Goal: Information Seeking & Learning: Learn about a topic

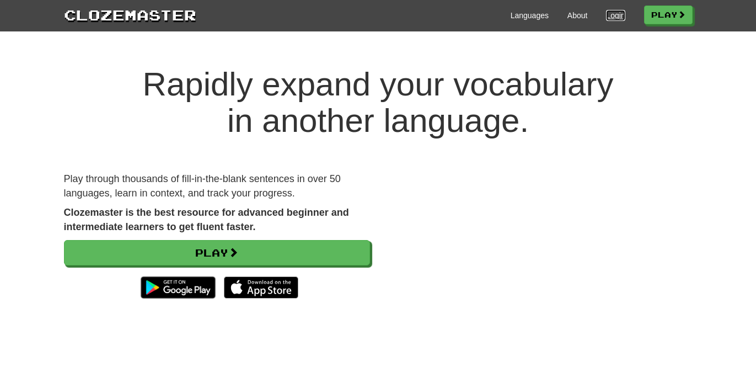
click at [606, 16] on link "Login" at bounding box center [615, 15] width 19 height 11
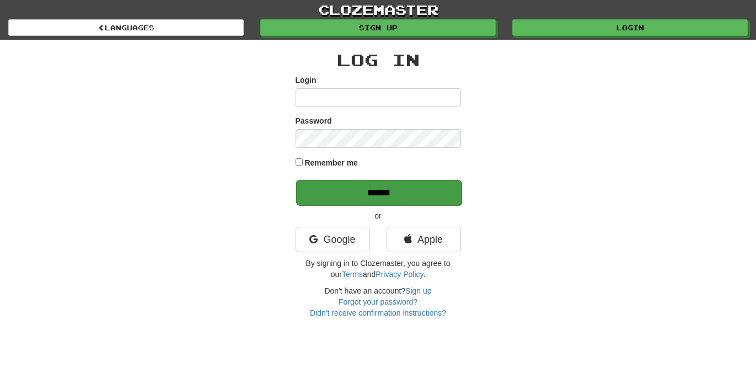
type input "**********"
click at [406, 191] on input "******" at bounding box center [378, 192] width 165 height 25
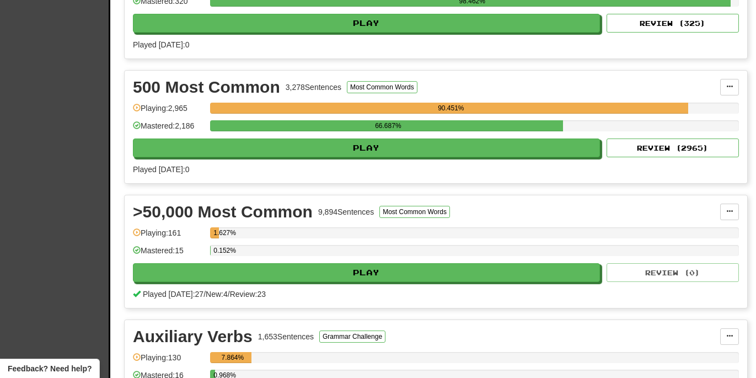
scroll to position [561, 0]
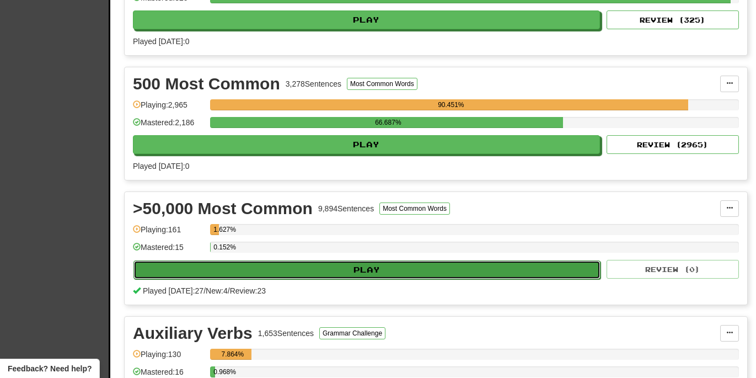
click at [364, 271] on button "Play" at bounding box center [366, 269] width 467 height 19
select select "**"
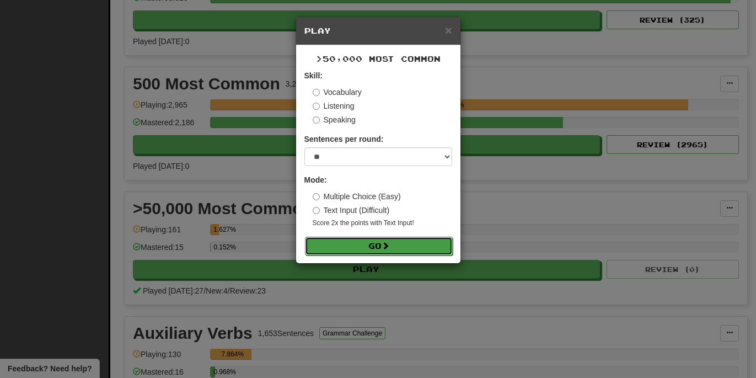
click at [372, 246] on button "Go" at bounding box center [379, 246] width 148 height 19
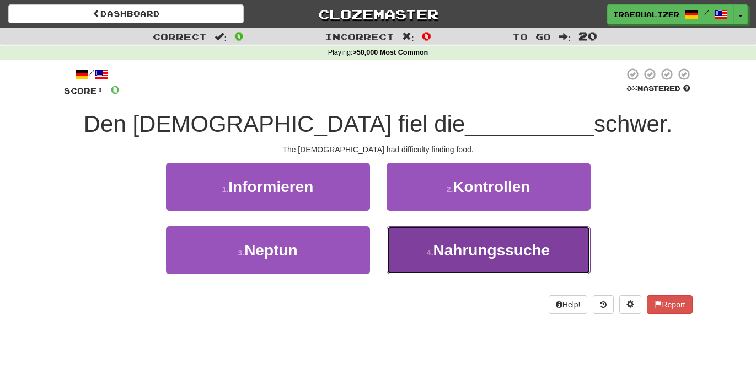
click at [465, 260] on button "4 . Nahrungssuche" at bounding box center [488, 250] width 204 height 48
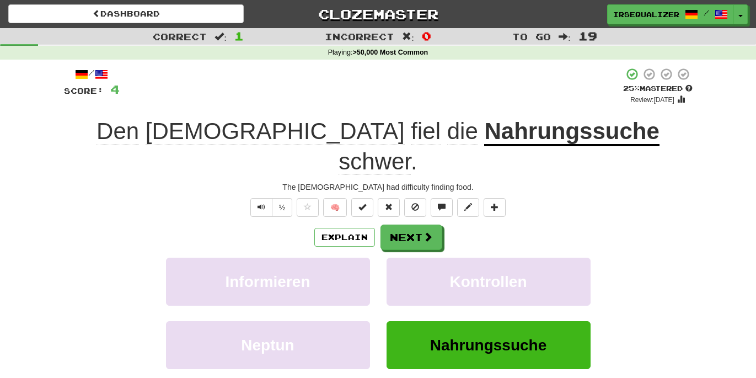
click at [484, 143] on u "Nahrungssuche" at bounding box center [571, 132] width 175 height 28
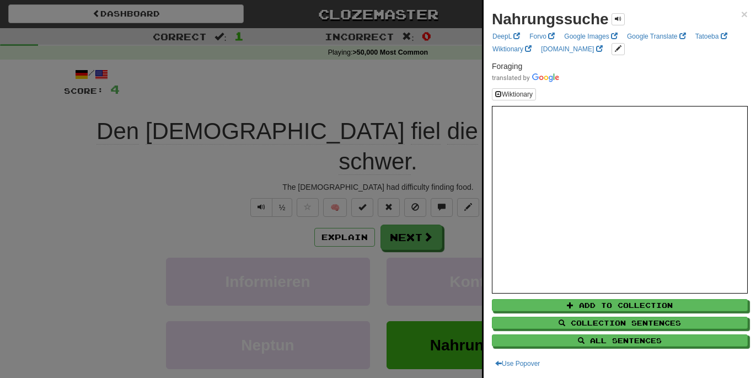
click at [449, 109] on div at bounding box center [378, 189] width 756 height 378
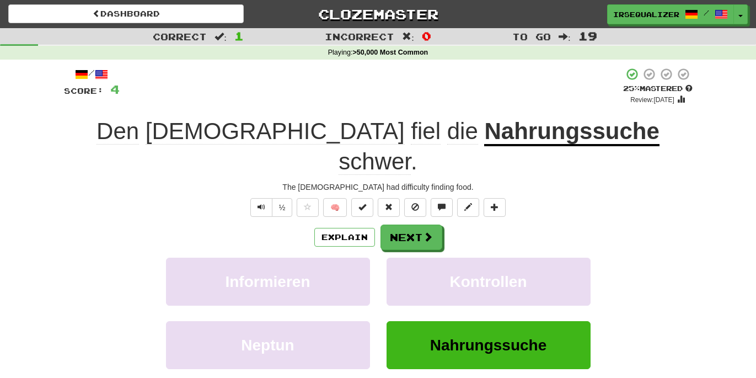
click at [411, 138] on span "fiel" at bounding box center [426, 131] width 30 height 26
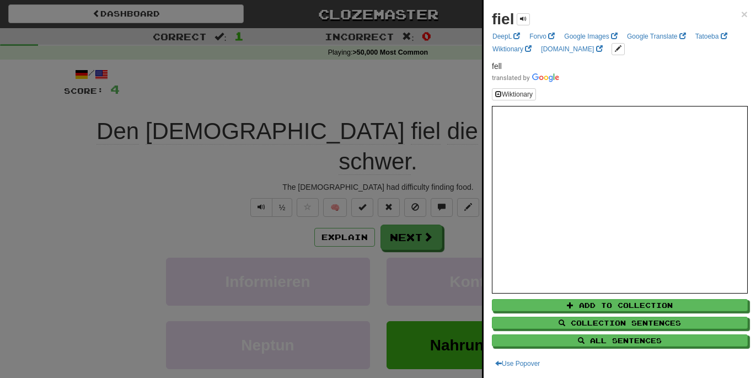
click at [400, 203] on div at bounding box center [378, 189] width 756 height 378
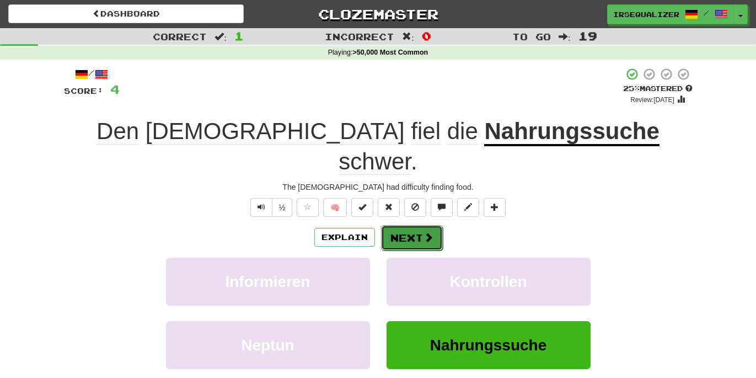
click at [402, 225] on button "Next" at bounding box center [412, 237] width 62 height 25
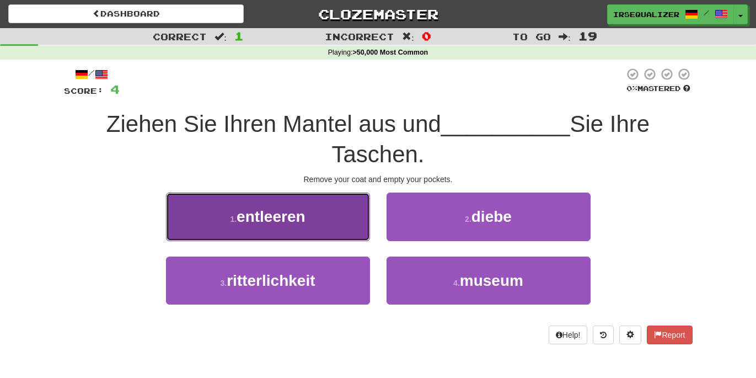
click at [336, 228] on button "1 . entleeren" at bounding box center [268, 216] width 204 height 48
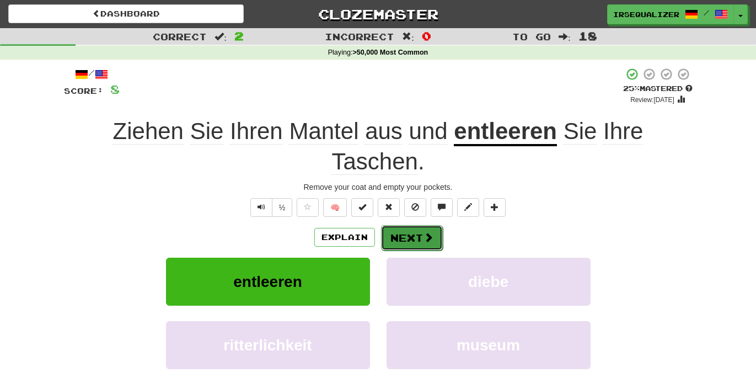
click at [422, 225] on button "Next" at bounding box center [412, 237] width 62 height 25
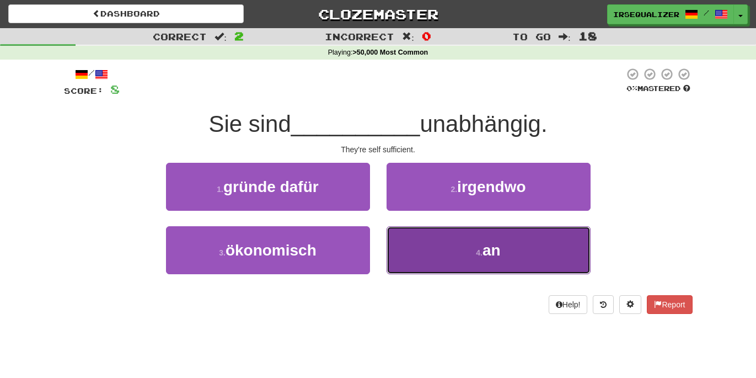
click at [457, 243] on button "4 . an" at bounding box center [488, 250] width 204 height 48
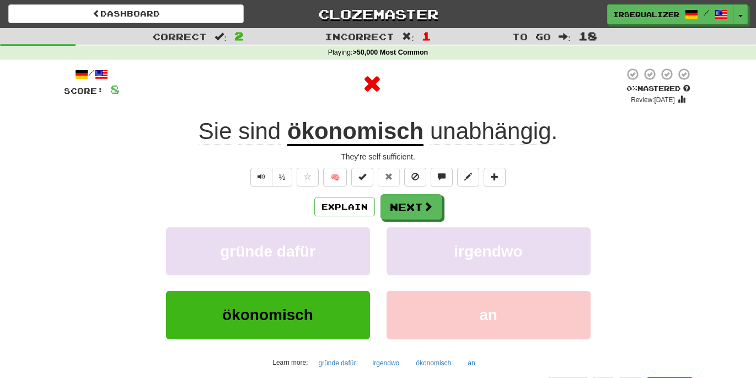
click at [364, 138] on u "ökonomisch" at bounding box center [355, 132] width 136 height 28
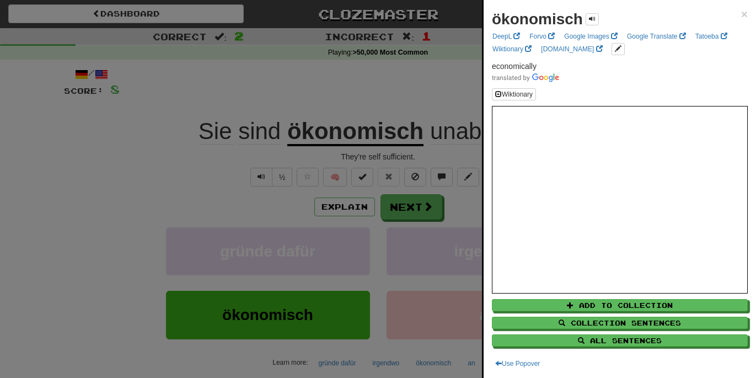
click at [388, 107] on div at bounding box center [378, 189] width 756 height 378
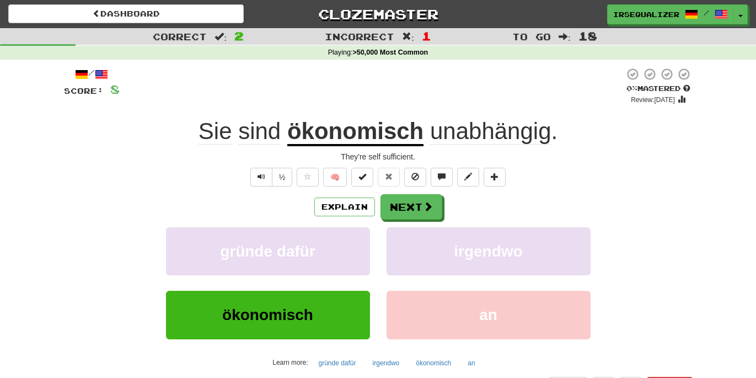
click at [451, 135] on span "unabhängig" at bounding box center [490, 131] width 121 height 26
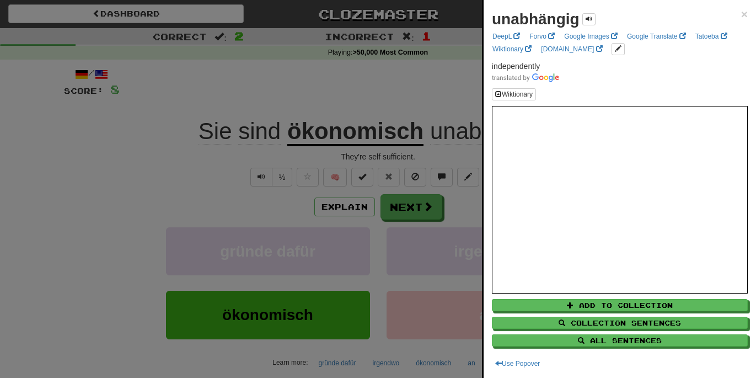
click at [431, 92] on div at bounding box center [378, 189] width 756 height 378
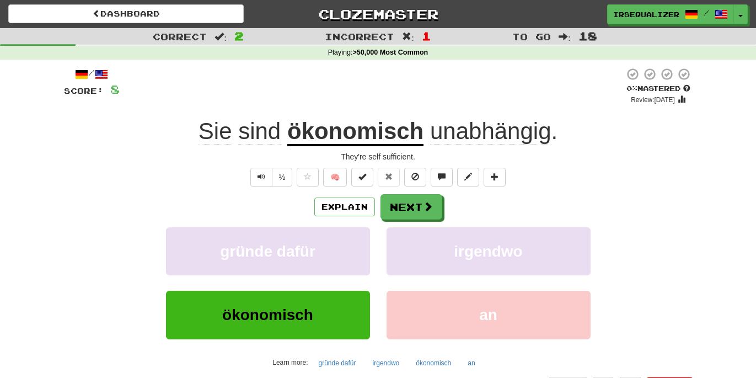
click at [388, 138] on u "ökonomisch" at bounding box center [355, 132] width 136 height 28
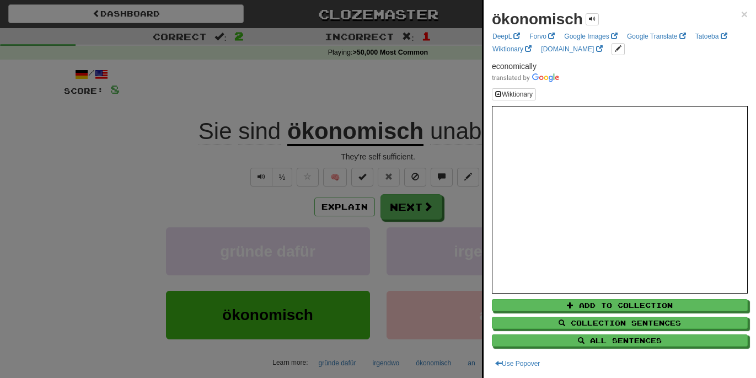
click at [392, 102] on div at bounding box center [378, 189] width 756 height 378
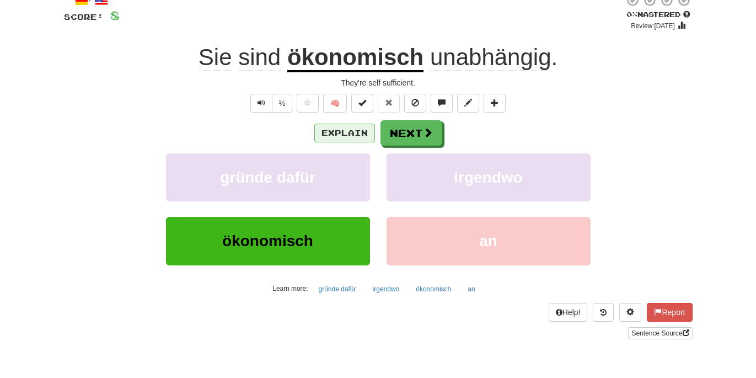
scroll to position [75, 0]
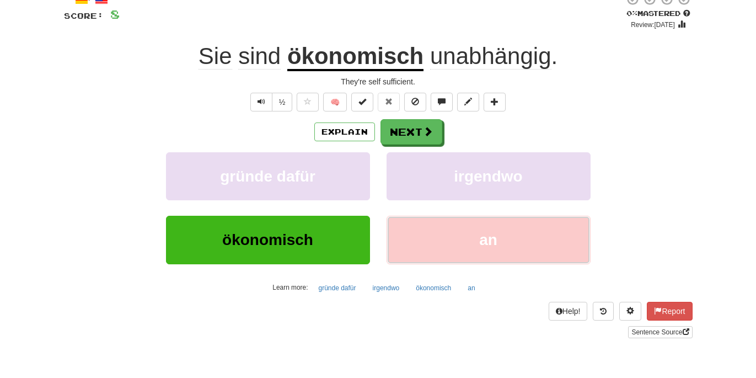
click at [427, 238] on button "an" at bounding box center [488, 240] width 204 height 48
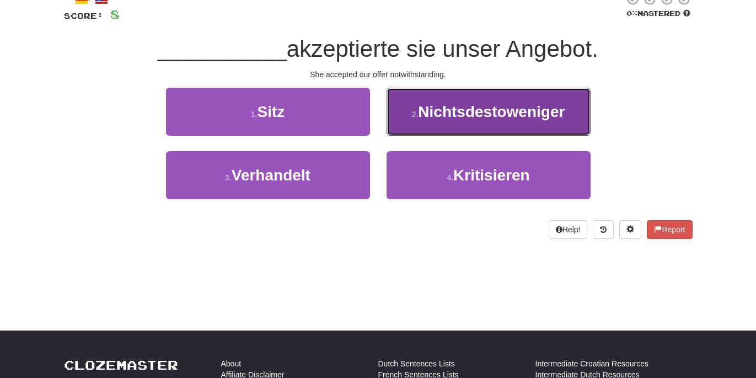
click at [464, 125] on button "2 . Nichtsdestoweniger" at bounding box center [488, 112] width 204 height 48
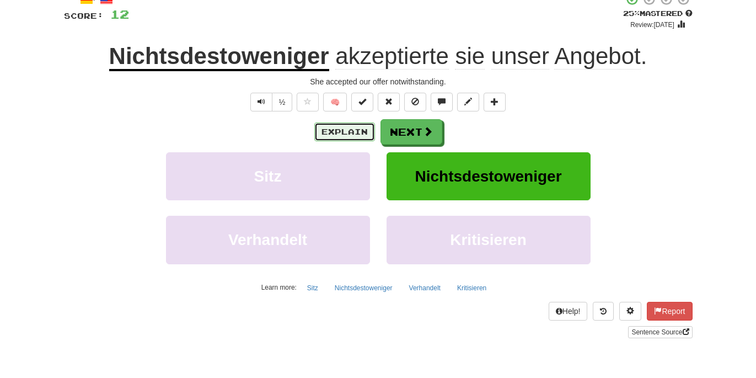
click at [344, 129] on button "Explain" at bounding box center [344, 131] width 61 height 19
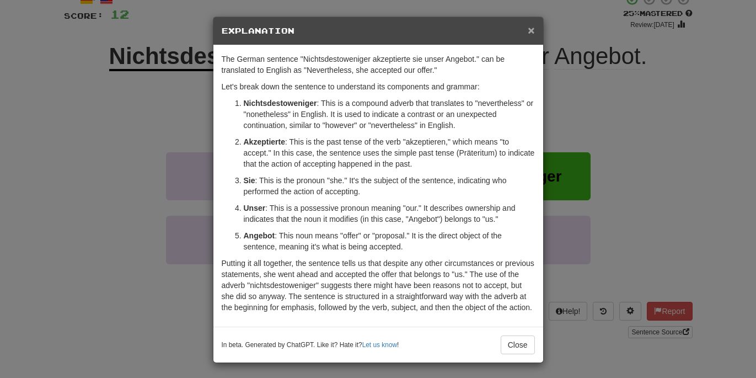
click at [533, 35] on span "×" at bounding box center [531, 30] width 7 height 13
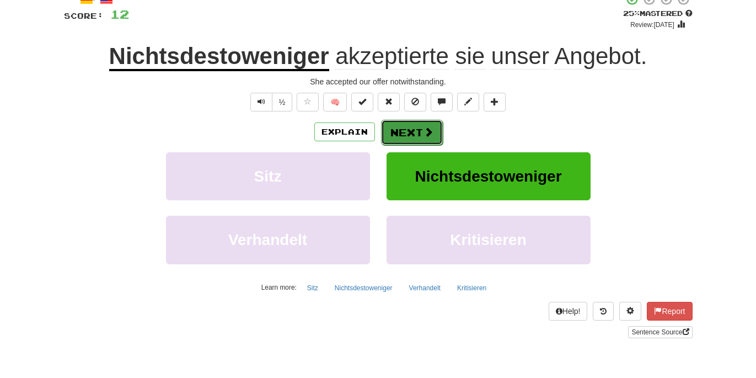
click at [424, 136] on span at bounding box center [428, 132] width 10 height 10
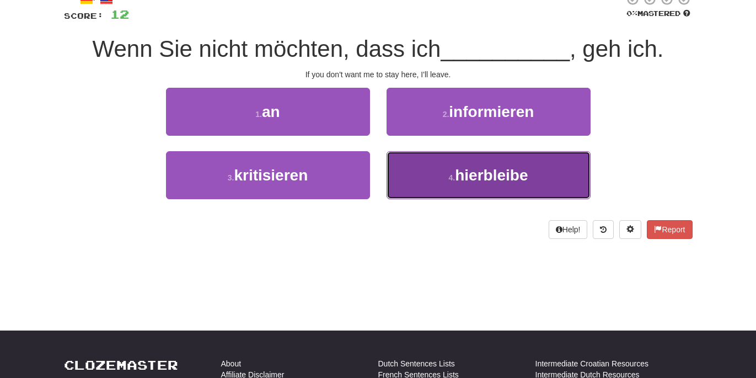
click at [413, 166] on button "4 . hierbleibe" at bounding box center [488, 175] width 204 height 48
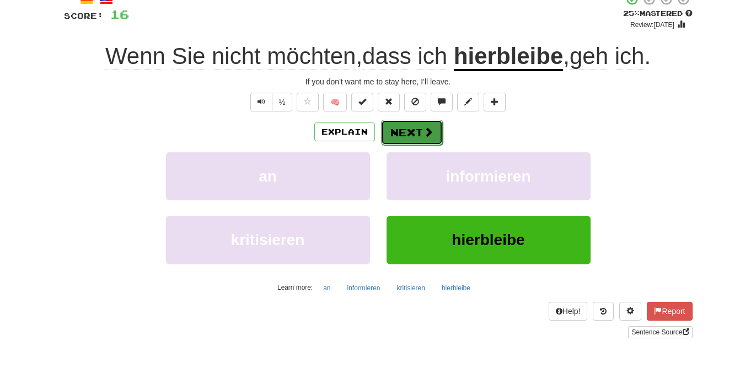
click at [401, 135] on button "Next" at bounding box center [412, 132] width 62 height 25
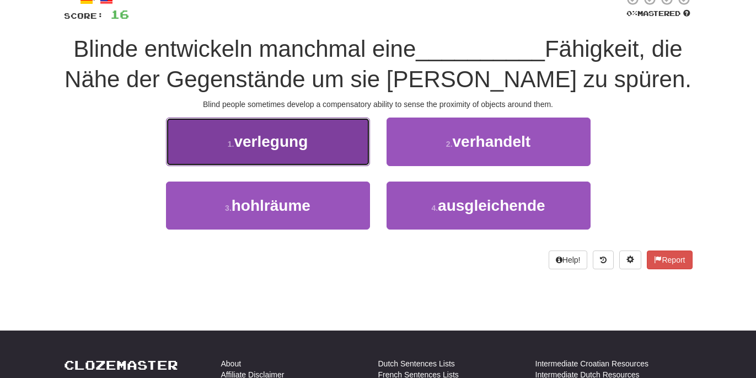
click at [359, 150] on button "1 . verlegung" at bounding box center [268, 141] width 204 height 48
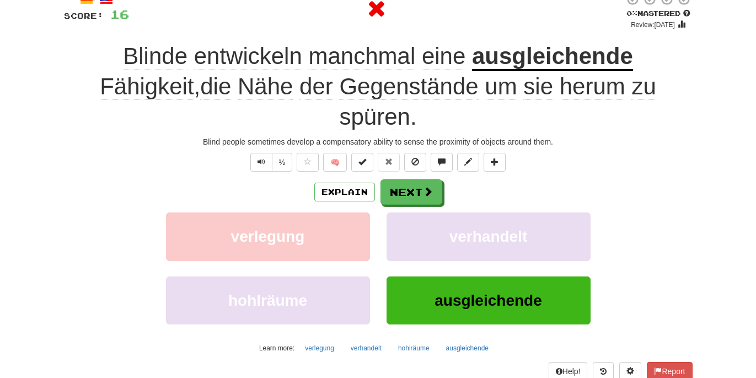
click at [472, 63] on u "ausgleichende" at bounding box center [552, 57] width 161 height 28
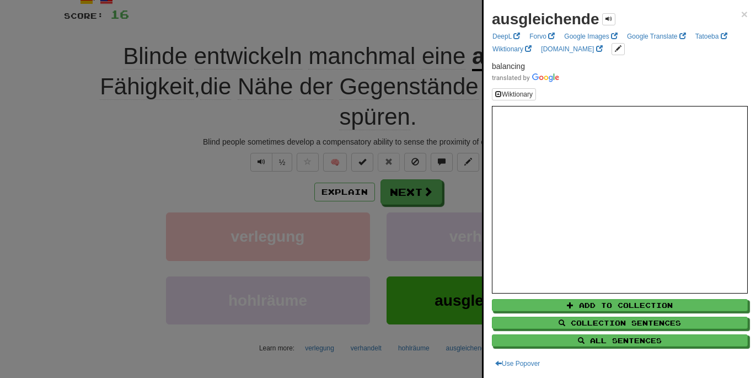
click at [465, 33] on div at bounding box center [378, 189] width 756 height 378
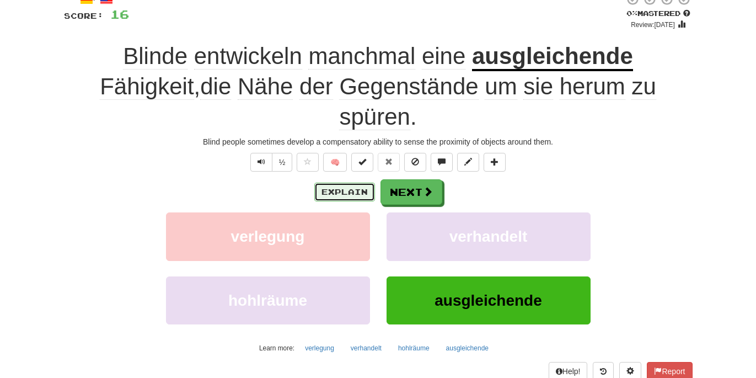
click at [369, 182] on button "Explain" at bounding box center [344, 191] width 61 height 19
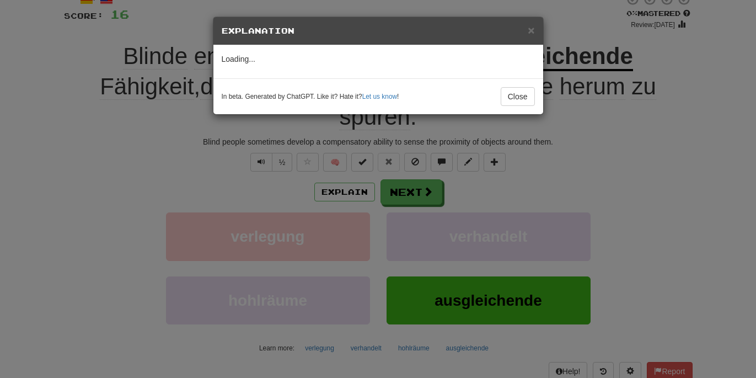
click at [351, 170] on div "× Explanation Loading... In beta. Generated by ChatGPT. Like it? Hate it? Let u…" at bounding box center [378, 189] width 756 height 378
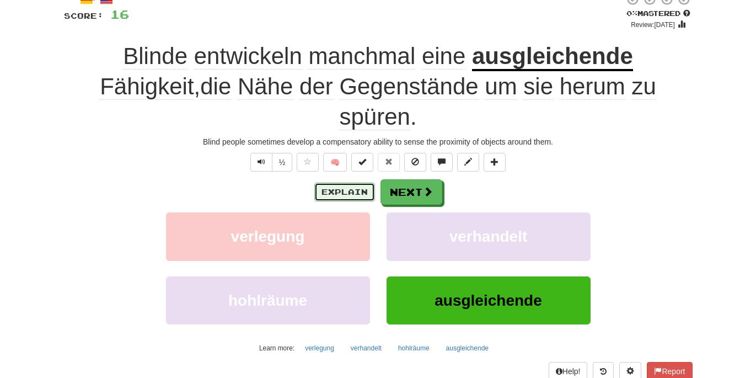
click at [350, 182] on button "Explain" at bounding box center [344, 191] width 61 height 19
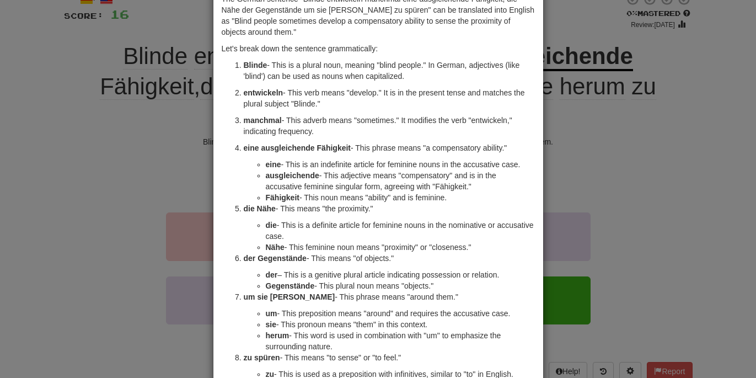
scroll to position [0, 0]
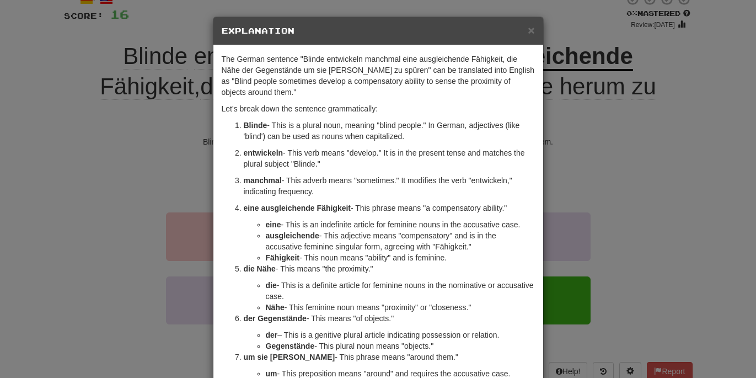
click at [535, 32] on div "× Explanation" at bounding box center [378, 31] width 330 height 28
click at [531, 33] on span "×" at bounding box center [531, 30] width 7 height 13
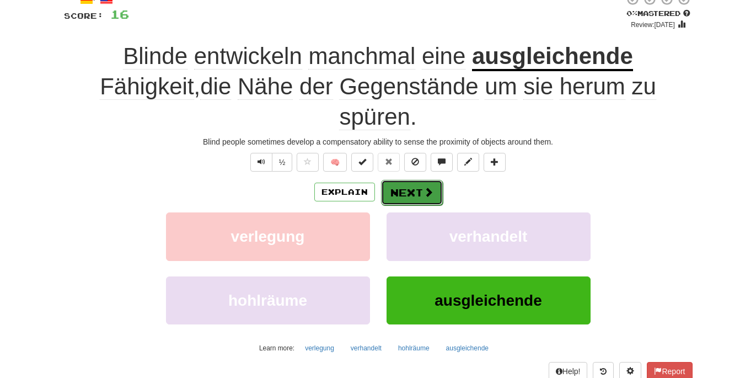
click at [423, 187] on span at bounding box center [428, 192] width 10 height 10
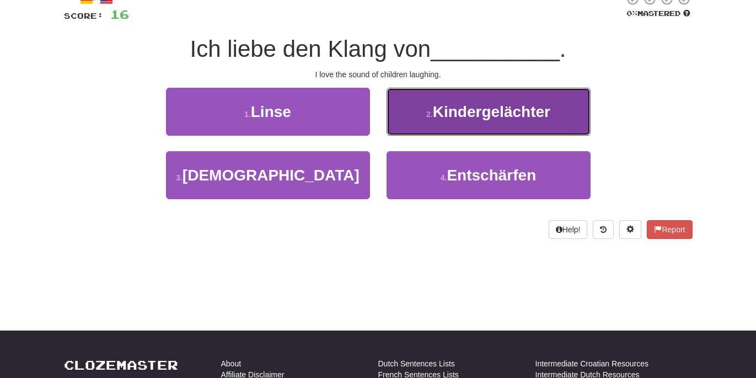
click at [455, 109] on span "Kindergelächter" at bounding box center [491, 111] width 117 height 17
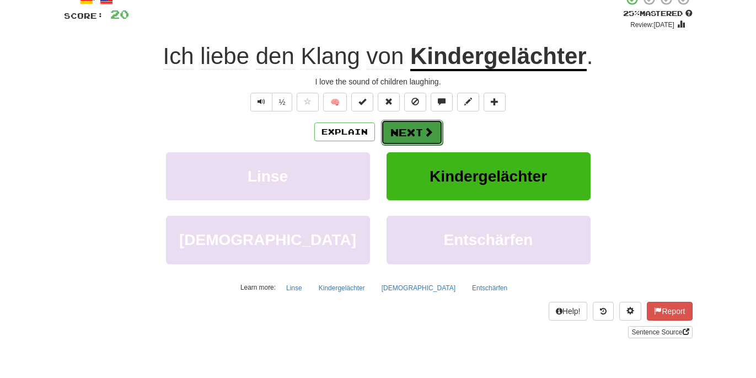
click at [432, 137] on button "Next" at bounding box center [412, 132] width 62 height 25
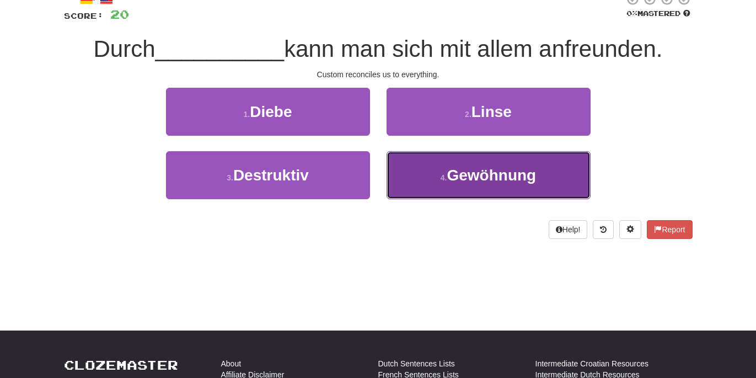
click at [427, 171] on button "4 . Gewöhnung" at bounding box center [488, 175] width 204 height 48
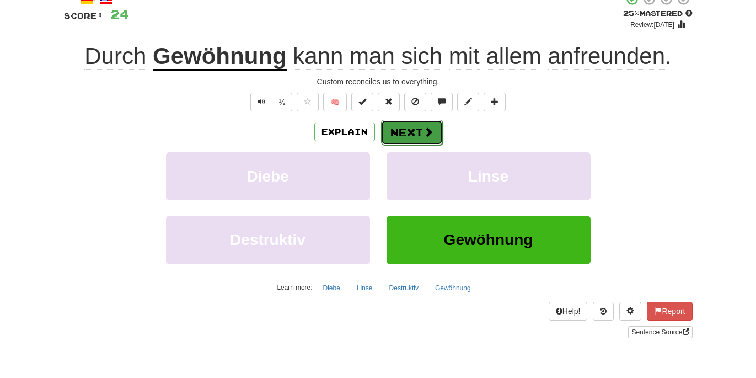
click at [416, 132] on button "Next" at bounding box center [412, 132] width 62 height 25
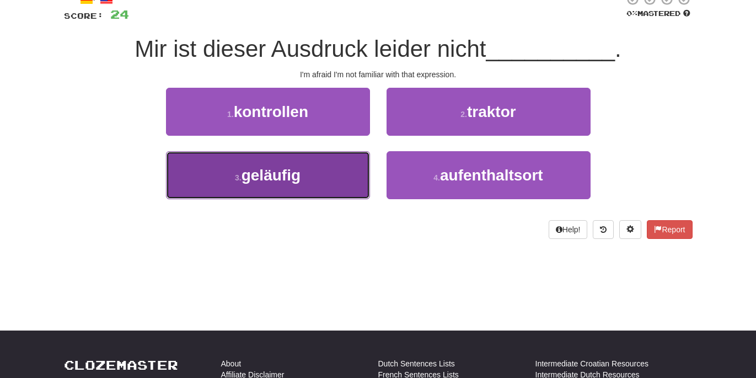
click at [355, 176] on button "3 . geläufig" at bounding box center [268, 175] width 204 height 48
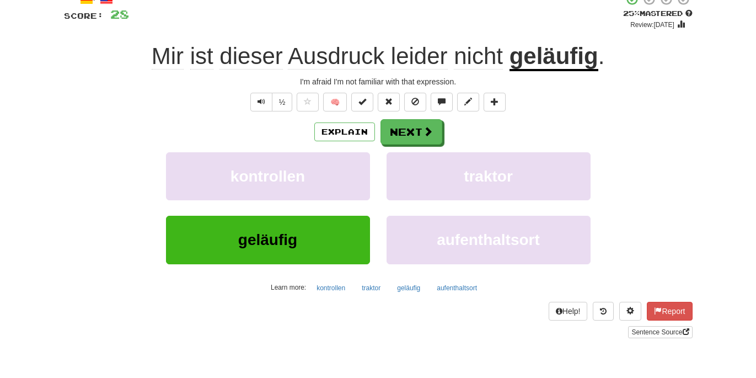
click at [564, 65] on u "geläufig" at bounding box center [553, 57] width 89 height 28
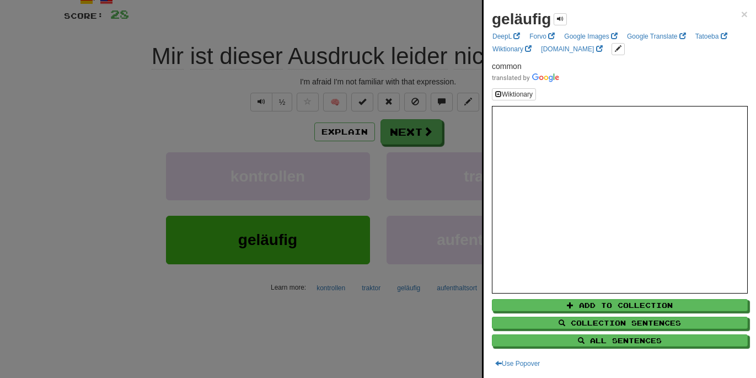
click at [416, 32] on div at bounding box center [378, 189] width 756 height 378
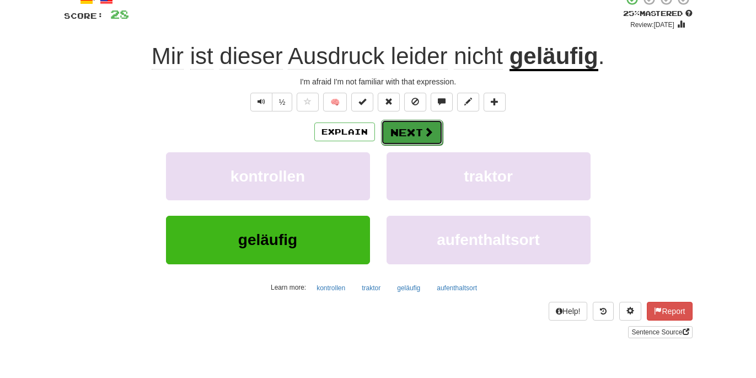
click at [413, 133] on button "Next" at bounding box center [412, 132] width 62 height 25
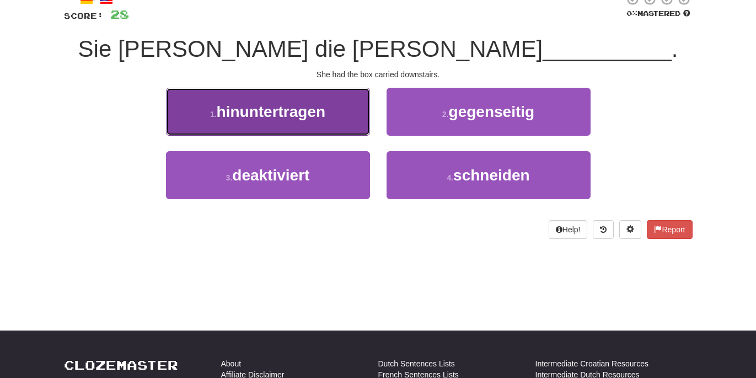
click at [352, 121] on button "1 . hinuntertragen" at bounding box center [268, 112] width 204 height 48
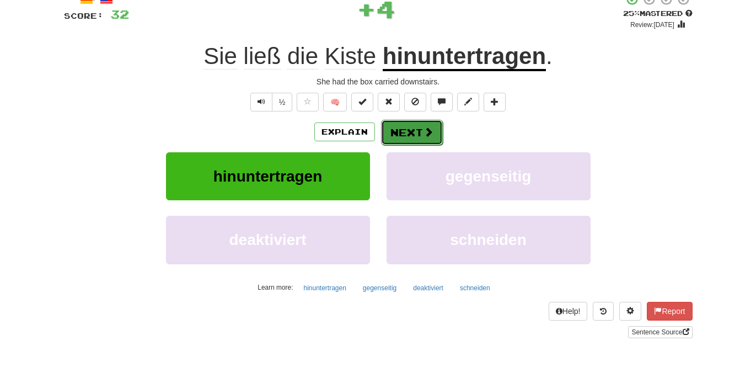
click at [393, 140] on button "Next" at bounding box center [412, 132] width 62 height 25
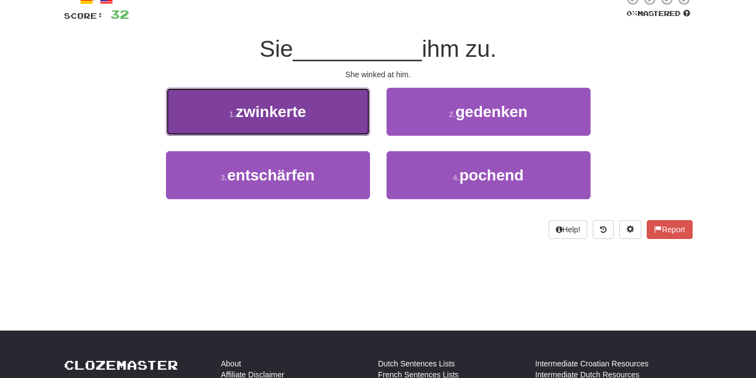
click at [351, 123] on button "1 . zwinkerte" at bounding box center [268, 112] width 204 height 48
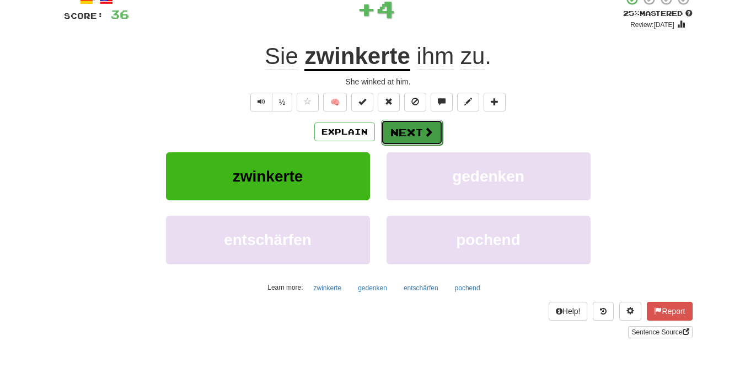
click at [406, 130] on button "Next" at bounding box center [412, 132] width 62 height 25
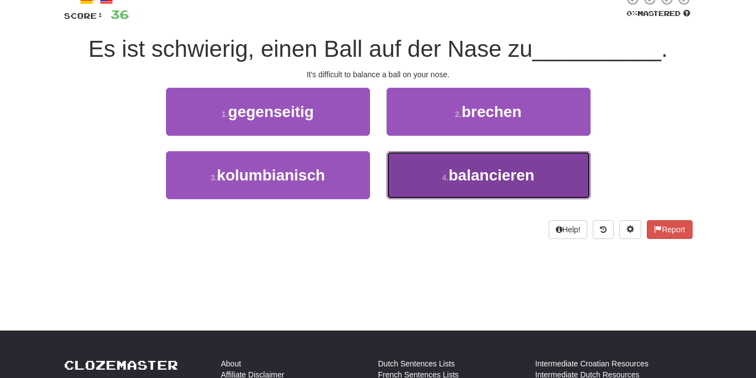
click at [427, 173] on button "4 . balancieren" at bounding box center [488, 175] width 204 height 48
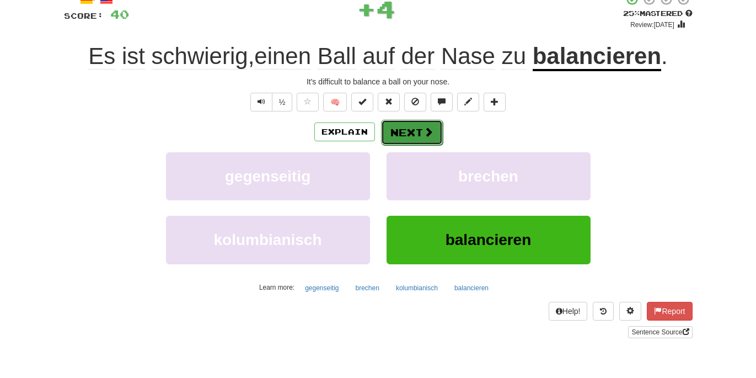
click at [421, 132] on button "Next" at bounding box center [412, 132] width 62 height 25
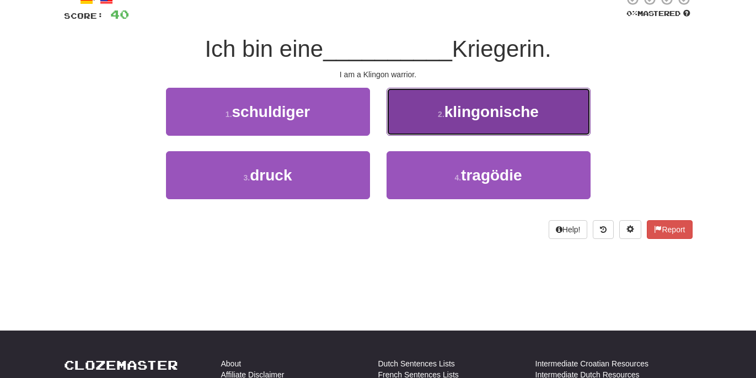
click at [461, 116] on span "klingonische" at bounding box center [491, 111] width 94 height 17
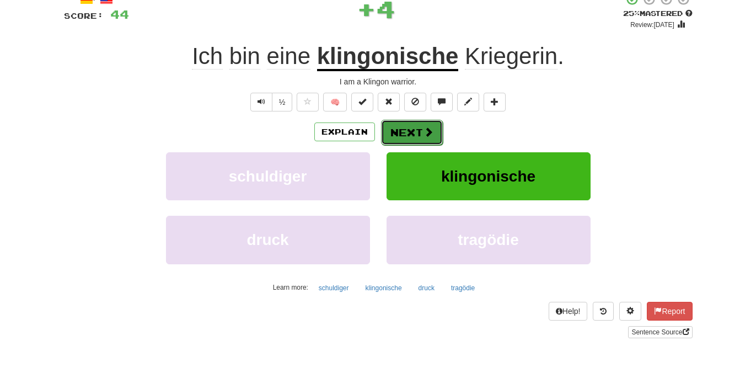
click at [416, 126] on button "Next" at bounding box center [412, 132] width 62 height 25
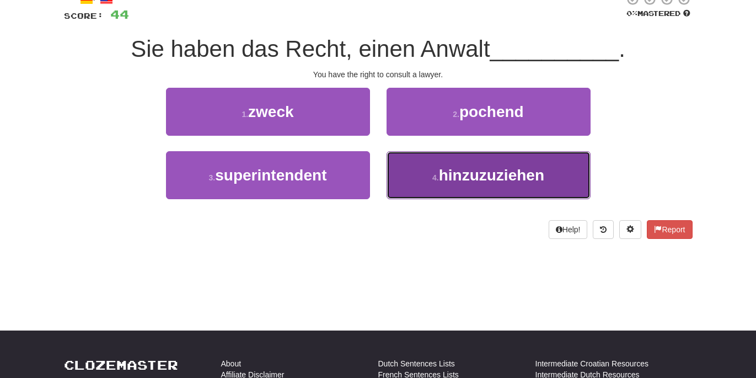
click at [418, 164] on button "4 . hinzuzuziehen" at bounding box center [488, 175] width 204 height 48
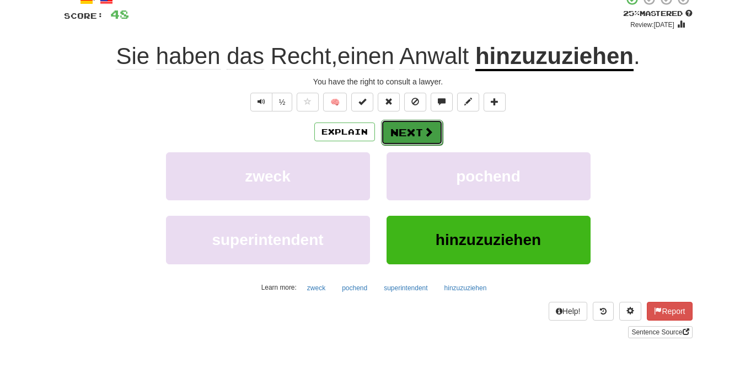
click at [417, 127] on button "Next" at bounding box center [412, 132] width 62 height 25
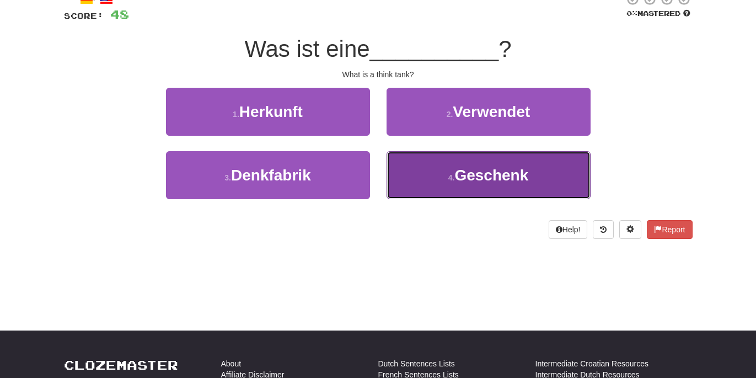
click at [426, 171] on button "4 . Geschenk" at bounding box center [488, 175] width 204 height 48
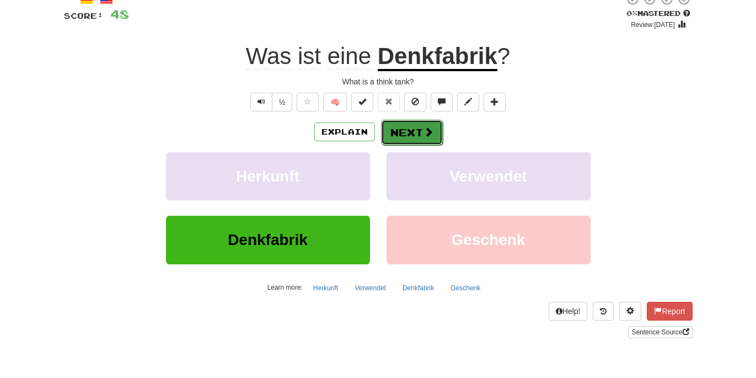
click at [407, 132] on button "Next" at bounding box center [412, 132] width 62 height 25
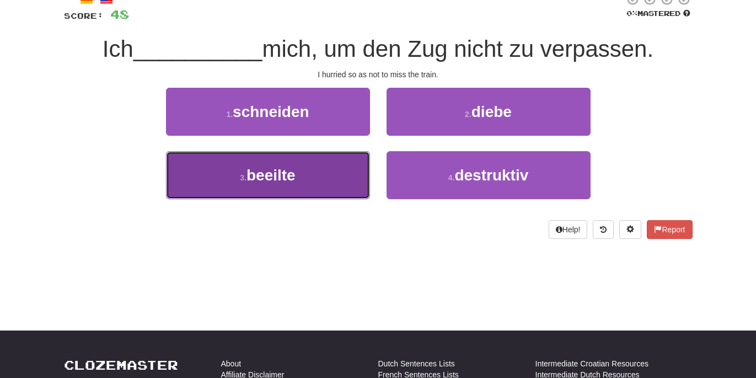
click at [334, 178] on button "3 . beeilte" at bounding box center [268, 175] width 204 height 48
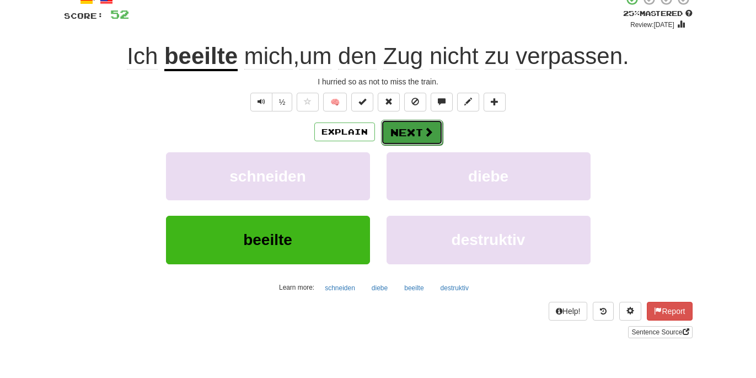
click at [399, 133] on button "Next" at bounding box center [412, 132] width 62 height 25
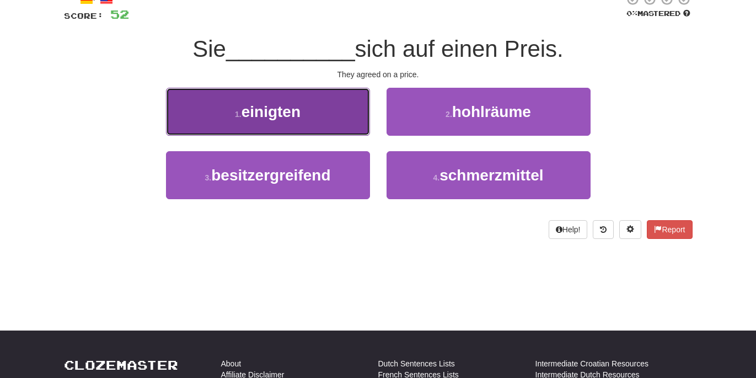
click at [353, 114] on button "1 . einigten" at bounding box center [268, 112] width 204 height 48
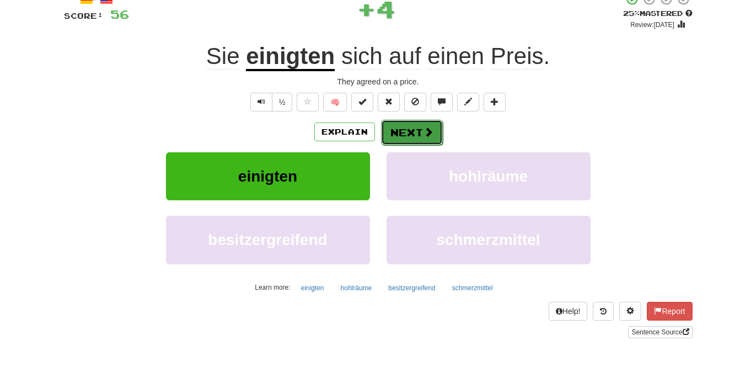
click at [407, 127] on button "Next" at bounding box center [412, 132] width 62 height 25
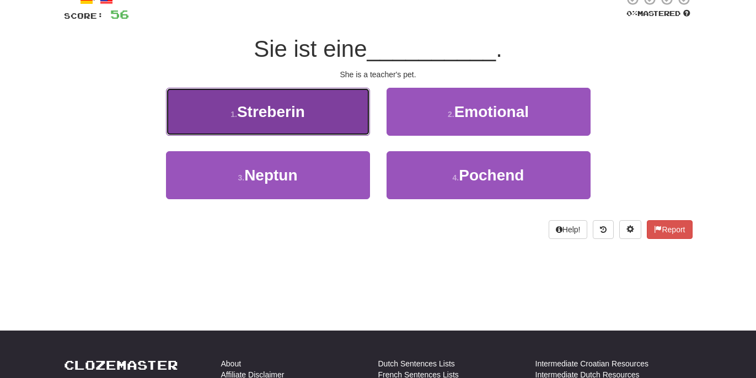
click at [345, 123] on button "1 . Streberin" at bounding box center [268, 112] width 204 height 48
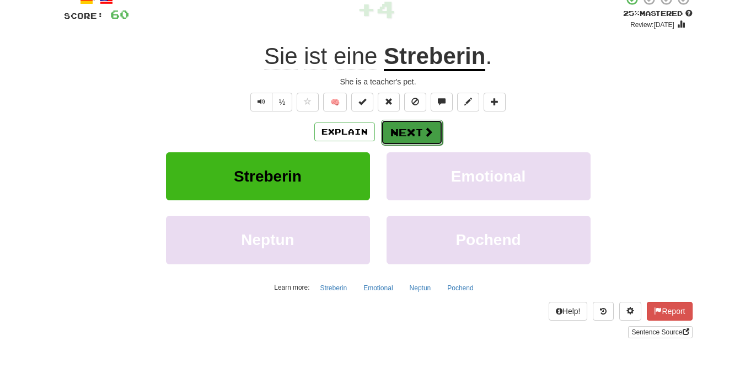
click at [398, 136] on button "Next" at bounding box center [412, 132] width 62 height 25
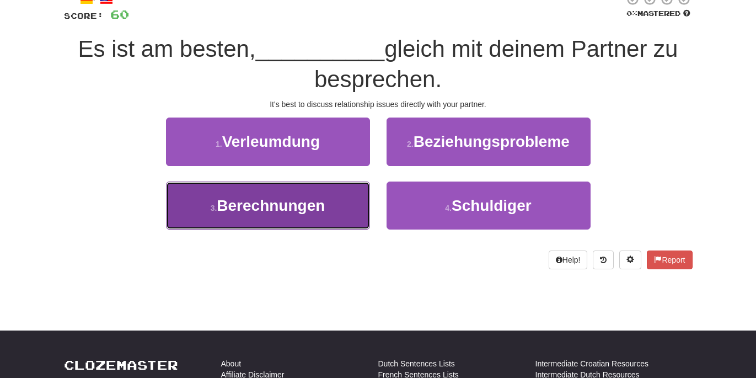
click at [357, 197] on button "3 . Berechnungen" at bounding box center [268, 205] width 204 height 48
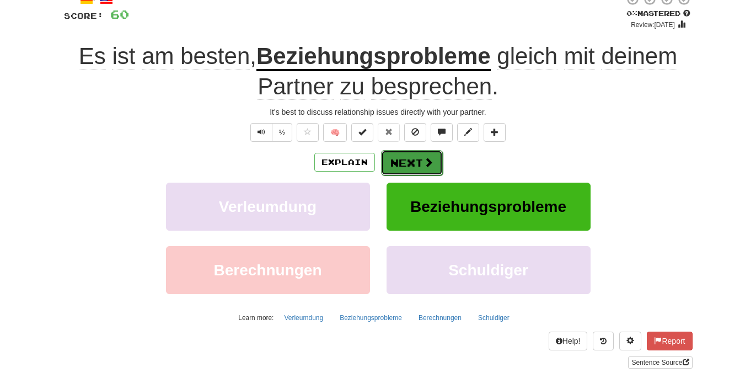
click at [401, 159] on button "Next" at bounding box center [412, 162] width 62 height 25
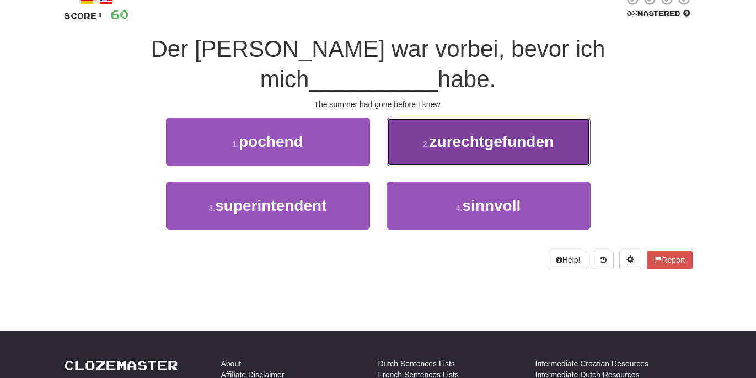
click at [402, 123] on button "2 . zurechtgefunden" at bounding box center [488, 141] width 204 height 48
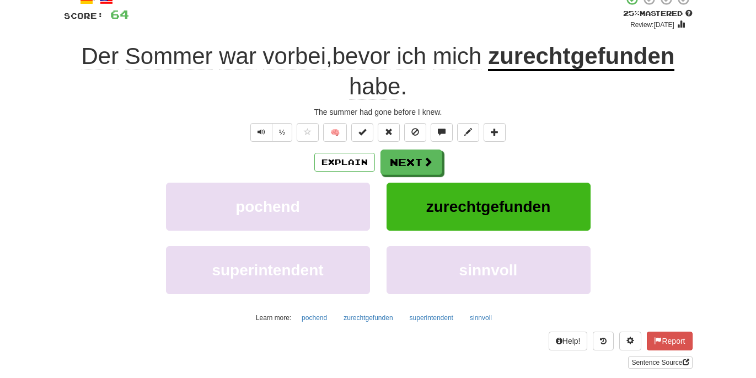
click at [526, 67] on u "zurechtgefunden" at bounding box center [581, 57] width 186 height 28
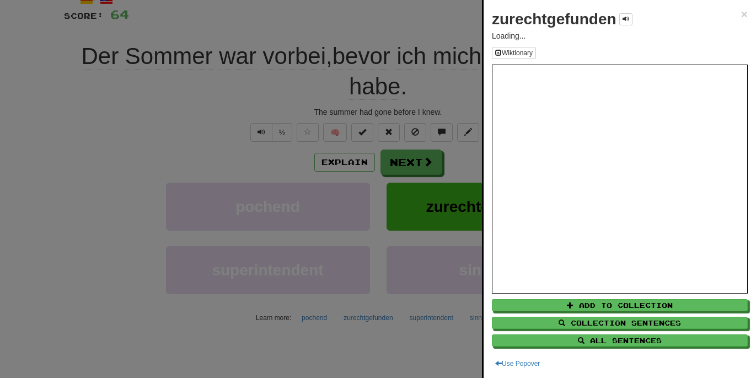
click at [440, 88] on div at bounding box center [378, 189] width 756 height 378
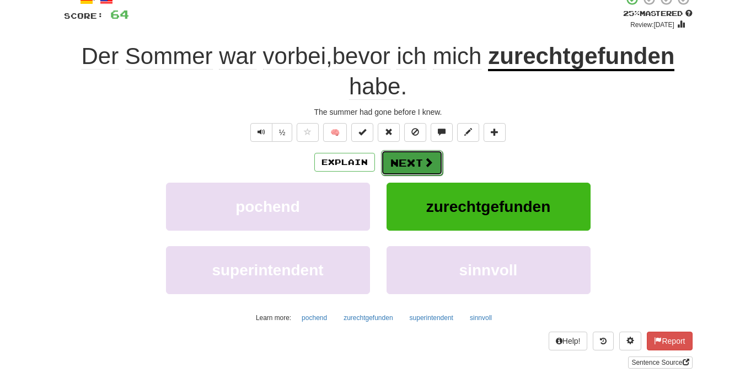
click at [401, 165] on button "Next" at bounding box center [412, 162] width 62 height 25
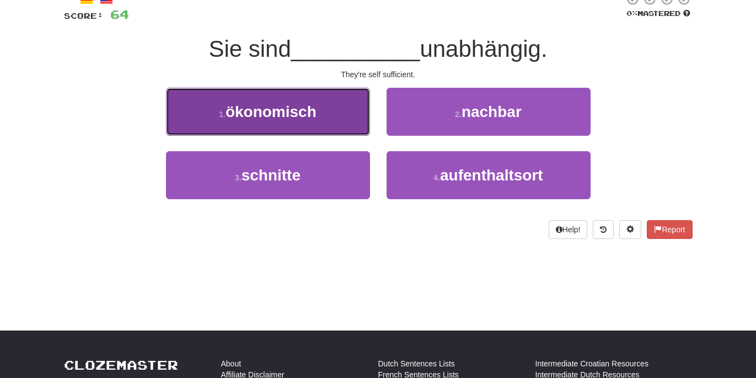
click at [347, 125] on button "1 . ökonomisch" at bounding box center [268, 112] width 204 height 48
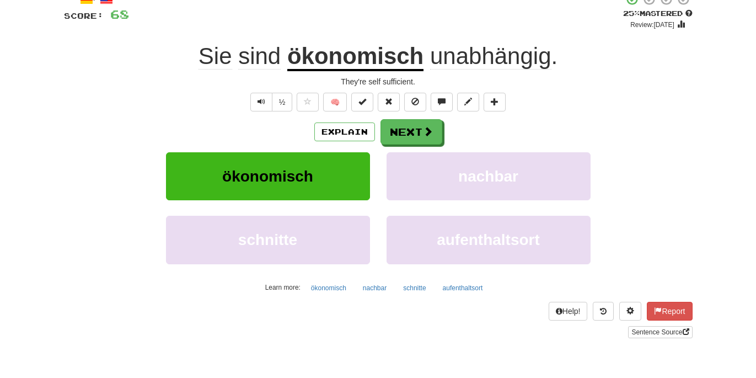
click at [471, 58] on span "unabhängig" at bounding box center [490, 56] width 121 height 26
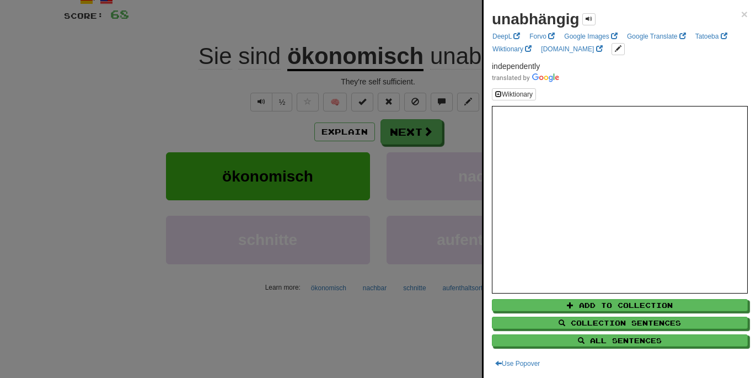
click at [404, 131] on div at bounding box center [378, 189] width 756 height 378
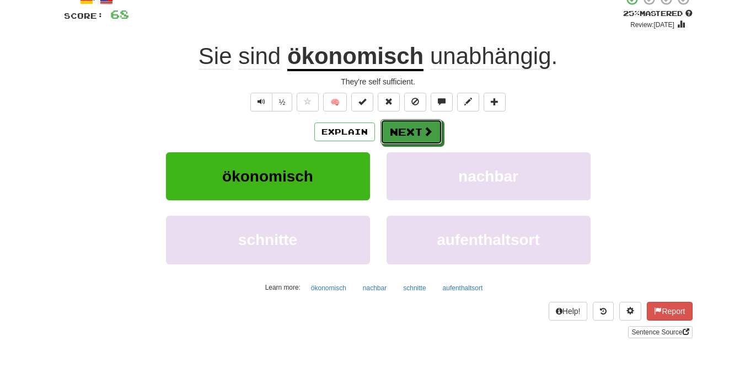
click at [404, 131] on button "Next" at bounding box center [411, 131] width 62 height 25
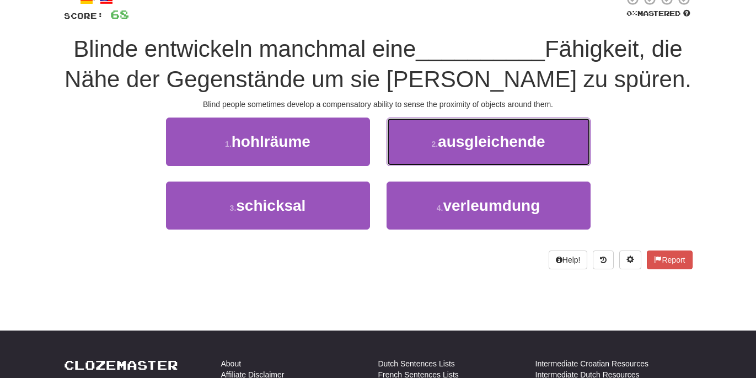
click at [404, 131] on button "2 . ausgleichende" at bounding box center [488, 141] width 204 height 48
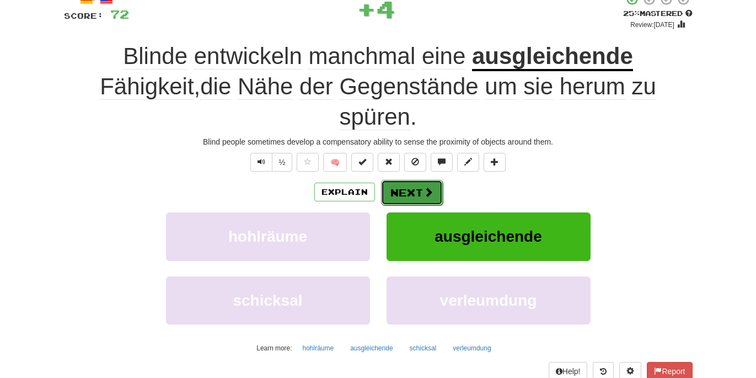
click at [409, 180] on button "Next" at bounding box center [412, 192] width 62 height 25
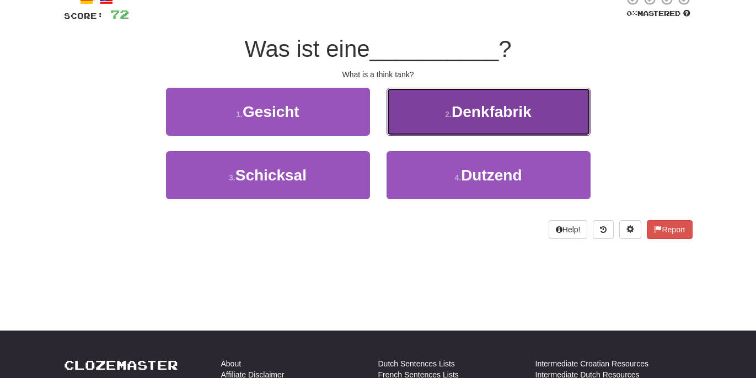
click at [438, 133] on button "2 . Denkfabrik" at bounding box center [488, 112] width 204 height 48
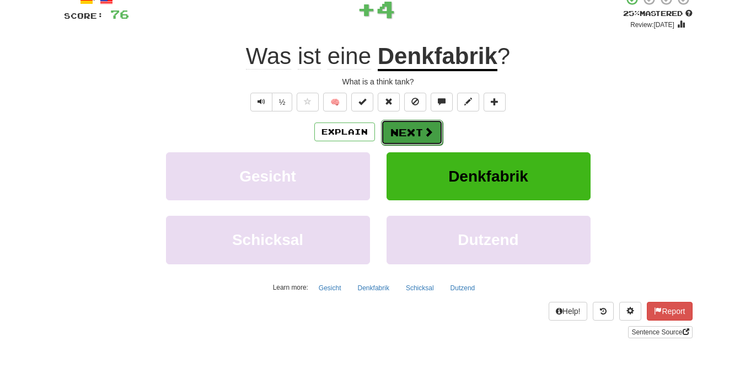
click at [418, 133] on button "Next" at bounding box center [412, 132] width 62 height 25
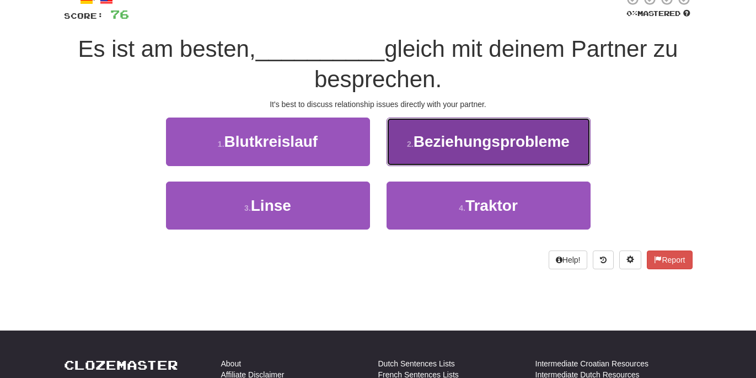
click at [432, 140] on span "Beziehungsprobleme" at bounding box center [491, 141] width 156 height 17
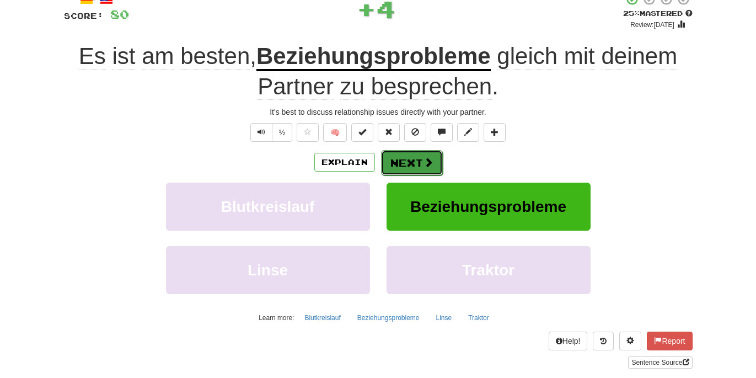
click at [416, 159] on button "Next" at bounding box center [412, 162] width 62 height 25
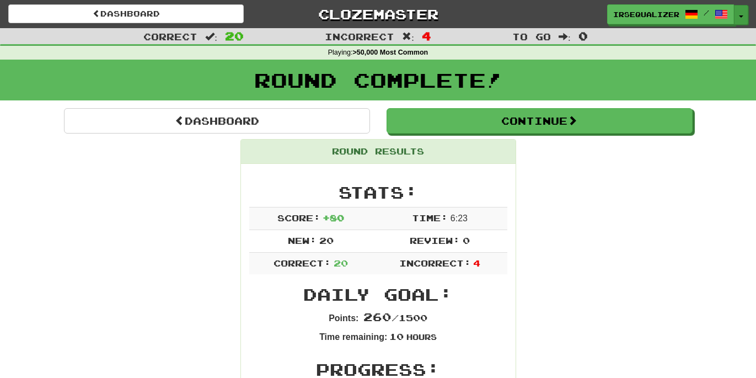
click at [740, 15] on span "button" at bounding box center [741, 16] width 4 height 2
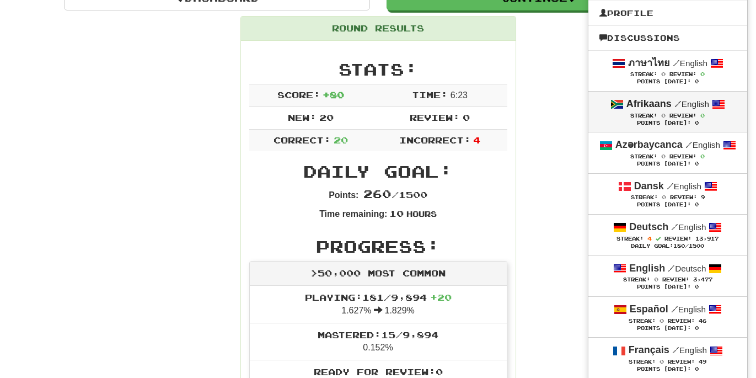
scroll to position [125, 0]
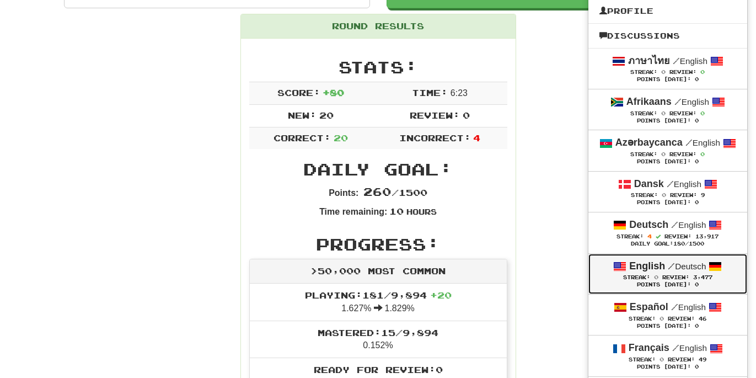
click at [672, 280] on span "Review:" at bounding box center [675, 277] width 27 height 6
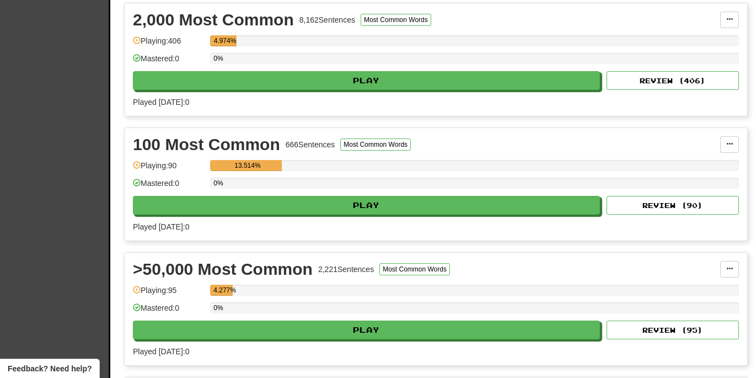
scroll to position [249, 0]
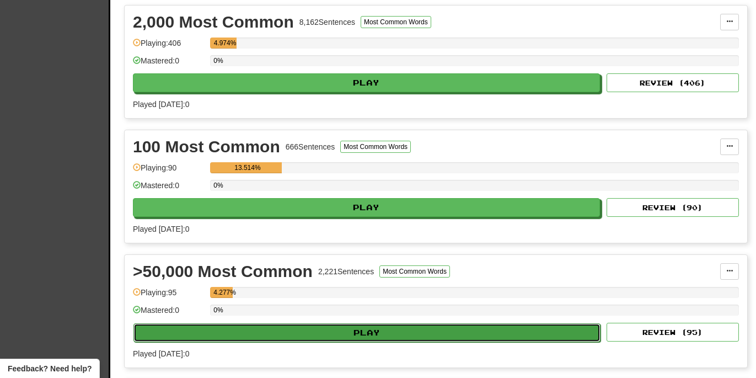
click at [477, 334] on button "Play" at bounding box center [366, 332] width 467 height 19
select select "**"
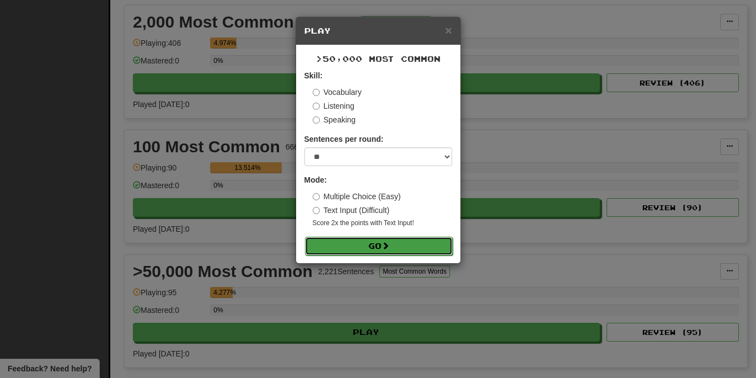
click at [414, 251] on button "Go" at bounding box center [379, 246] width 148 height 19
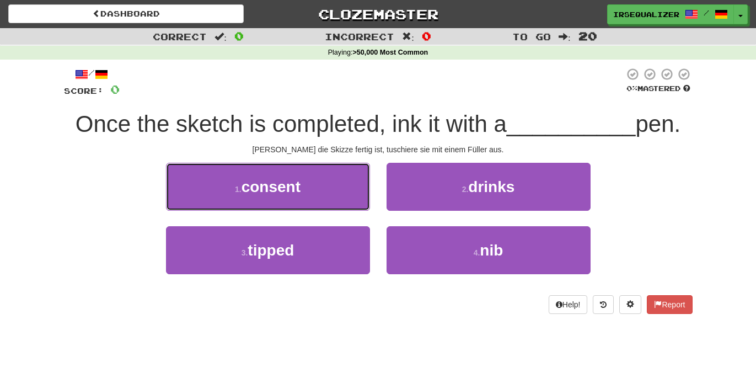
click at [290, 191] on span "consent" at bounding box center [270, 186] width 59 height 17
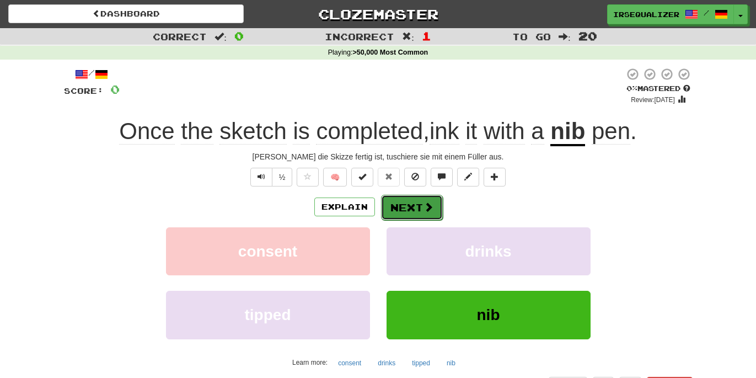
click at [429, 208] on span at bounding box center [428, 207] width 10 height 10
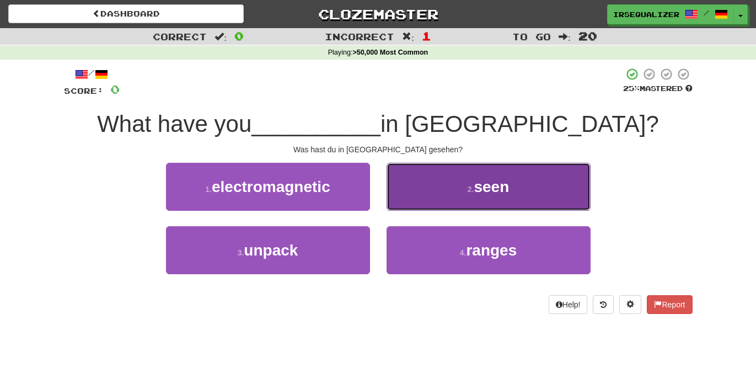
click at [479, 184] on span "seen" at bounding box center [491, 186] width 35 height 17
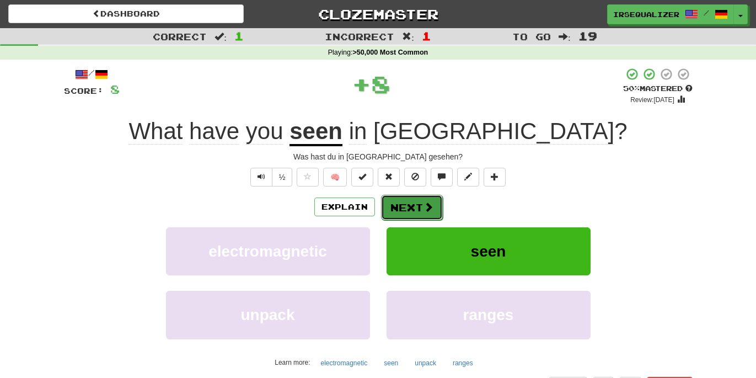
click at [420, 202] on button "Next" at bounding box center [412, 207] width 62 height 25
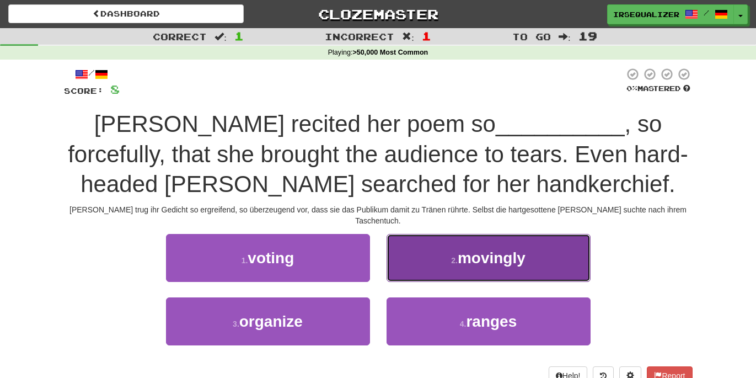
click at [474, 251] on span "movingly" at bounding box center [492, 257] width 68 height 17
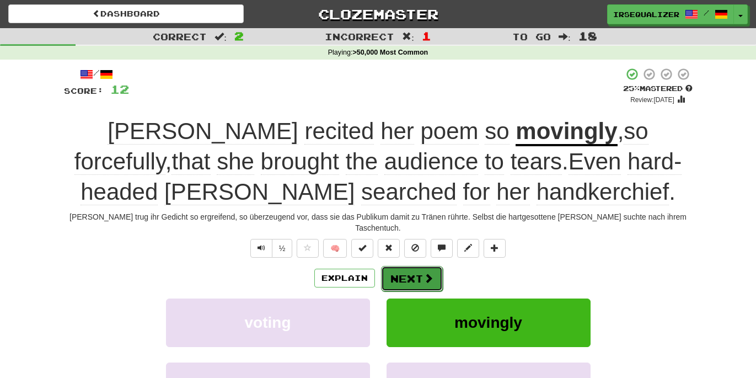
click at [421, 269] on button "Next" at bounding box center [412, 278] width 62 height 25
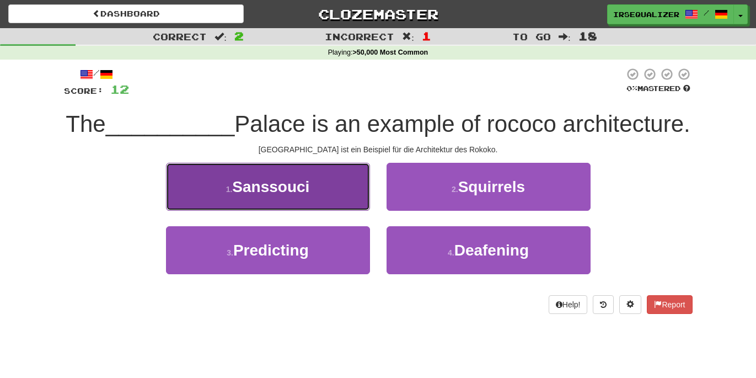
click at [318, 191] on button "1 . Sanssouci" at bounding box center [268, 187] width 204 height 48
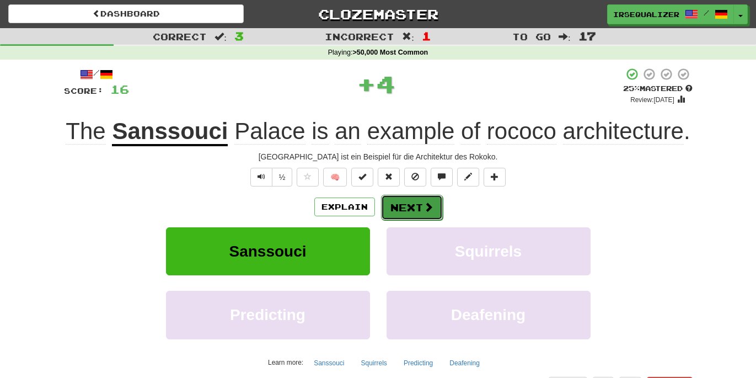
click at [410, 202] on button "Next" at bounding box center [412, 207] width 62 height 25
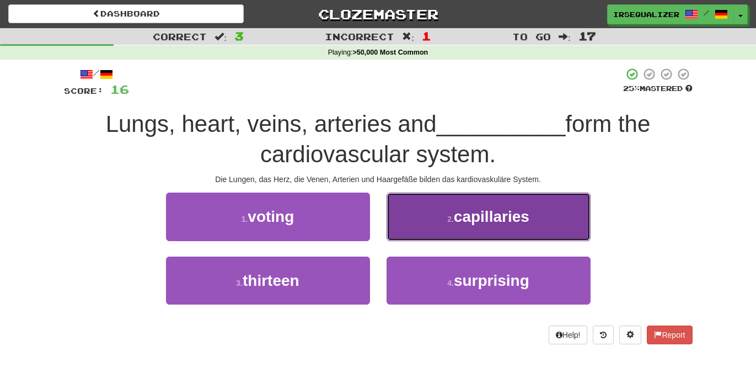
click at [482, 221] on span "capillaries" at bounding box center [492, 216] width 76 height 17
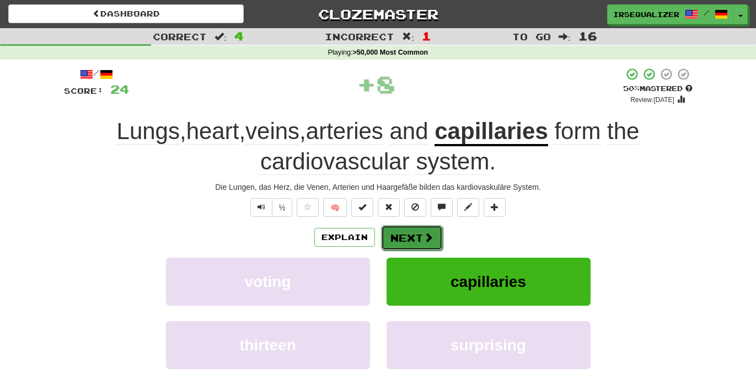
click at [424, 241] on span at bounding box center [428, 237] width 10 height 10
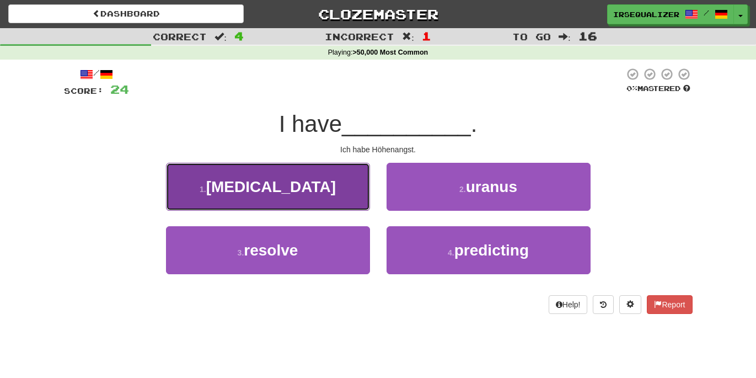
click at [286, 186] on span "acrophobia" at bounding box center [271, 186] width 130 height 17
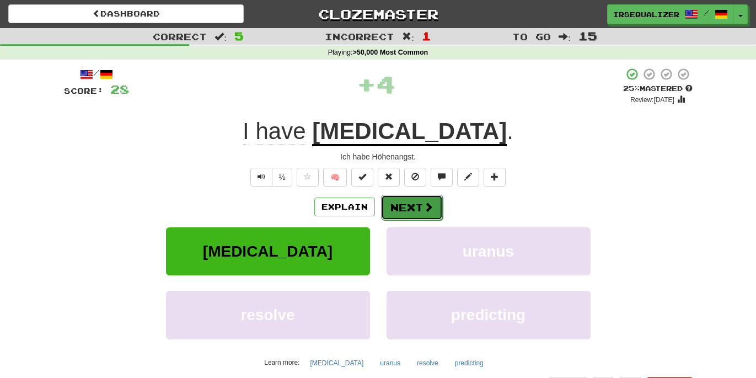
click at [404, 208] on button "Next" at bounding box center [412, 207] width 62 height 25
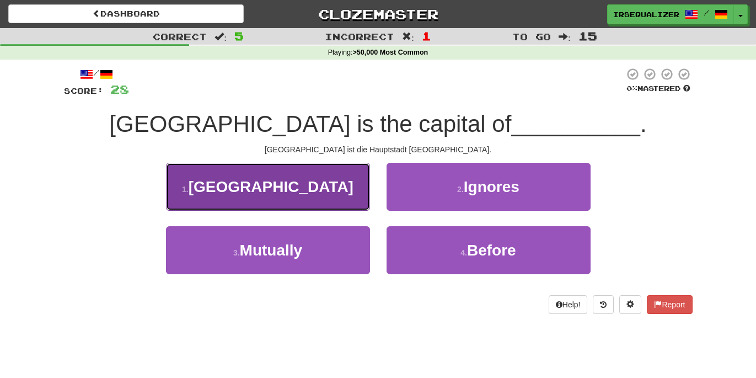
click at [311, 184] on span "Azerbaijan" at bounding box center [271, 186] width 165 height 17
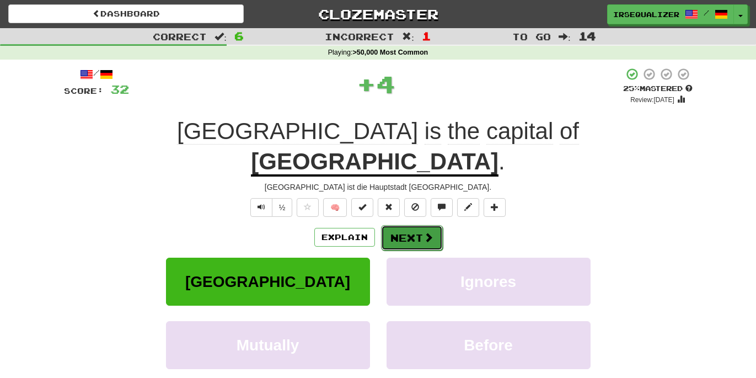
click at [420, 225] on button "Next" at bounding box center [412, 237] width 62 height 25
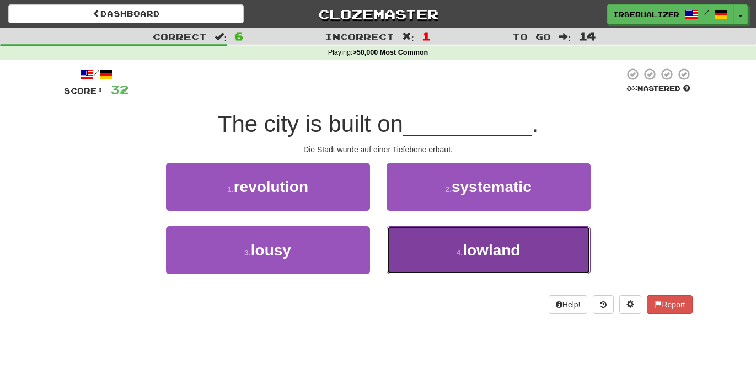
click at [478, 245] on span "lowland" at bounding box center [491, 249] width 57 height 17
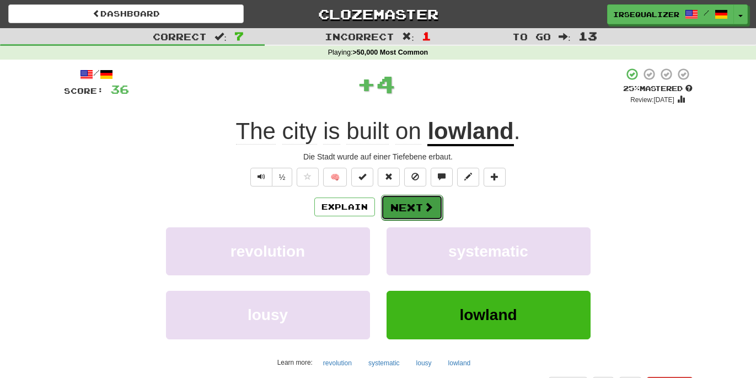
click at [423, 210] on span at bounding box center [428, 207] width 10 height 10
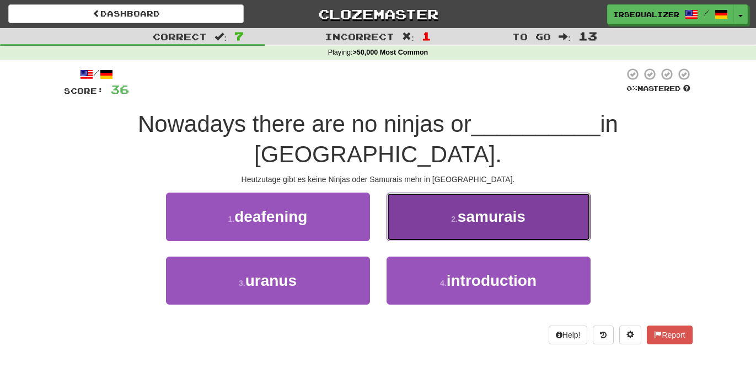
click at [497, 208] on span "samurais" at bounding box center [492, 216] width 68 height 17
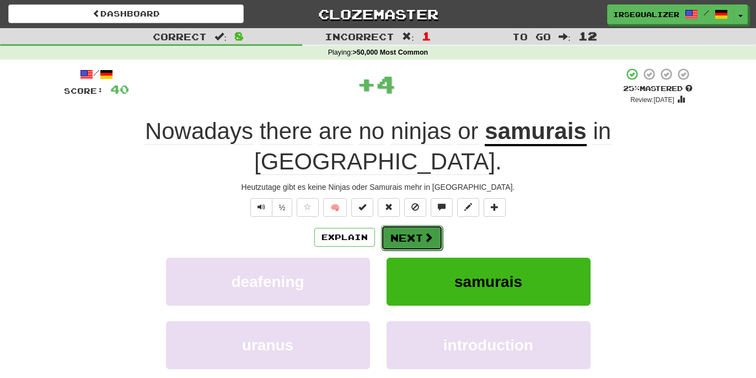
click at [417, 225] on button "Next" at bounding box center [412, 237] width 62 height 25
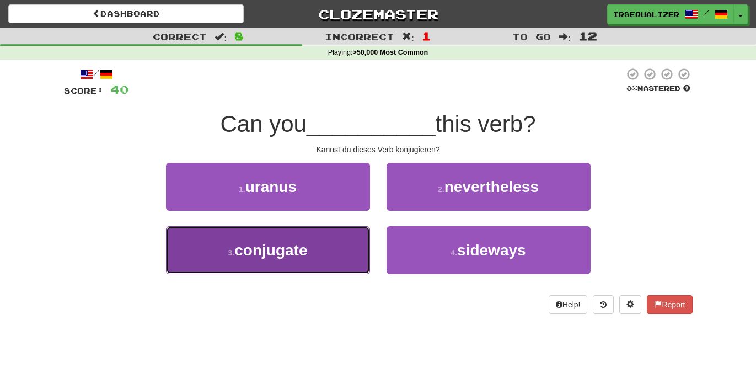
click at [283, 249] on span "conjugate" at bounding box center [270, 249] width 73 height 17
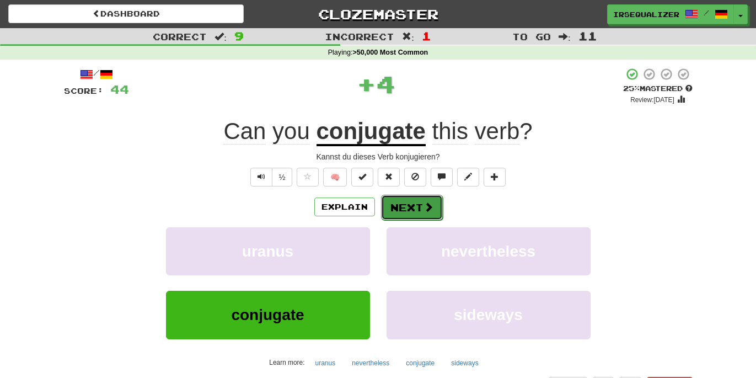
click at [417, 213] on button "Next" at bounding box center [412, 207] width 62 height 25
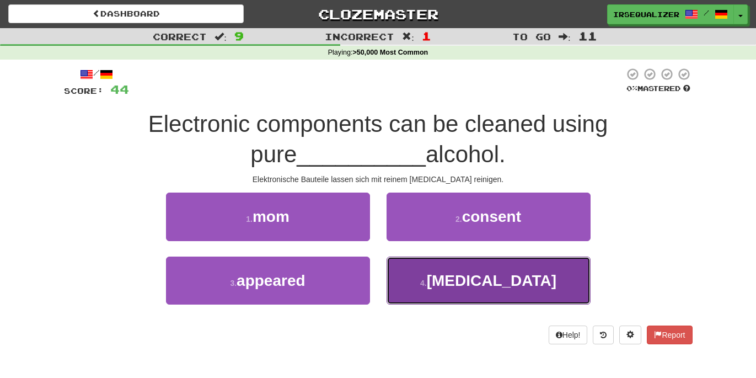
click at [483, 282] on span "isopropyl" at bounding box center [492, 280] width 130 height 17
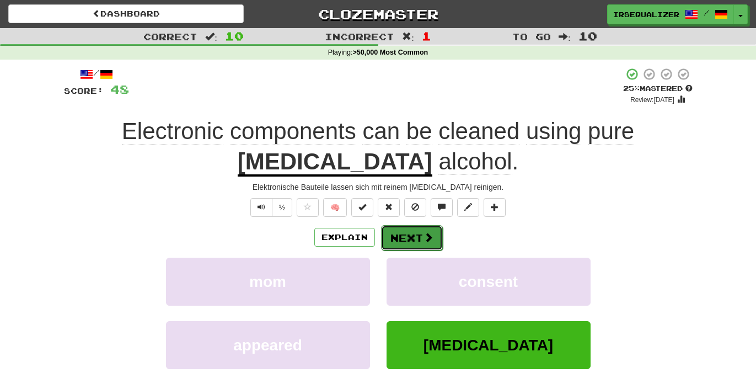
click at [415, 238] on button "Next" at bounding box center [412, 237] width 62 height 25
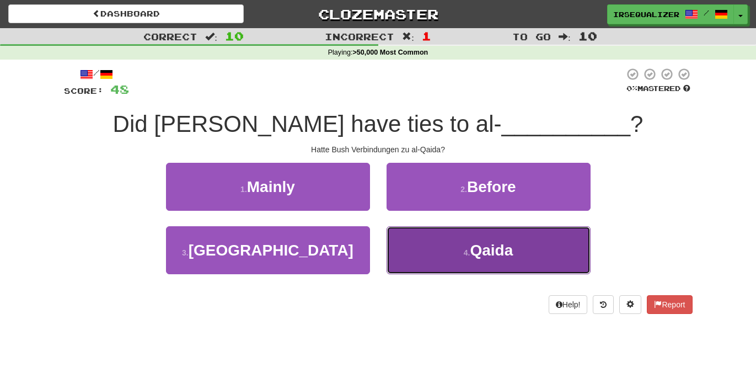
click at [499, 248] on span "Qaida" at bounding box center [491, 249] width 43 height 17
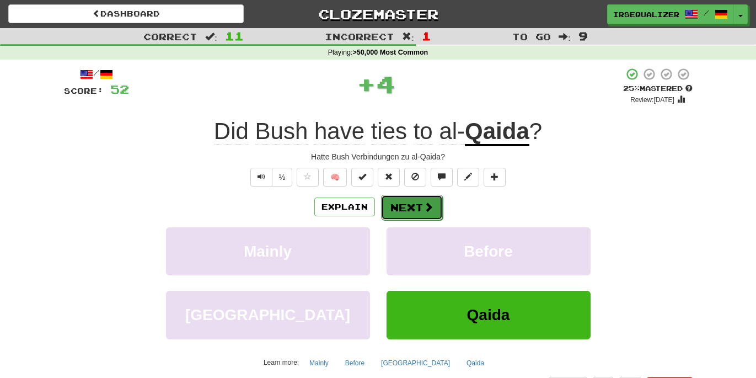
click at [421, 208] on button "Next" at bounding box center [412, 207] width 62 height 25
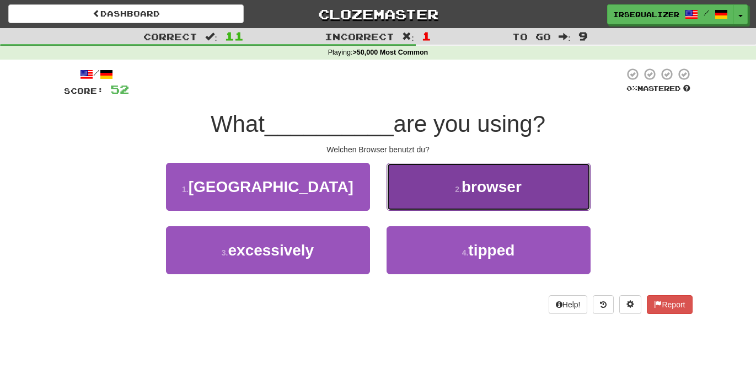
click at [504, 175] on button "2 . browser" at bounding box center [488, 187] width 204 height 48
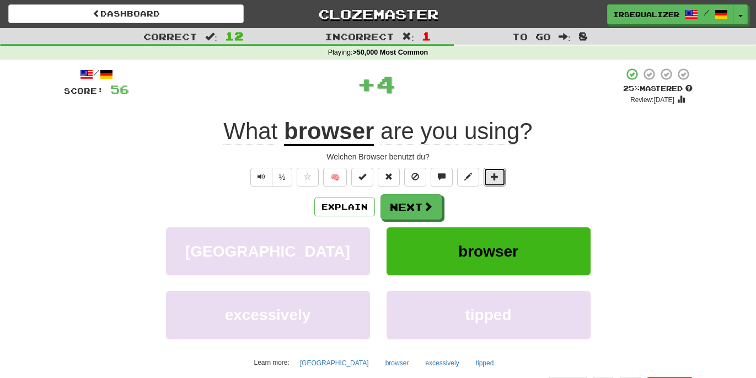
click at [504, 175] on button at bounding box center [494, 177] width 22 height 19
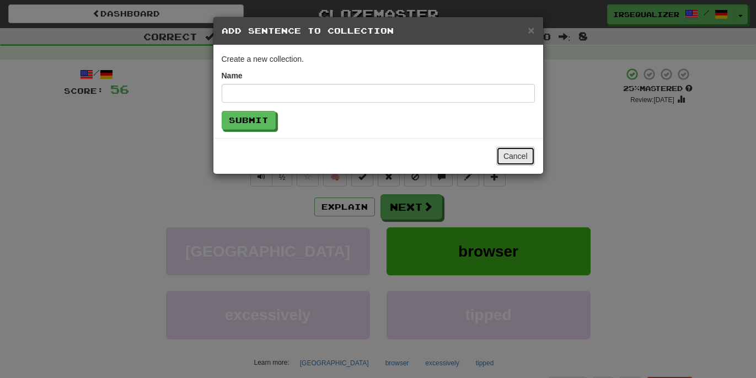
click at [519, 156] on button "Cancel" at bounding box center [515, 156] width 39 height 19
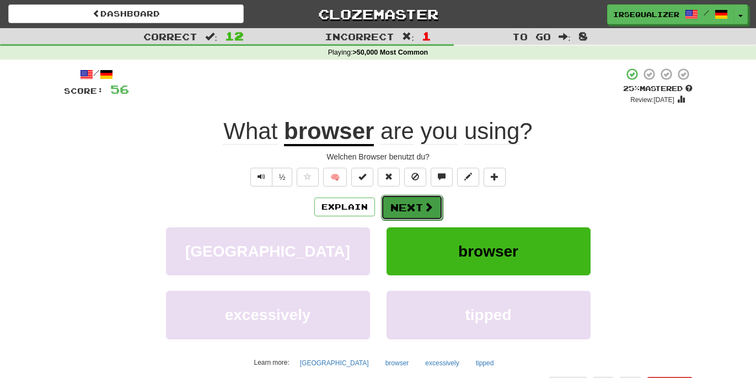
click at [421, 211] on button "Next" at bounding box center [412, 207] width 62 height 25
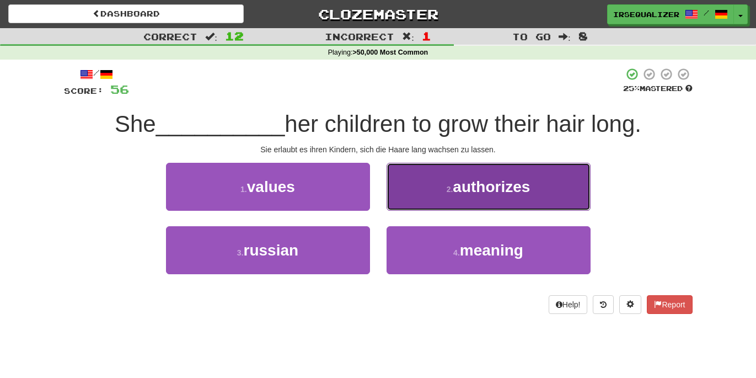
click at [505, 185] on span "authorizes" at bounding box center [491, 186] width 77 height 17
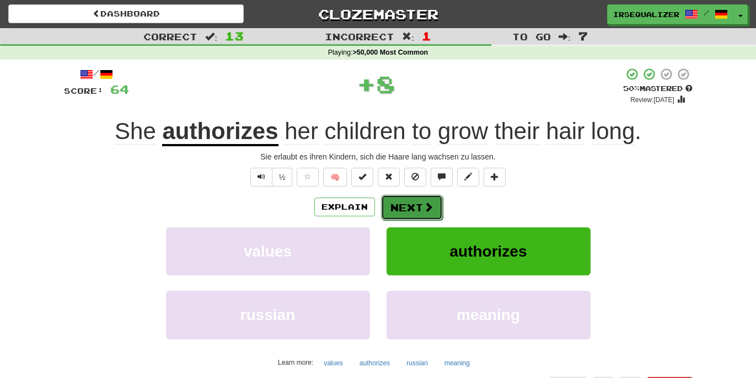
click at [413, 205] on button "Next" at bounding box center [412, 207] width 62 height 25
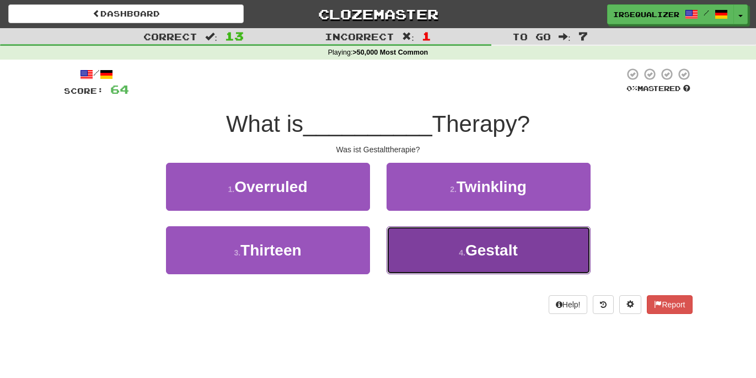
click at [471, 247] on span "Gestalt" at bounding box center [491, 249] width 52 height 17
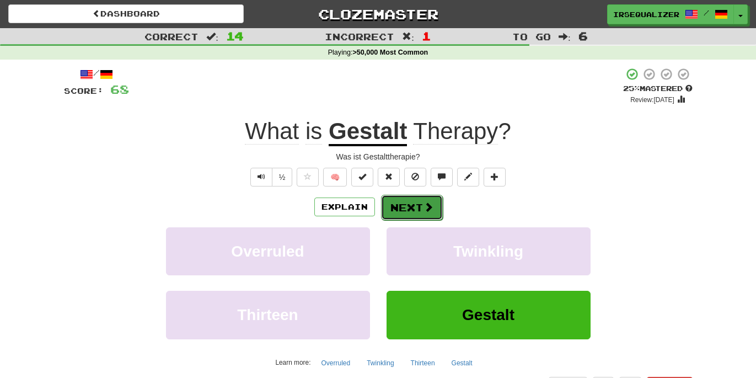
click at [418, 209] on button "Next" at bounding box center [412, 207] width 62 height 25
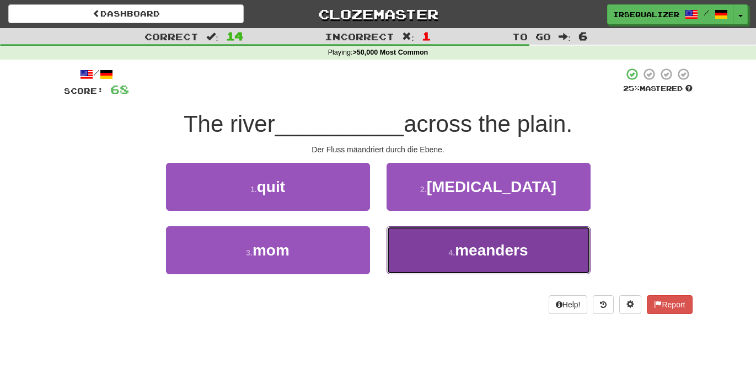
click at [458, 256] on span "meanders" at bounding box center [491, 249] width 73 height 17
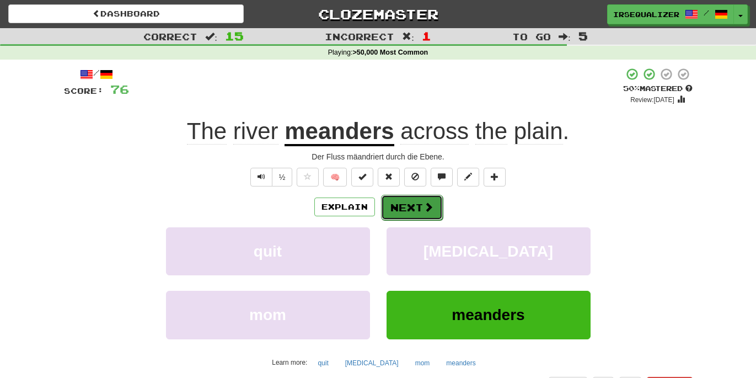
click at [422, 212] on button "Next" at bounding box center [412, 207] width 62 height 25
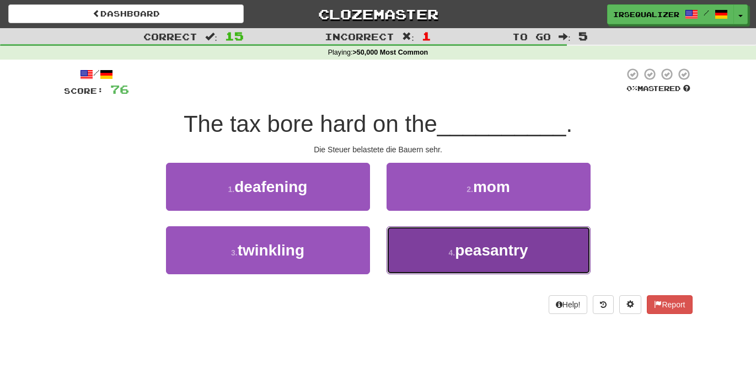
click at [474, 255] on span "peasantry" at bounding box center [491, 249] width 73 height 17
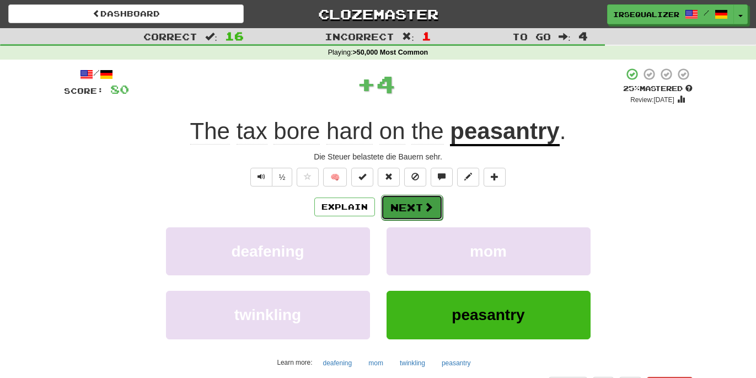
click at [426, 205] on span at bounding box center [428, 207] width 10 height 10
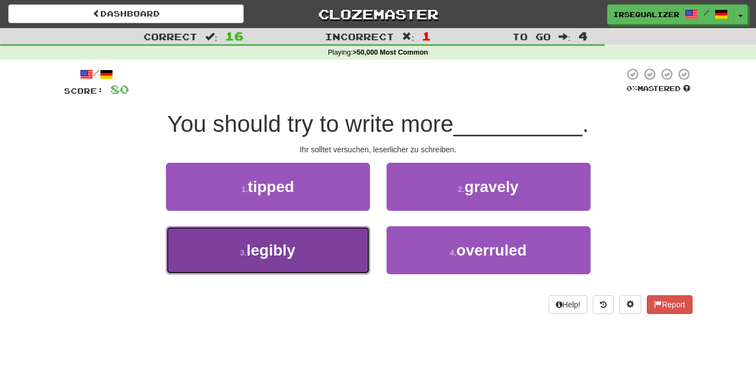
click at [286, 255] on span "legibly" at bounding box center [270, 249] width 49 height 17
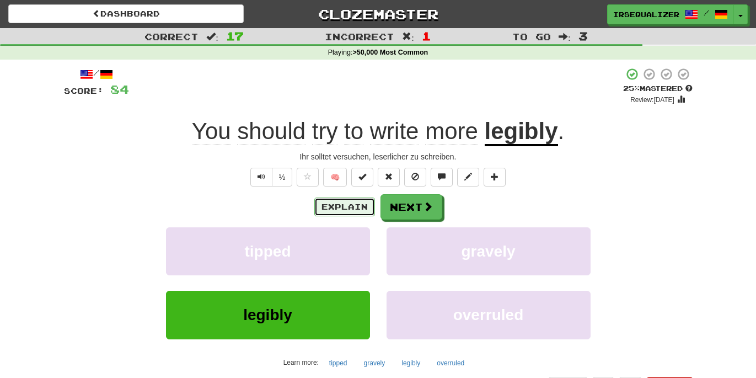
click at [338, 209] on button "Explain" at bounding box center [344, 206] width 61 height 19
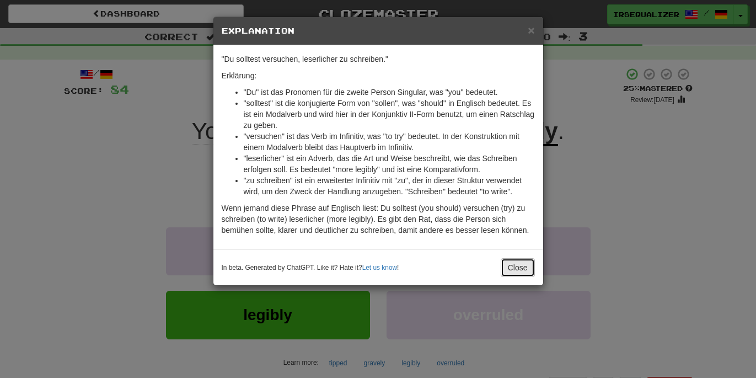
click at [514, 269] on button "Close" at bounding box center [518, 267] width 34 height 19
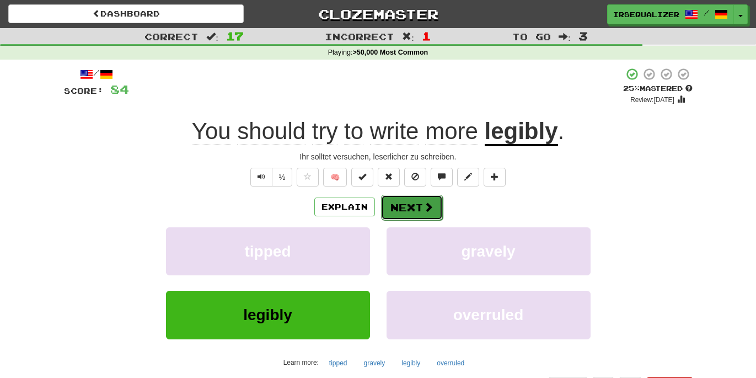
click at [425, 208] on span at bounding box center [428, 207] width 10 height 10
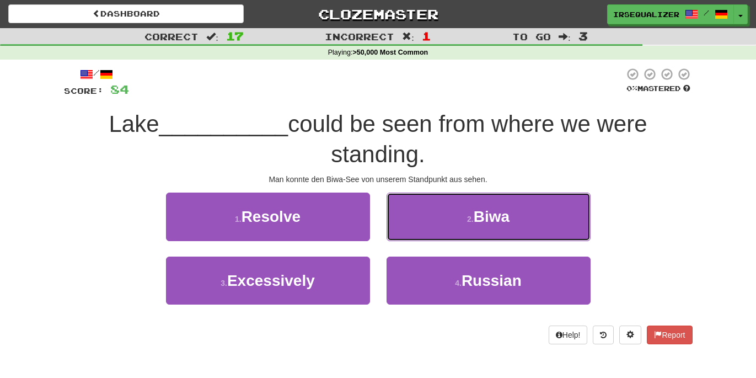
click at [425, 208] on button "2 . Biwa" at bounding box center [488, 216] width 204 height 48
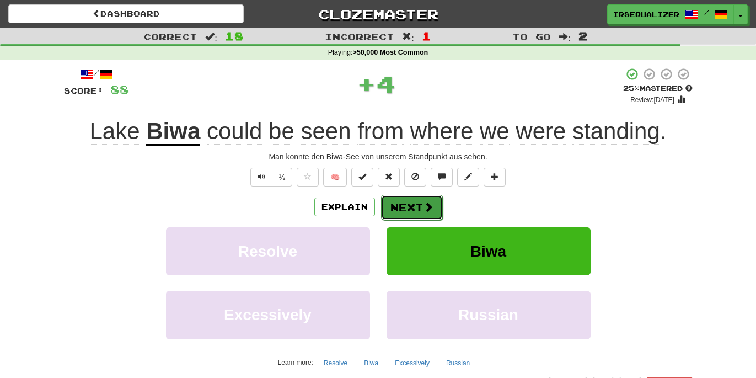
click at [420, 208] on button "Next" at bounding box center [412, 207] width 62 height 25
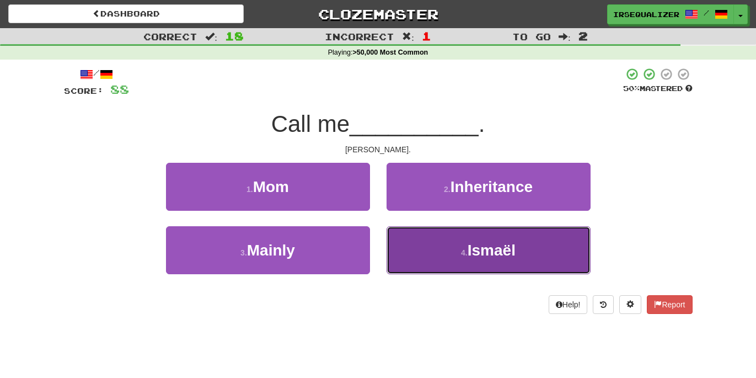
click at [441, 255] on button "4 . Ismaël" at bounding box center [488, 250] width 204 height 48
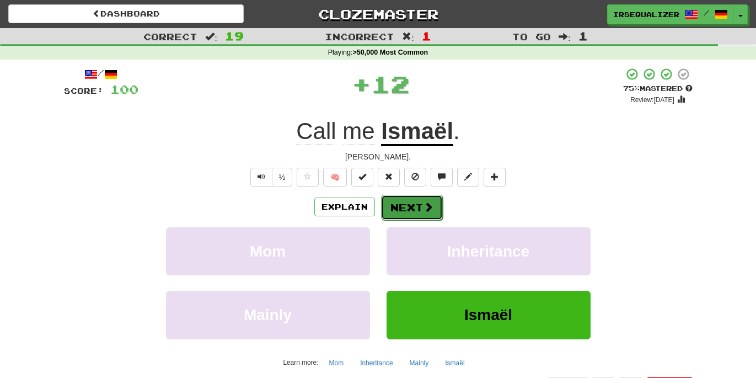
click at [427, 205] on span at bounding box center [428, 207] width 10 height 10
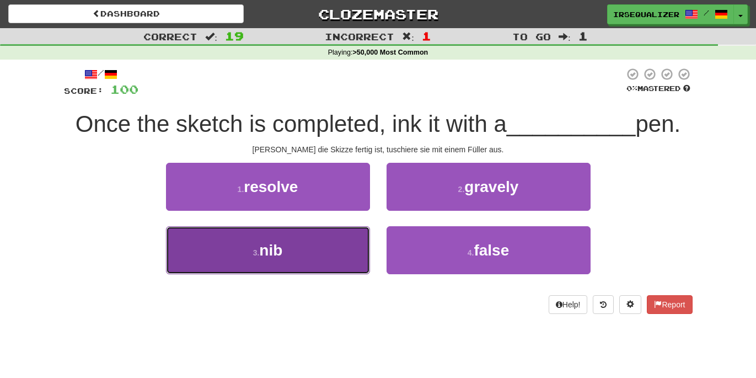
click at [297, 241] on button "3 . nib" at bounding box center [268, 250] width 204 height 48
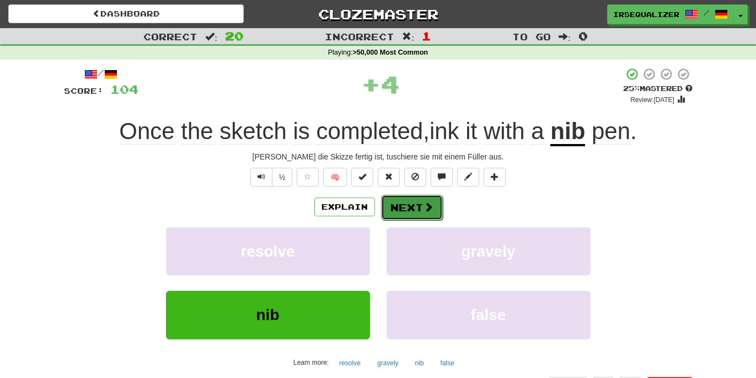
click at [407, 206] on button "Next" at bounding box center [412, 207] width 62 height 25
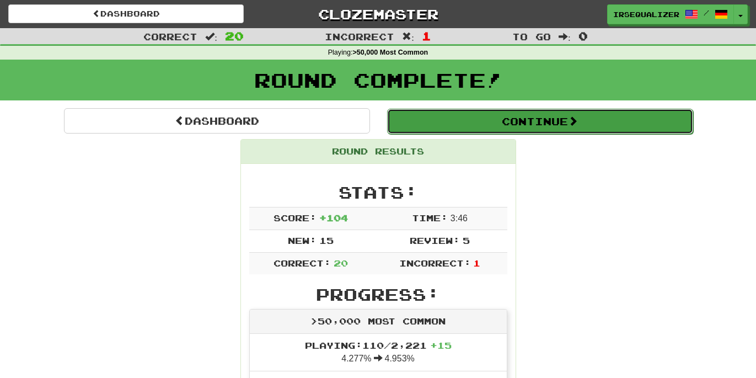
click at [573, 121] on span at bounding box center [573, 121] width 10 height 10
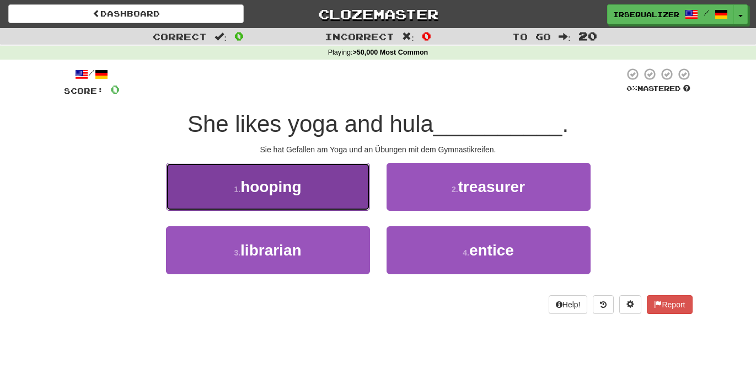
click at [280, 184] on span "hooping" at bounding box center [270, 186] width 61 height 17
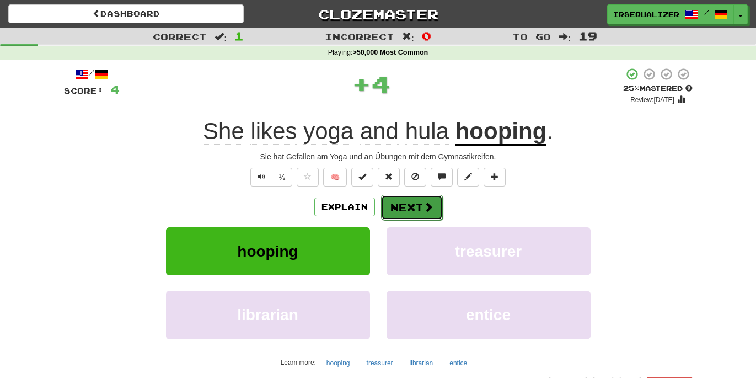
click at [411, 212] on button "Next" at bounding box center [412, 207] width 62 height 25
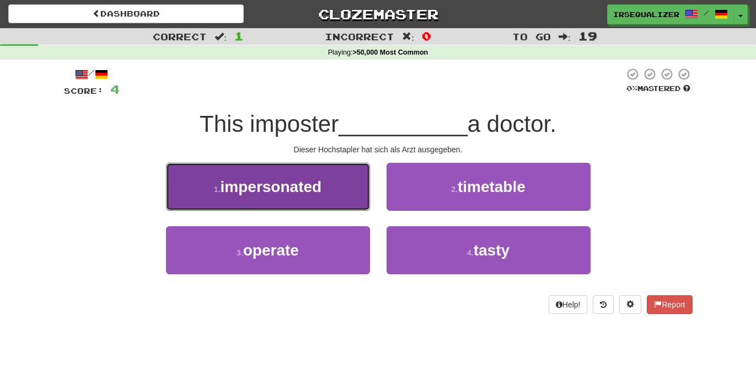
click at [292, 185] on span "impersonated" at bounding box center [271, 186] width 101 height 17
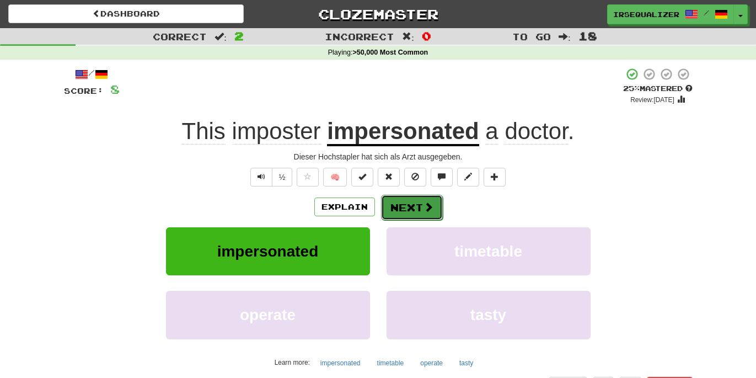
click at [410, 208] on button "Next" at bounding box center [412, 207] width 62 height 25
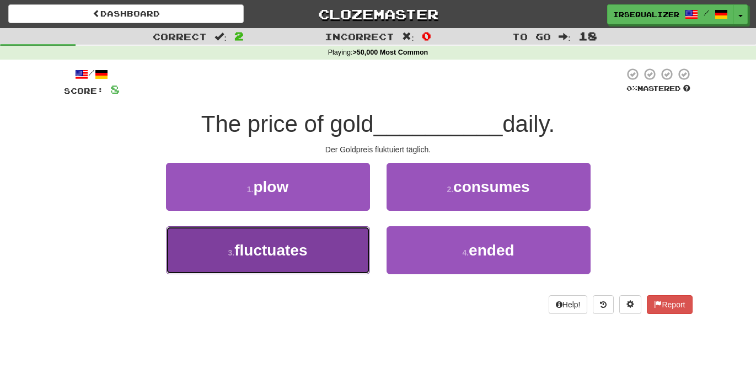
click at [298, 249] on span "fluctuates" at bounding box center [270, 249] width 73 height 17
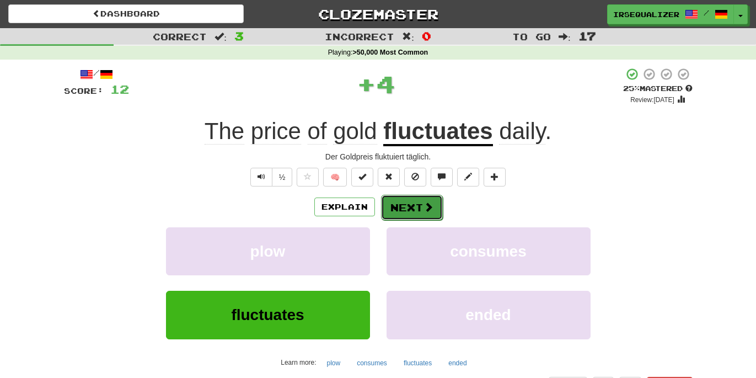
click at [420, 205] on button "Next" at bounding box center [412, 207] width 62 height 25
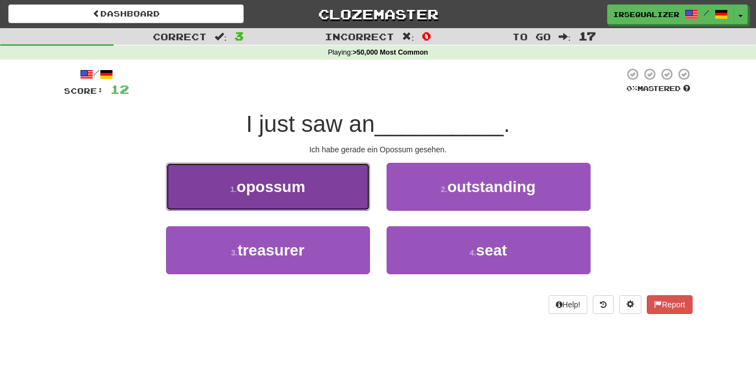
click at [306, 189] on button "1 . opossum" at bounding box center [268, 187] width 204 height 48
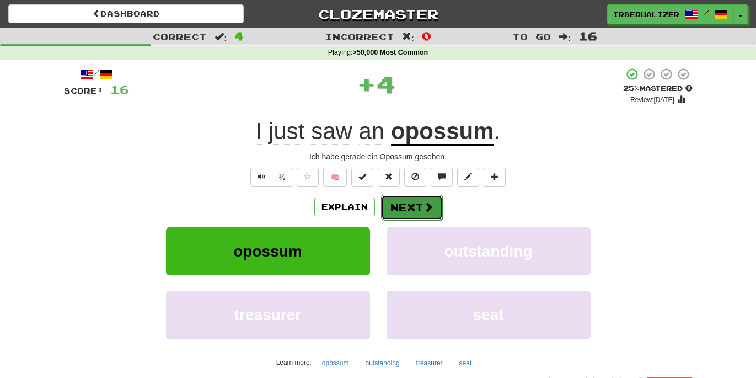
click at [404, 211] on button "Next" at bounding box center [412, 207] width 62 height 25
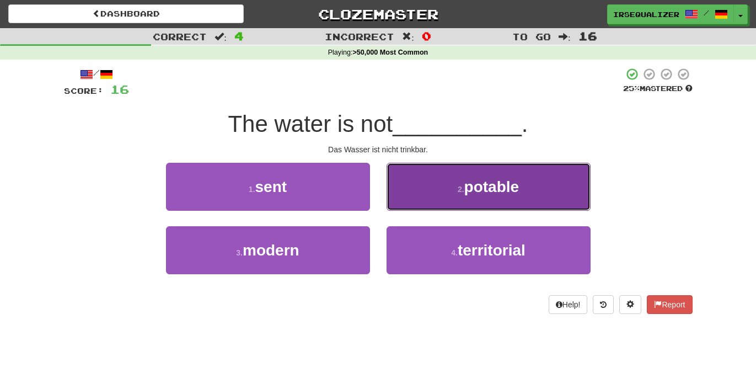
click at [502, 192] on span "potable" at bounding box center [491, 186] width 55 height 17
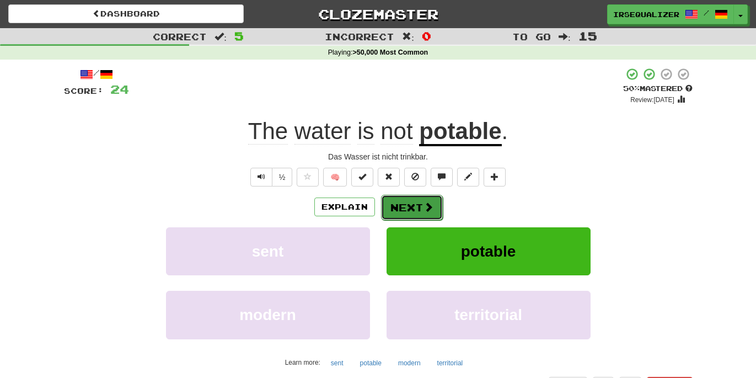
click at [423, 211] on span at bounding box center [428, 207] width 10 height 10
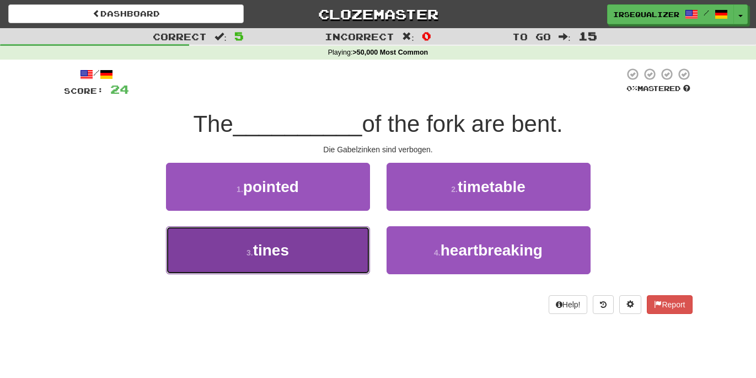
click at [282, 253] on span "tines" at bounding box center [271, 249] width 36 height 17
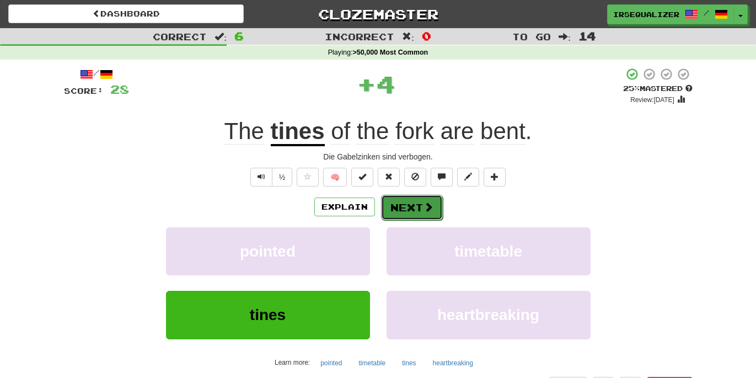
click at [419, 211] on button "Next" at bounding box center [412, 207] width 62 height 25
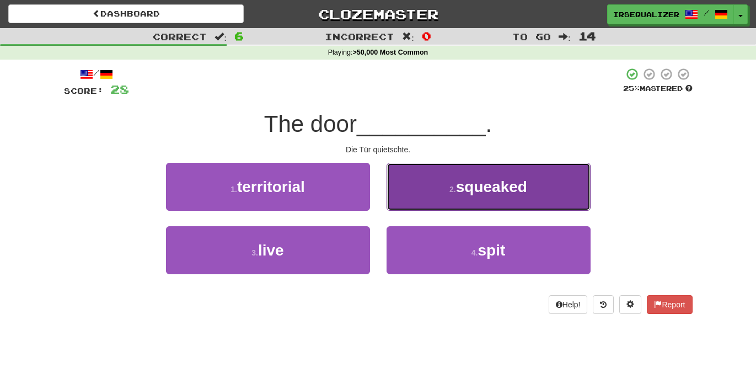
click at [504, 185] on span "squeaked" at bounding box center [491, 186] width 71 height 17
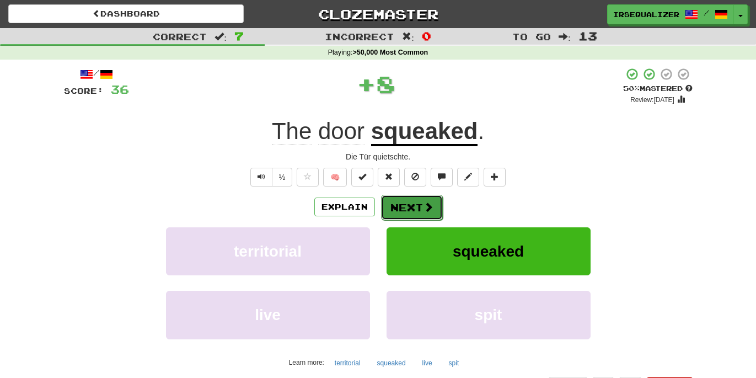
click at [420, 211] on button "Next" at bounding box center [412, 207] width 62 height 25
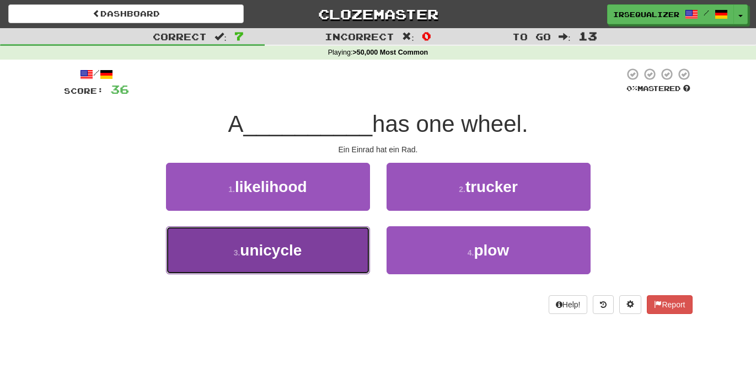
click at [305, 251] on button "3 . unicycle" at bounding box center [268, 250] width 204 height 48
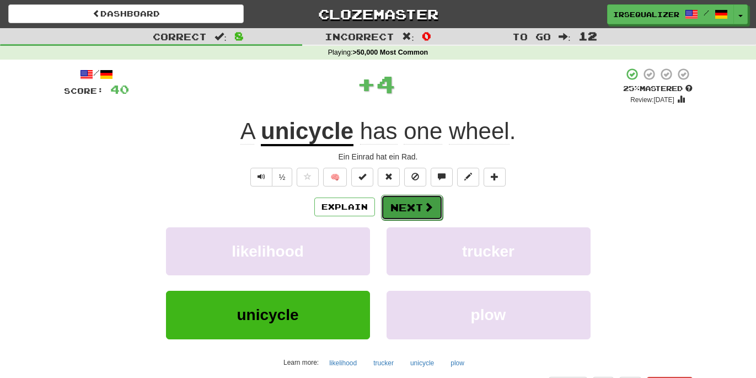
click at [412, 212] on button "Next" at bounding box center [412, 207] width 62 height 25
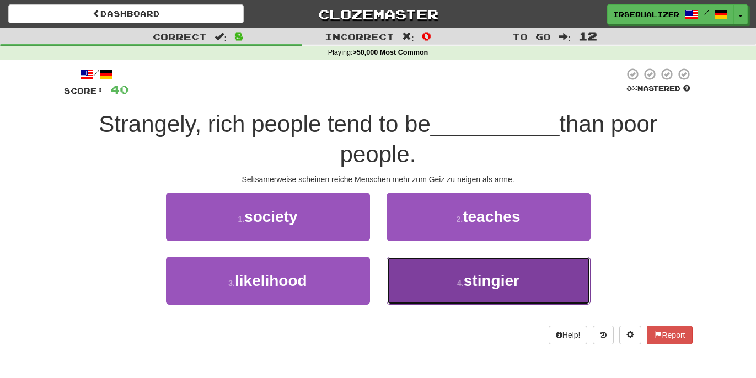
click at [496, 274] on span "stingier" at bounding box center [492, 280] width 56 height 17
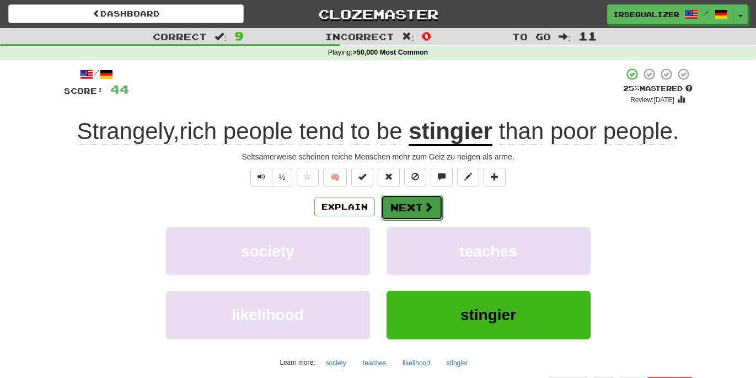
click at [423, 210] on span at bounding box center [428, 207] width 10 height 10
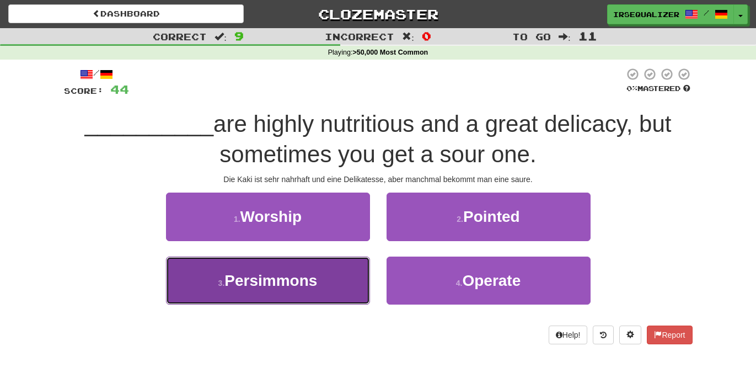
click at [283, 278] on span "Persimmons" at bounding box center [270, 280] width 93 height 17
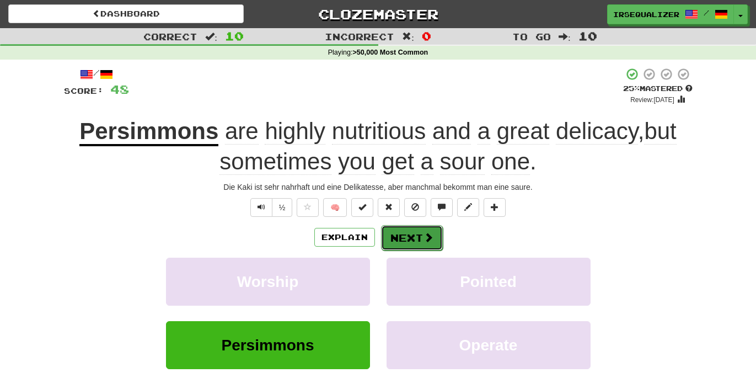
click at [409, 237] on button "Next" at bounding box center [412, 237] width 62 height 25
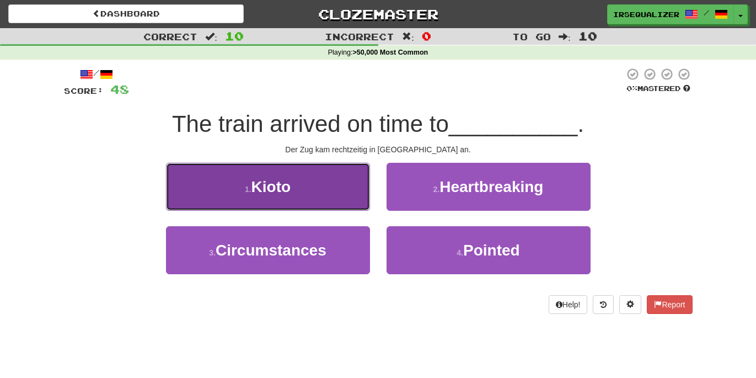
click at [290, 189] on span "Kioto" at bounding box center [271, 186] width 40 height 17
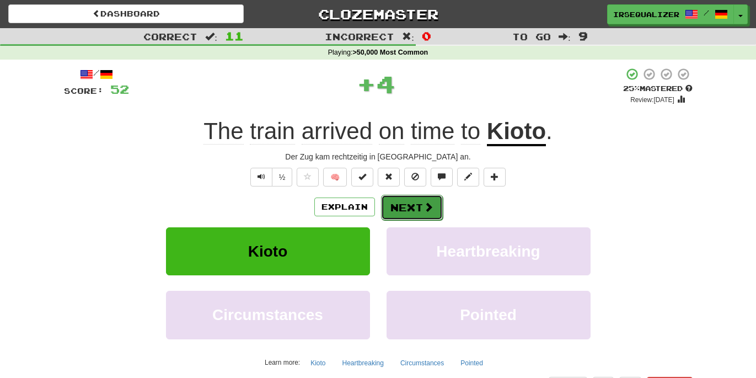
click at [405, 209] on button "Next" at bounding box center [412, 207] width 62 height 25
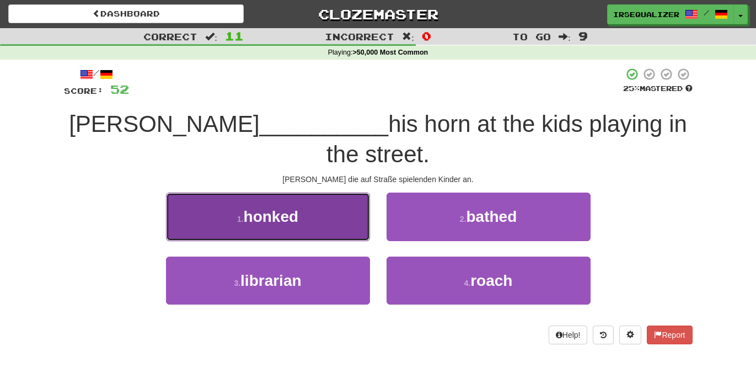
click at [305, 192] on button "1 . honked" at bounding box center [268, 216] width 204 height 48
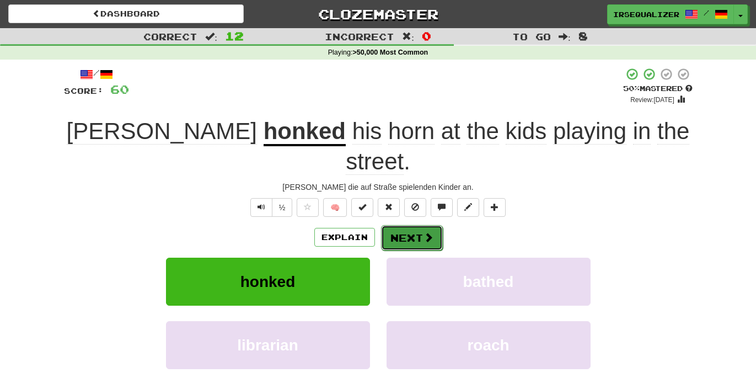
click at [415, 225] on button "Next" at bounding box center [412, 237] width 62 height 25
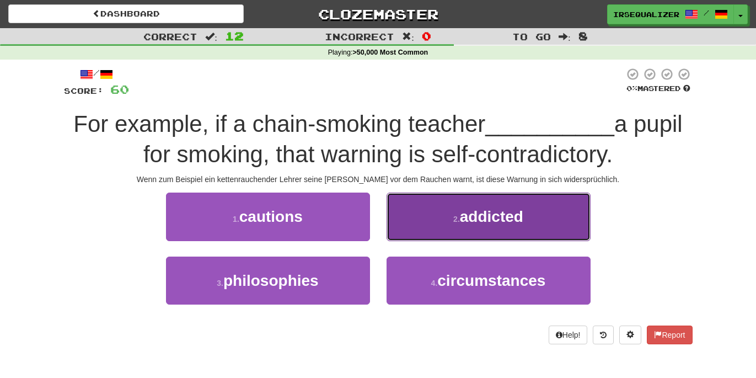
click at [425, 217] on button "2 . addicted" at bounding box center [488, 216] width 204 height 48
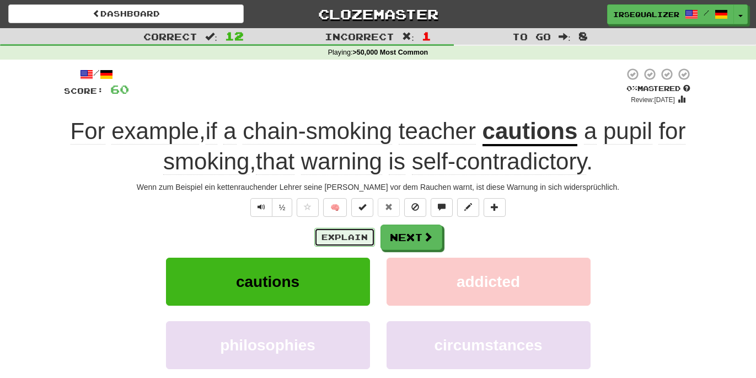
click at [347, 235] on button "Explain" at bounding box center [344, 237] width 61 height 19
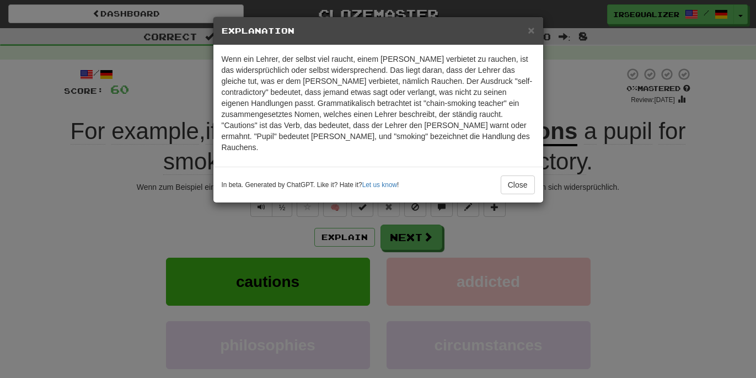
click at [347, 234] on div "× Explanation Wenn ein Lehrer, der selbst viel raucht, einem Schüler verbietet …" at bounding box center [378, 189] width 756 height 378
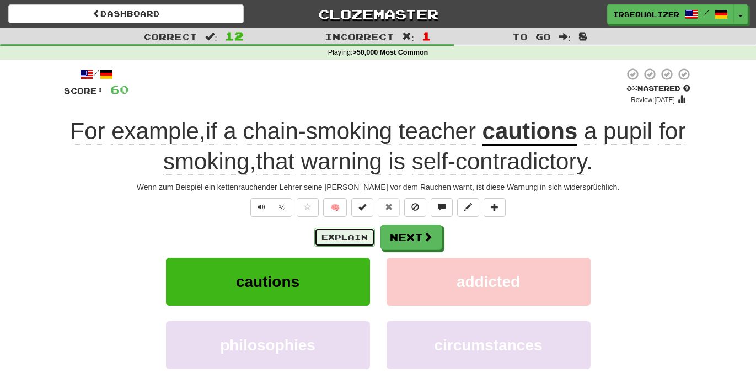
click at [352, 233] on button "Explain" at bounding box center [344, 237] width 61 height 19
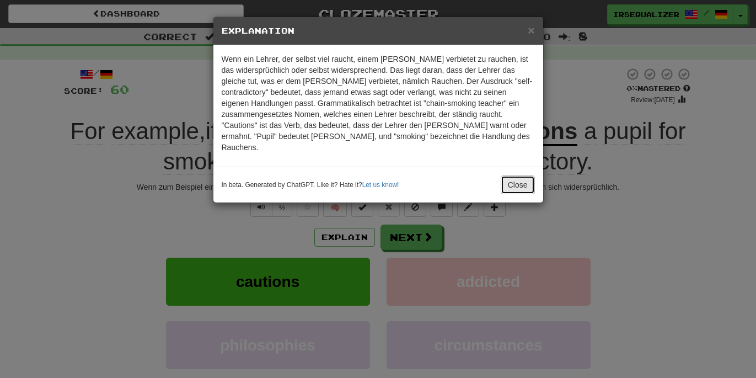
click at [528, 176] on button "Close" at bounding box center [518, 184] width 34 height 19
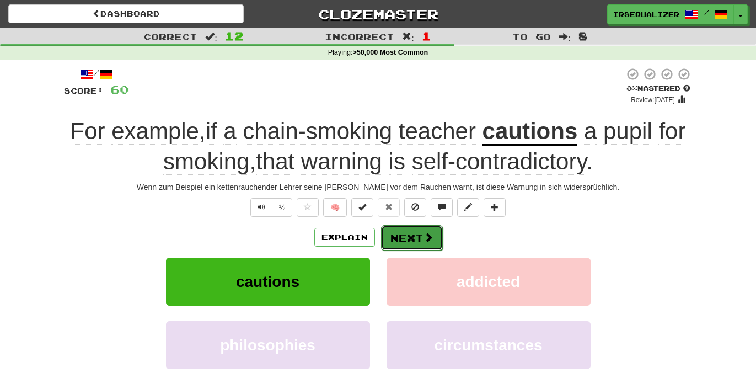
click at [422, 237] on button "Next" at bounding box center [412, 237] width 62 height 25
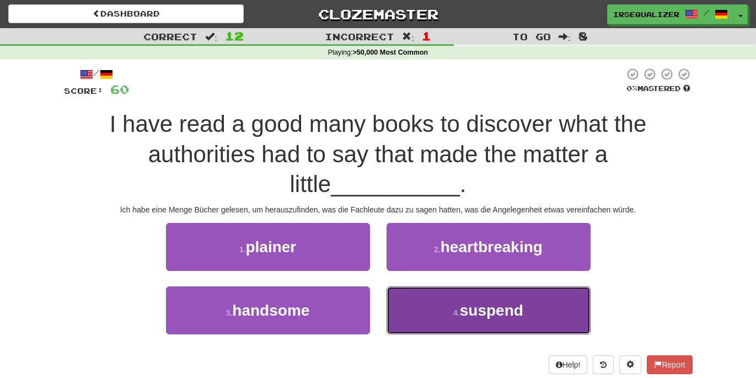
click at [458, 316] on small "4 ." at bounding box center [456, 312] width 7 height 9
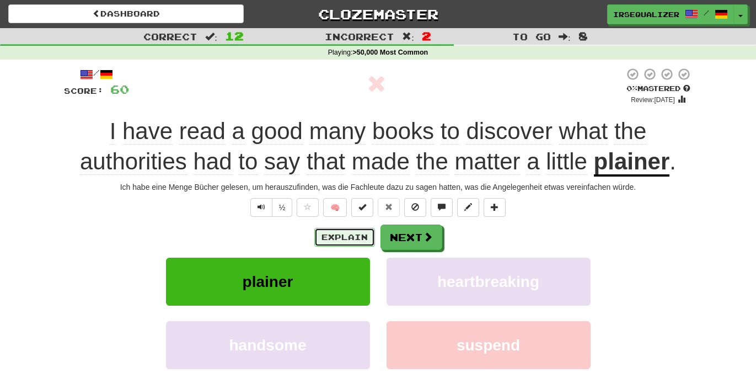
click at [356, 236] on button "Explain" at bounding box center [344, 237] width 61 height 19
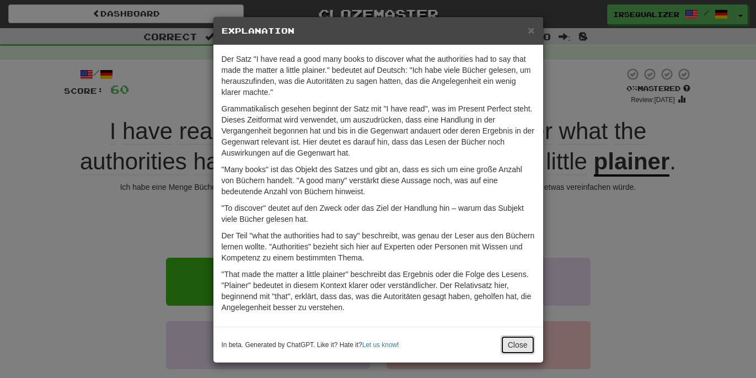
click at [517, 340] on button "Close" at bounding box center [518, 344] width 34 height 19
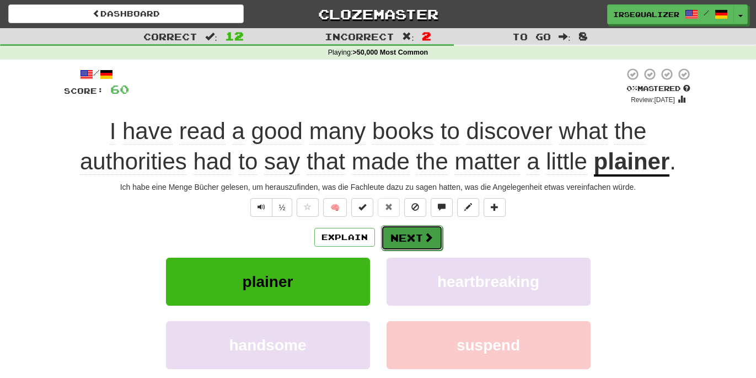
click at [423, 236] on span at bounding box center [428, 237] width 10 height 10
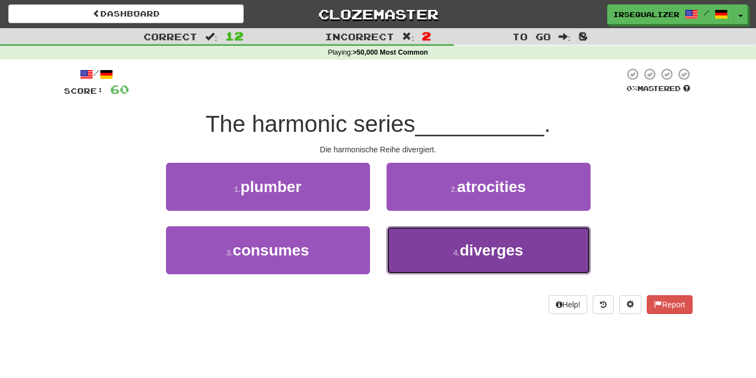
click at [463, 268] on button "4 . diverges" at bounding box center [488, 250] width 204 height 48
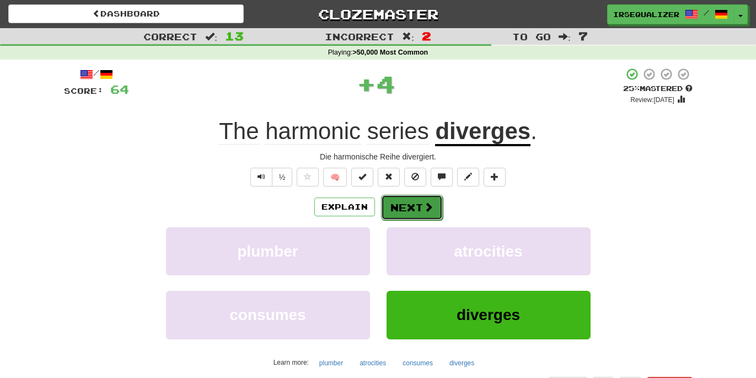
click at [417, 210] on button "Next" at bounding box center [412, 207] width 62 height 25
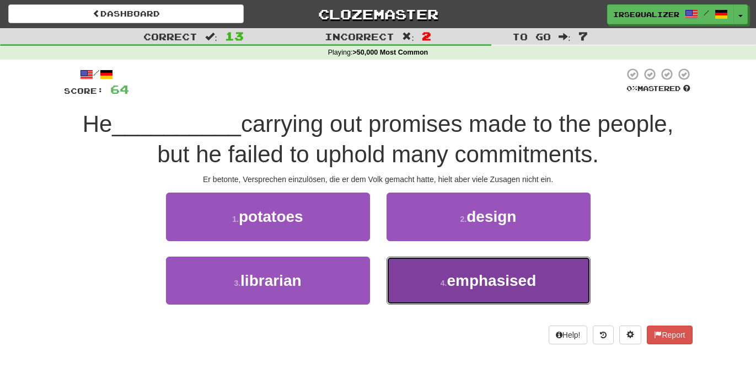
click at [461, 281] on span "emphasised" at bounding box center [491, 280] width 89 height 17
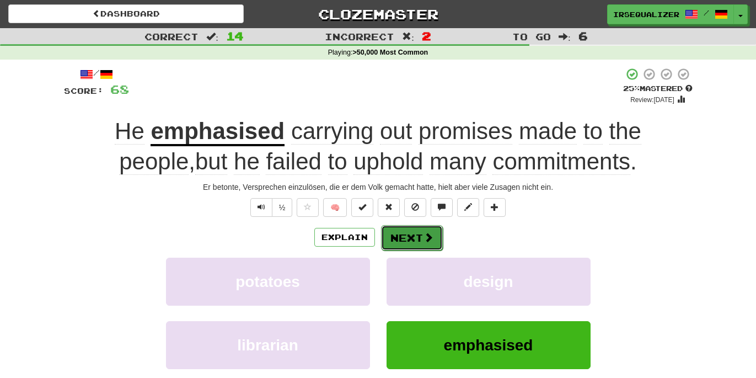
click at [408, 239] on button "Next" at bounding box center [412, 237] width 62 height 25
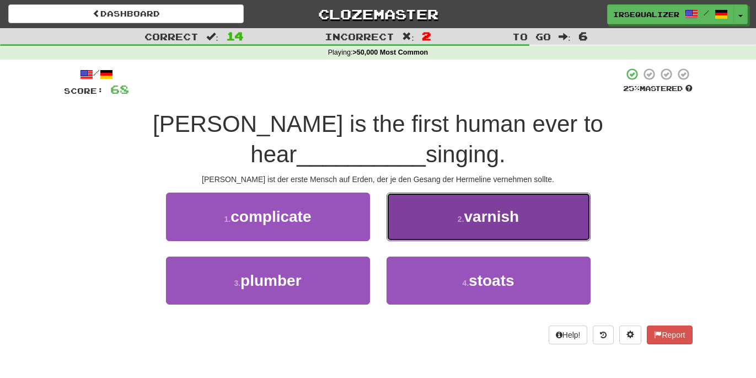
click at [480, 208] on span "varnish" at bounding box center [491, 216] width 55 height 17
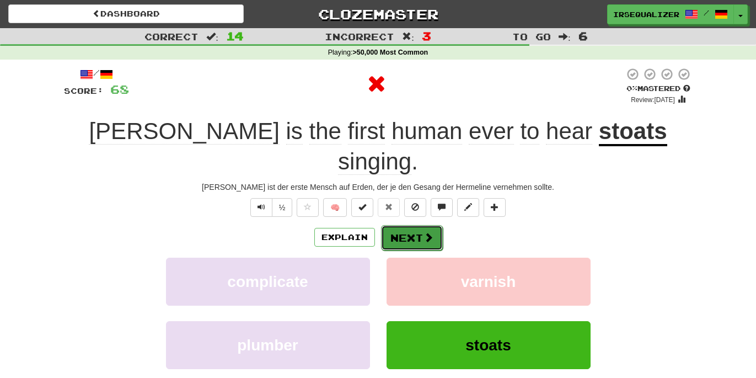
click at [417, 225] on button "Next" at bounding box center [412, 237] width 62 height 25
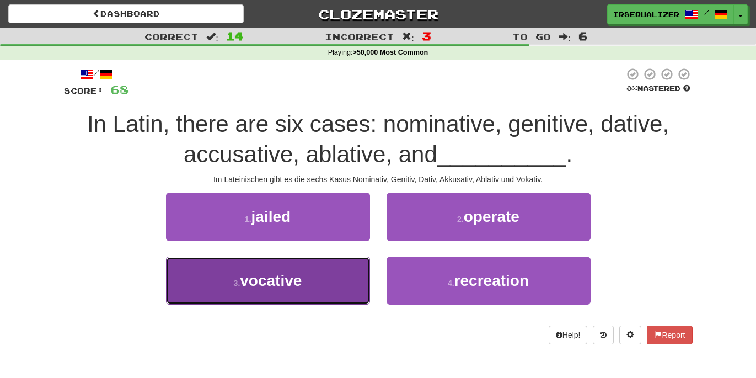
click at [286, 276] on span "vocative" at bounding box center [271, 280] width 62 height 17
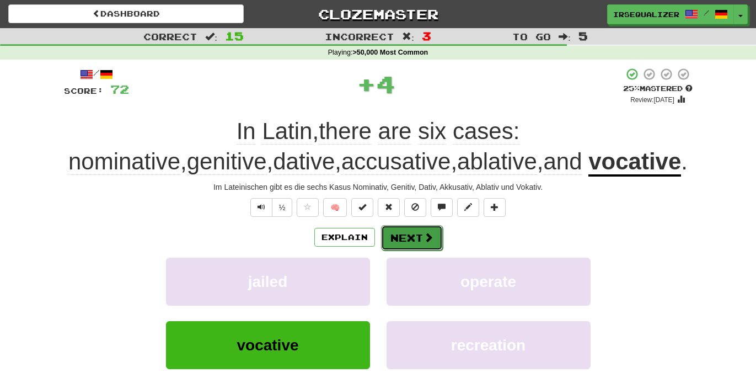
click at [412, 235] on button "Next" at bounding box center [412, 237] width 62 height 25
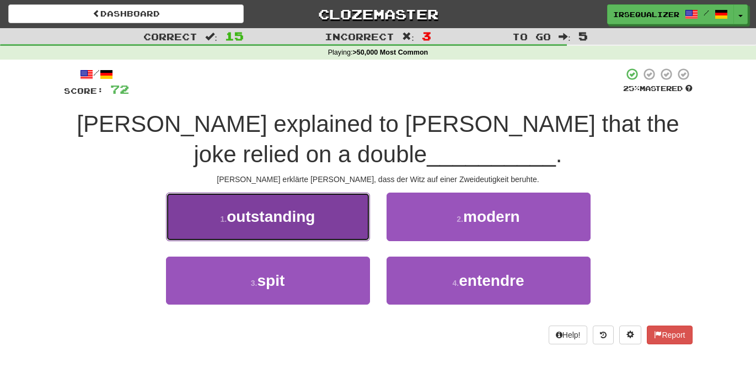
click at [309, 219] on span "outstanding" at bounding box center [271, 216] width 88 height 17
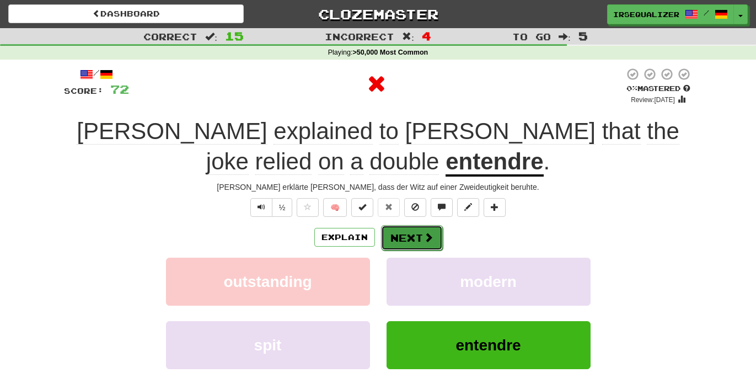
click at [410, 238] on button "Next" at bounding box center [412, 237] width 62 height 25
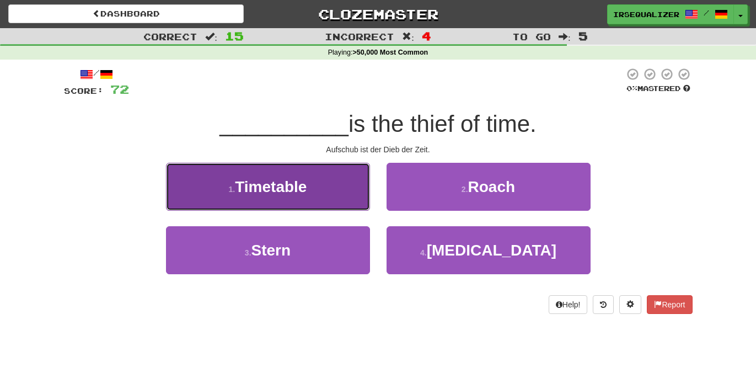
click at [287, 189] on span "Timetable" at bounding box center [271, 186] width 72 height 17
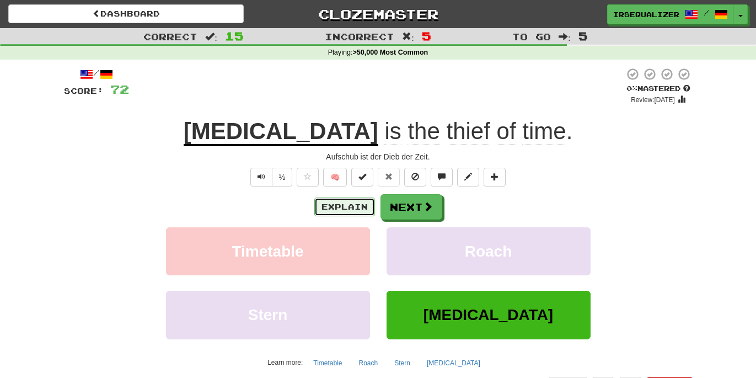
click at [341, 207] on button "Explain" at bounding box center [344, 206] width 61 height 19
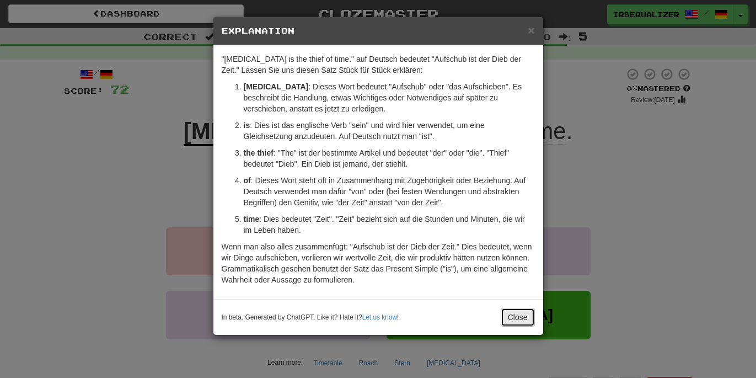
click at [514, 317] on button "Close" at bounding box center [518, 317] width 34 height 19
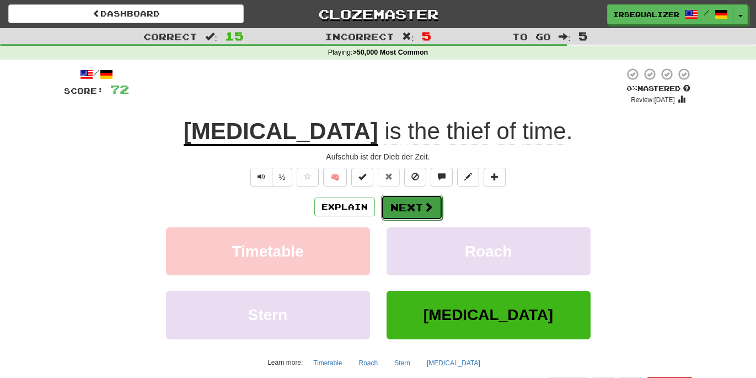
click at [420, 203] on button "Next" at bounding box center [412, 207] width 62 height 25
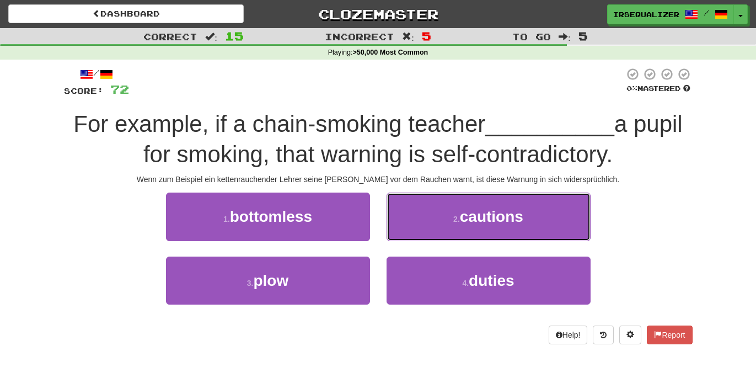
click at [420, 203] on button "2 . cautions" at bounding box center [488, 216] width 204 height 48
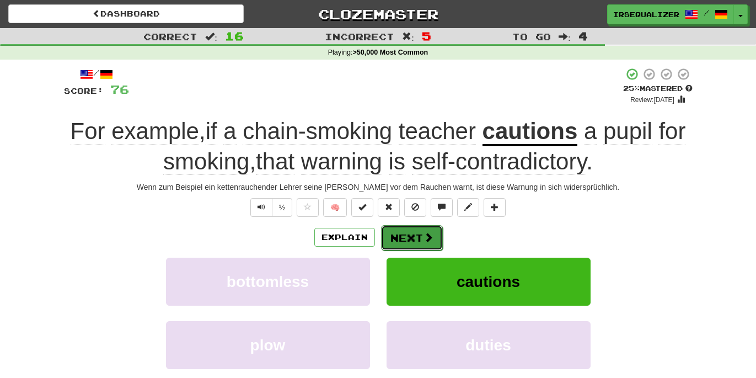
click at [418, 239] on button "Next" at bounding box center [412, 237] width 62 height 25
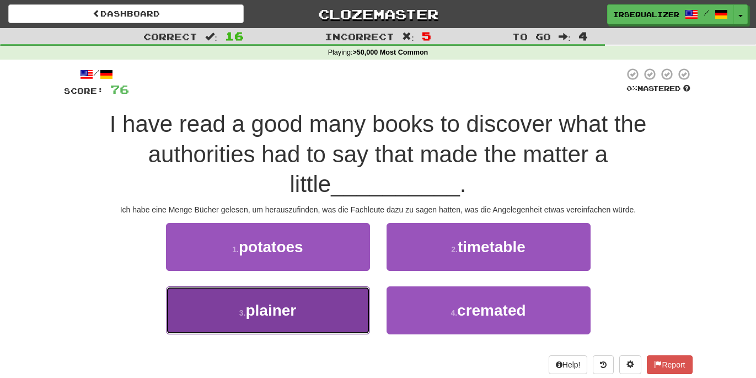
click at [283, 313] on span "plainer" at bounding box center [270, 310] width 51 height 17
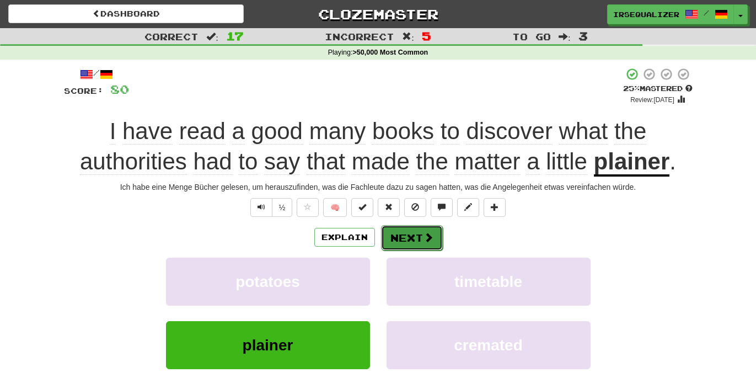
click at [415, 242] on button "Next" at bounding box center [412, 237] width 62 height 25
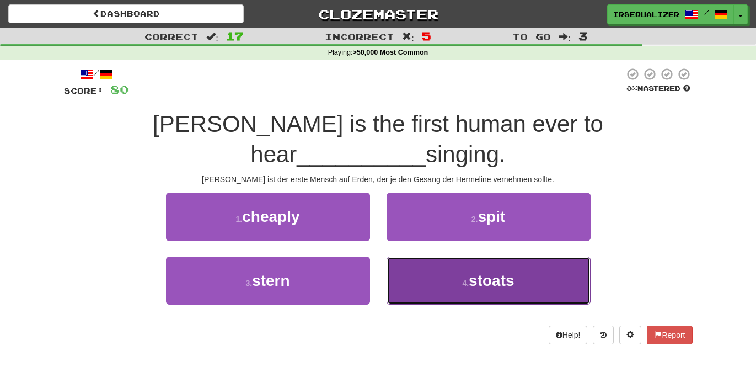
click at [495, 272] on span "stoats" at bounding box center [491, 280] width 45 height 17
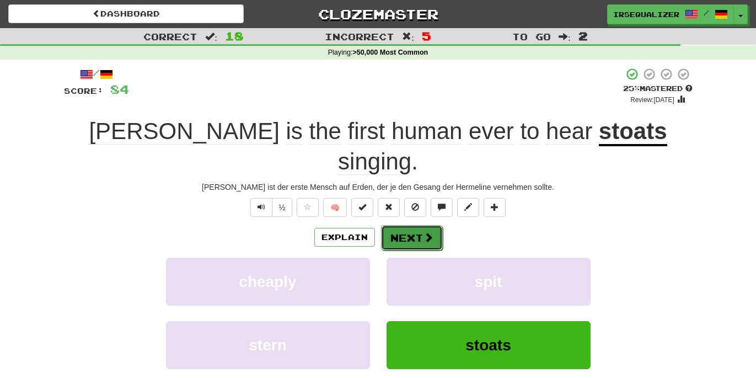
click at [419, 225] on button "Next" at bounding box center [412, 237] width 62 height 25
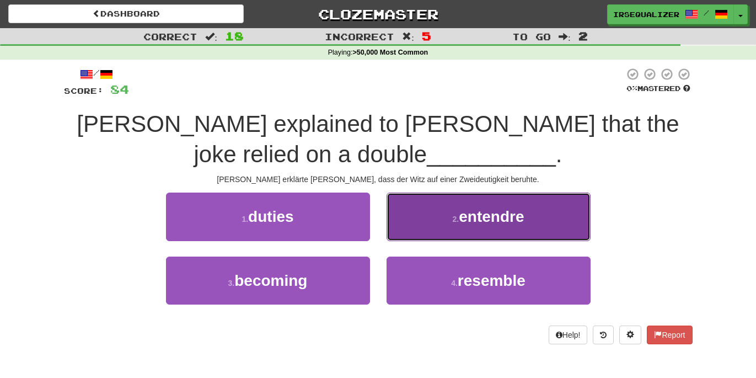
click at [505, 213] on span "entendre" at bounding box center [491, 216] width 65 height 17
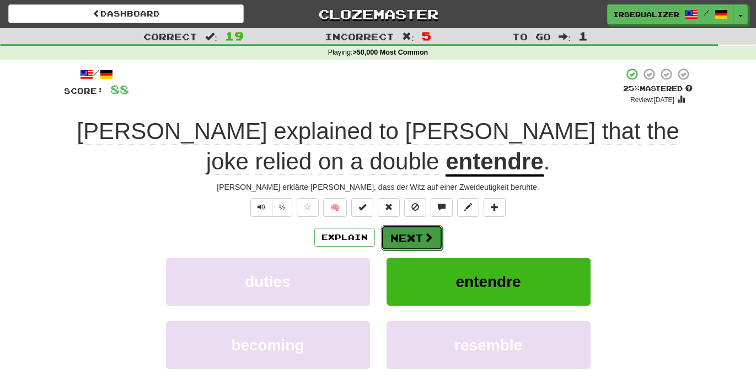
click at [420, 242] on button "Next" at bounding box center [412, 237] width 62 height 25
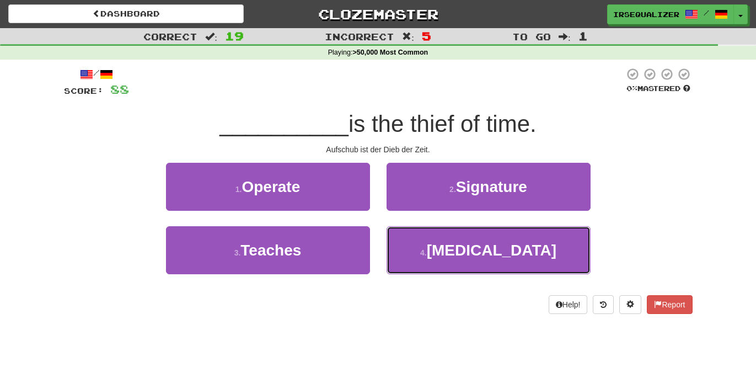
click at [420, 242] on button "4 . Procrastination" at bounding box center [488, 250] width 204 height 48
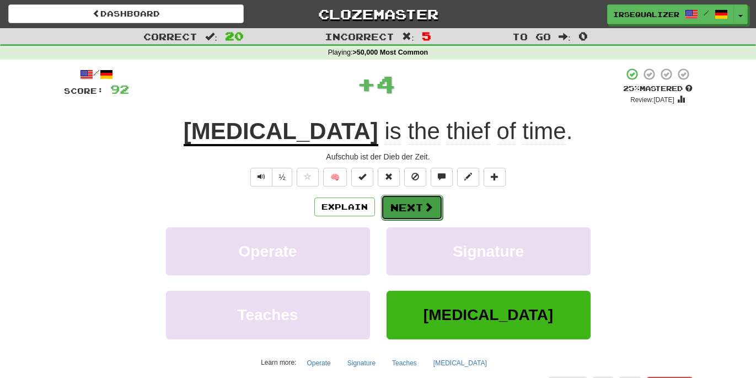
click at [418, 211] on button "Next" at bounding box center [412, 207] width 62 height 25
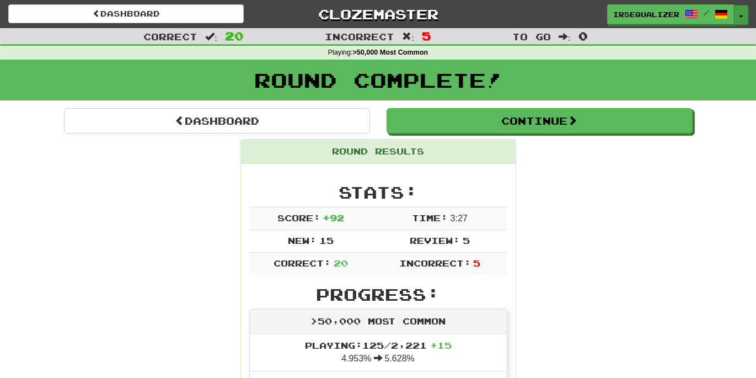
click at [739, 12] on button "Toggle Dropdown" at bounding box center [741, 15] width 14 height 20
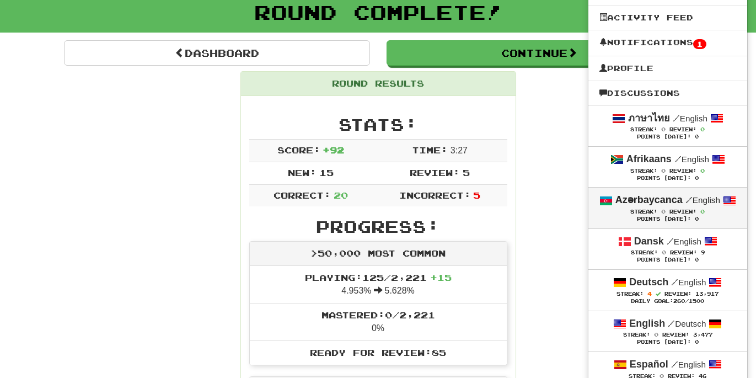
scroll to position [70, 0]
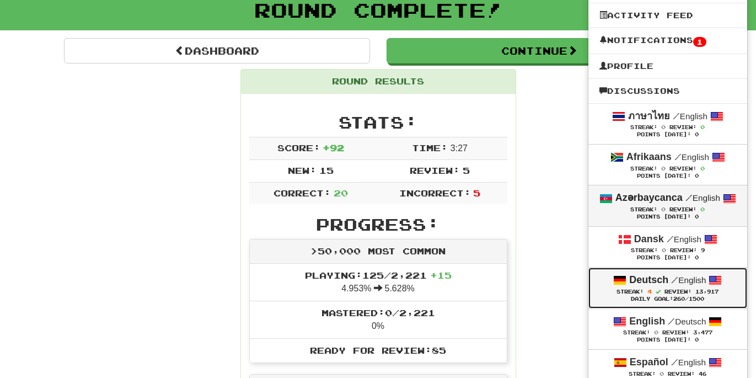
click at [652, 294] on span "Streak: 4" at bounding box center [640, 291] width 48 height 6
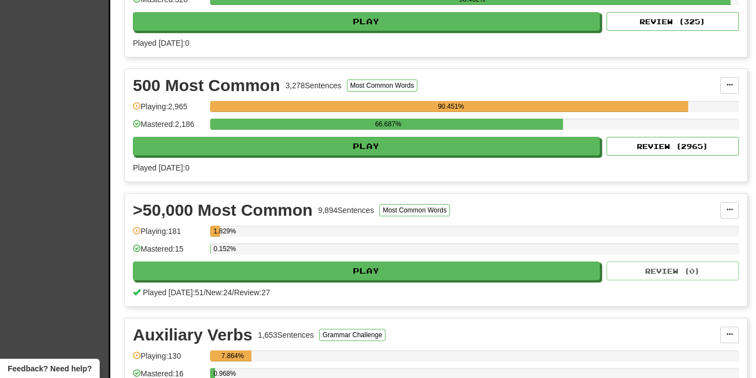
scroll to position [561, 0]
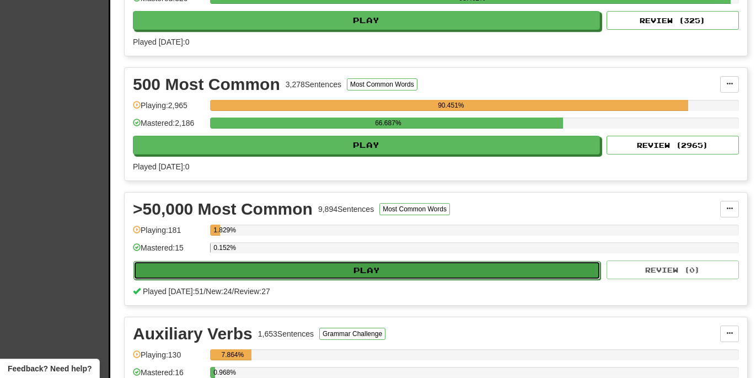
click at [377, 272] on button "Play" at bounding box center [366, 270] width 467 height 19
select select "**"
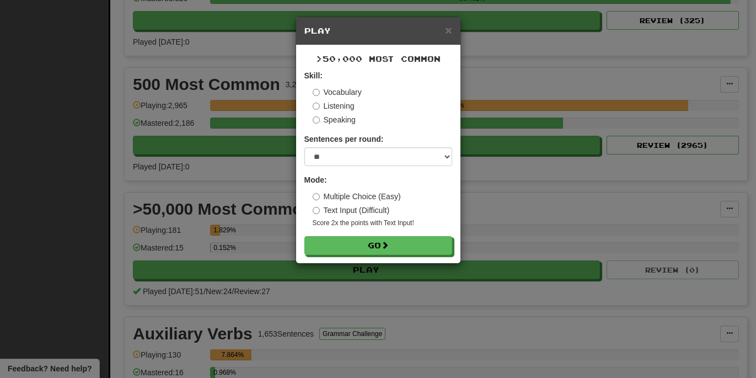
click at [388, 255] on div ">50,000 Most Common Skill: Vocabulary Listening Speaking Sentences per round: *…" at bounding box center [378, 154] width 164 height 218
click at [393, 249] on button "Go" at bounding box center [379, 246] width 148 height 19
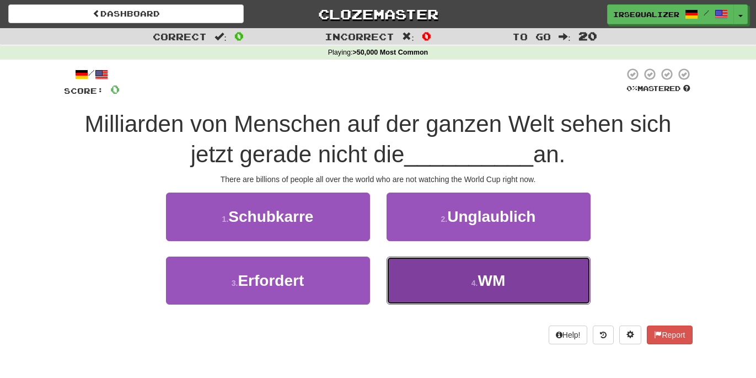
click at [392, 280] on button "4 . WM" at bounding box center [488, 280] width 204 height 48
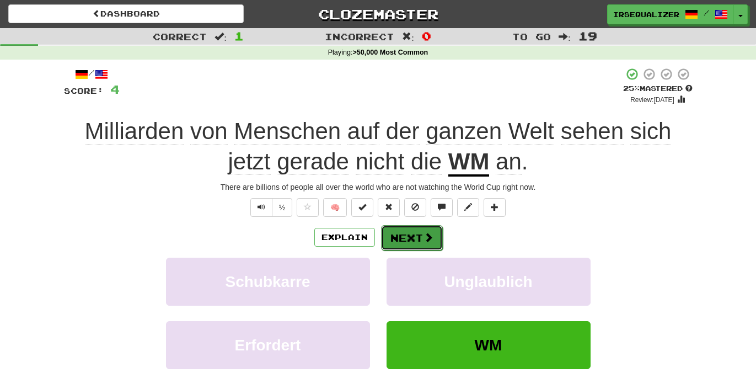
click at [410, 238] on button "Next" at bounding box center [412, 237] width 62 height 25
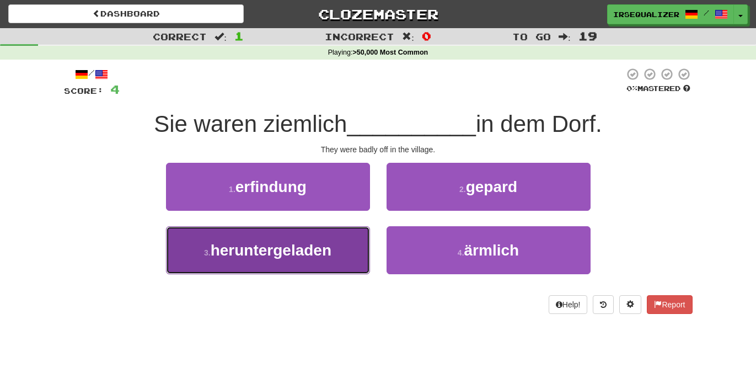
click at [352, 247] on button "3 . heruntergeladen" at bounding box center [268, 250] width 204 height 48
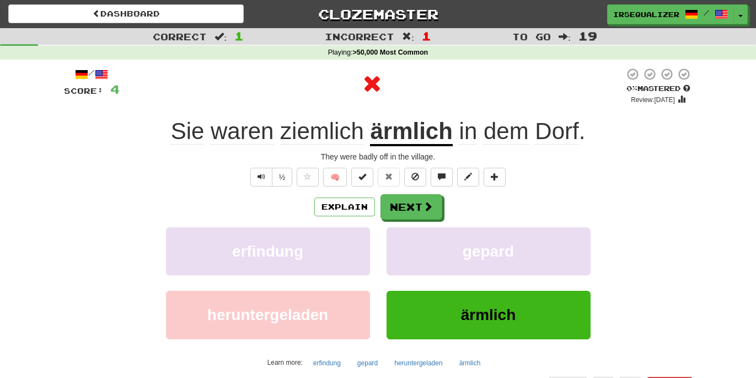
click at [422, 131] on u "ärmlich" at bounding box center [411, 132] width 82 height 28
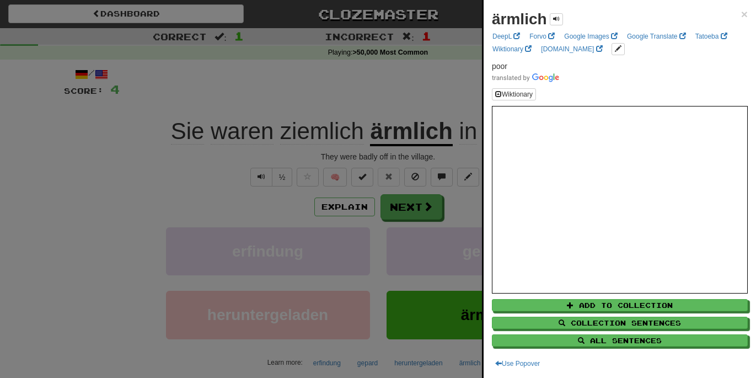
click at [410, 85] on div at bounding box center [378, 189] width 756 height 378
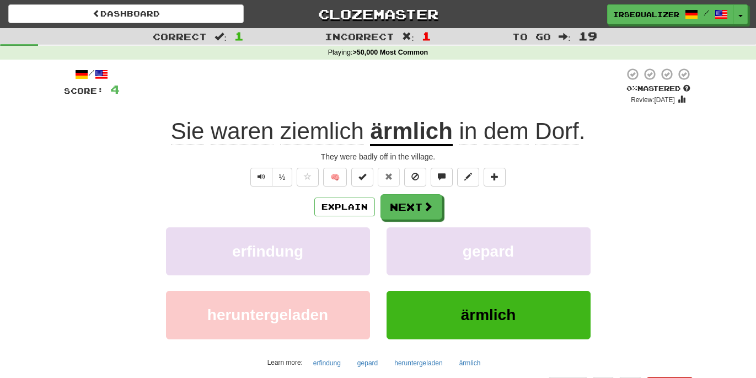
click at [321, 136] on span "ziemlich" at bounding box center [322, 131] width 84 height 26
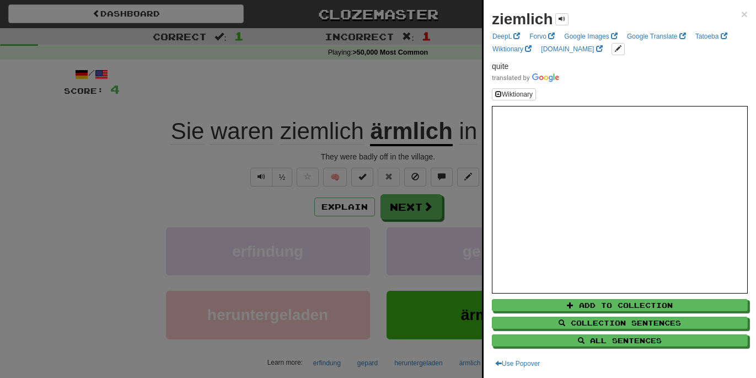
click at [337, 103] on div at bounding box center [378, 189] width 756 height 378
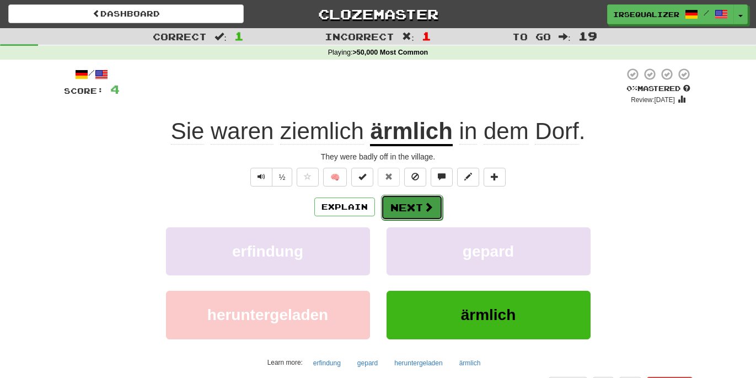
click at [390, 208] on button "Next" at bounding box center [412, 207] width 62 height 25
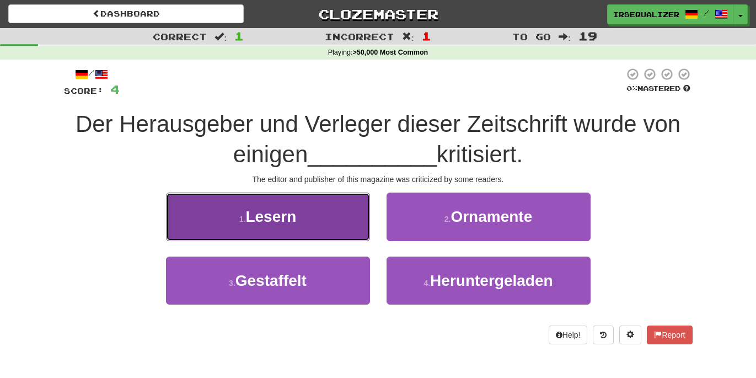
click at [325, 206] on button "1 . Lesern" at bounding box center [268, 216] width 204 height 48
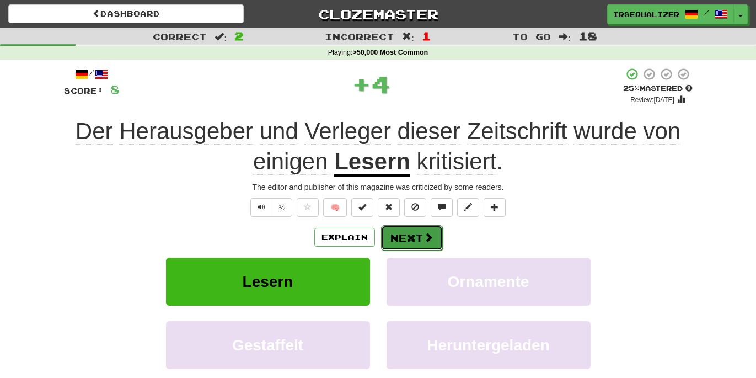
click at [401, 239] on button "Next" at bounding box center [412, 237] width 62 height 25
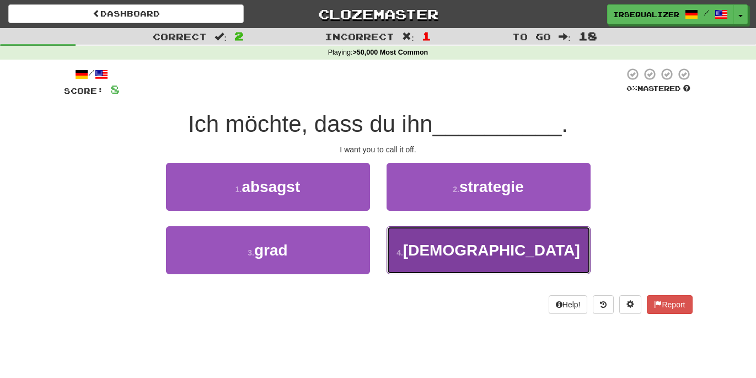
click at [401, 238] on button "4 . nonnen" at bounding box center [488, 250] width 204 height 48
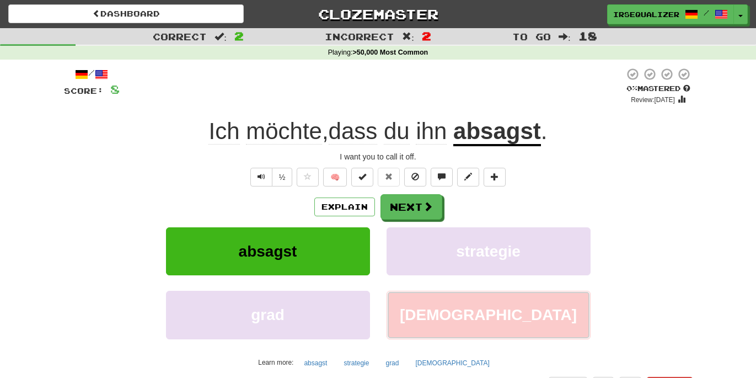
click at [429, 307] on button "nonnen" at bounding box center [488, 315] width 204 height 48
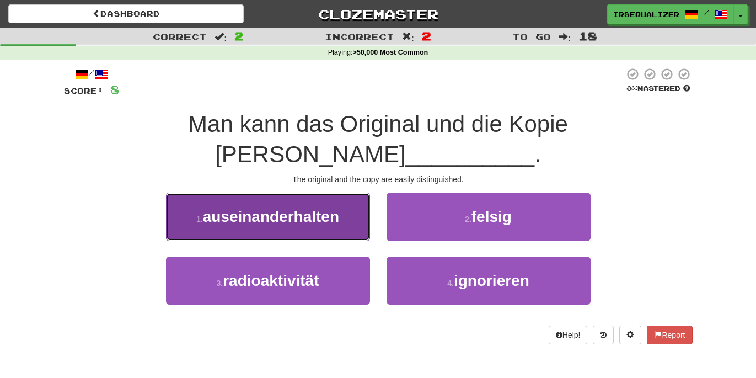
click at [345, 200] on button "1 . auseinanderhalten" at bounding box center [268, 216] width 204 height 48
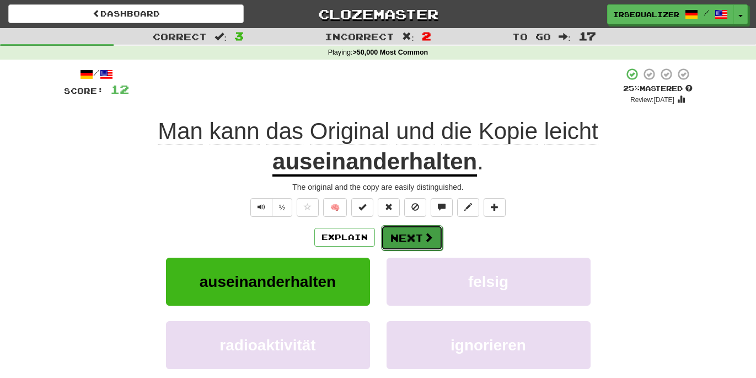
click at [412, 237] on button "Next" at bounding box center [412, 237] width 62 height 25
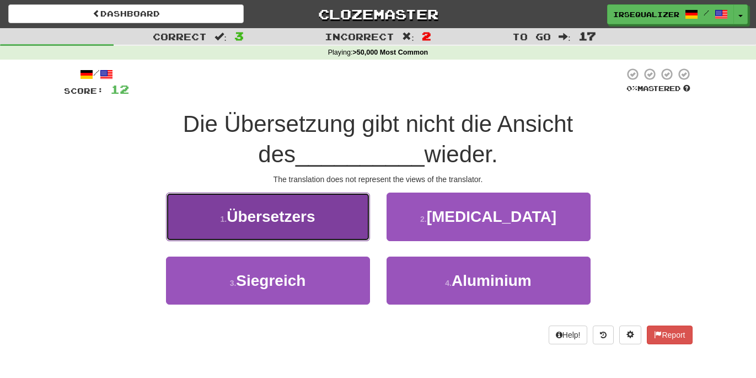
click at [348, 221] on button "1 . Übersetzers" at bounding box center [268, 216] width 204 height 48
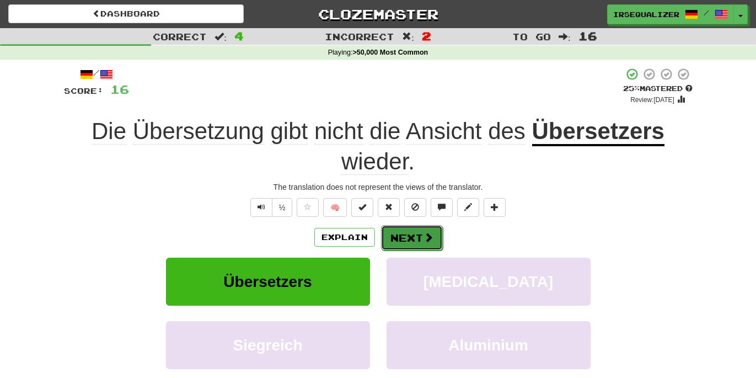
click at [425, 234] on span at bounding box center [428, 237] width 10 height 10
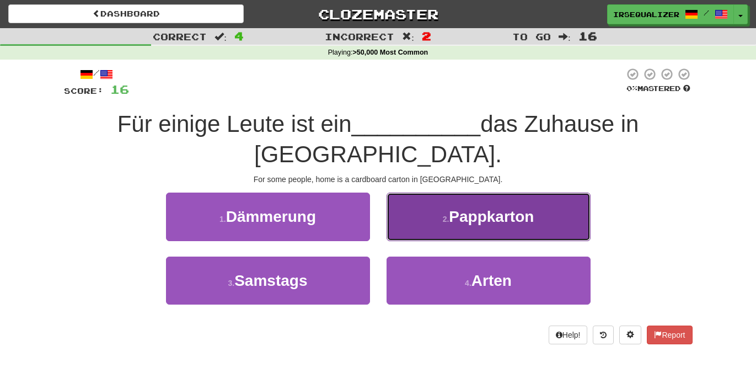
click at [438, 204] on button "2 . Pappkarton" at bounding box center [488, 216] width 204 height 48
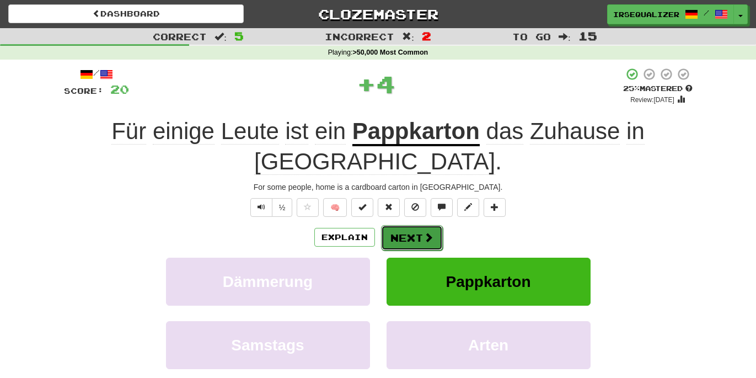
click at [423, 232] on span at bounding box center [428, 237] width 10 height 10
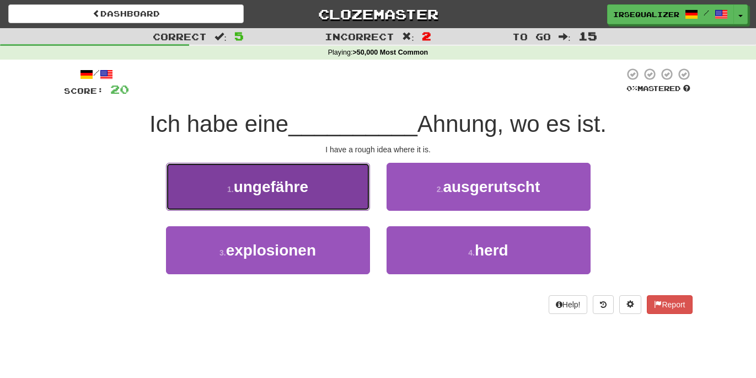
click at [356, 196] on button "1 . ungefähre" at bounding box center [268, 187] width 204 height 48
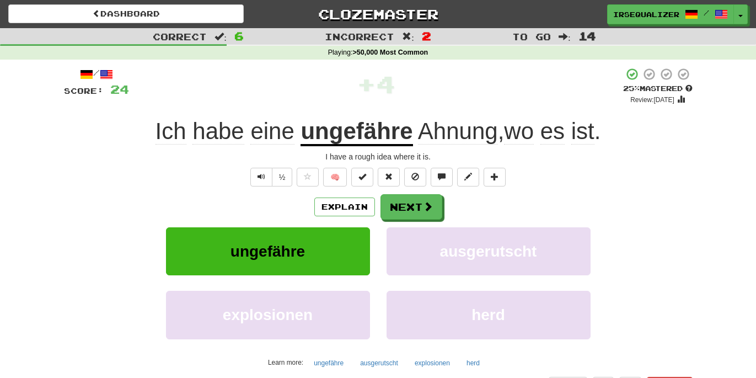
click at [375, 141] on u "ungefähre" at bounding box center [356, 132] width 112 height 28
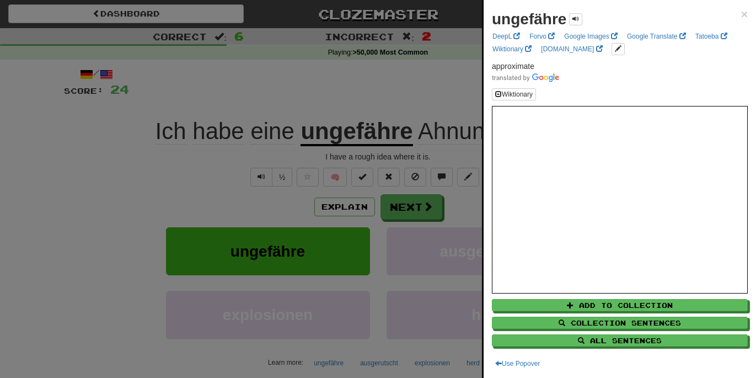
click at [397, 118] on div at bounding box center [378, 189] width 756 height 378
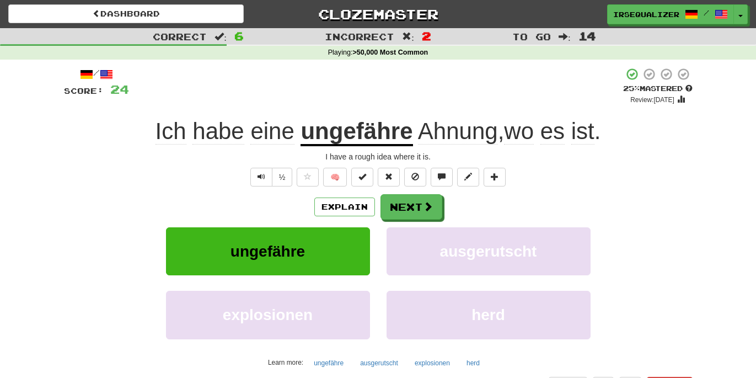
click at [436, 144] on span "Ahnung" at bounding box center [458, 131] width 80 height 26
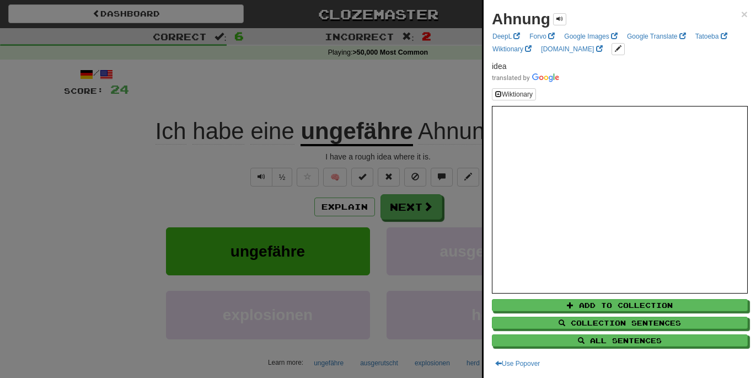
click at [433, 94] on div at bounding box center [378, 189] width 756 height 378
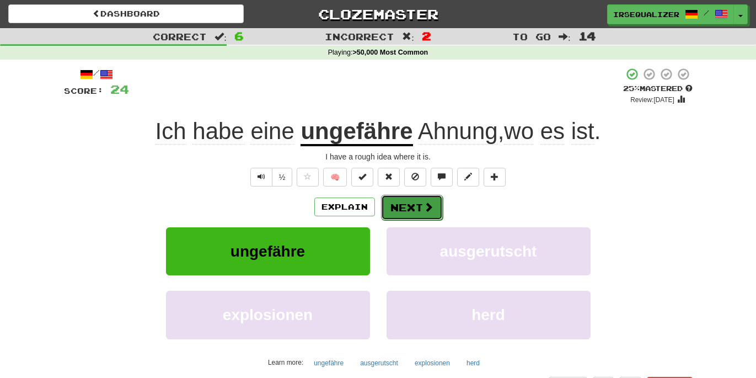
click at [412, 214] on button "Next" at bounding box center [412, 207] width 62 height 25
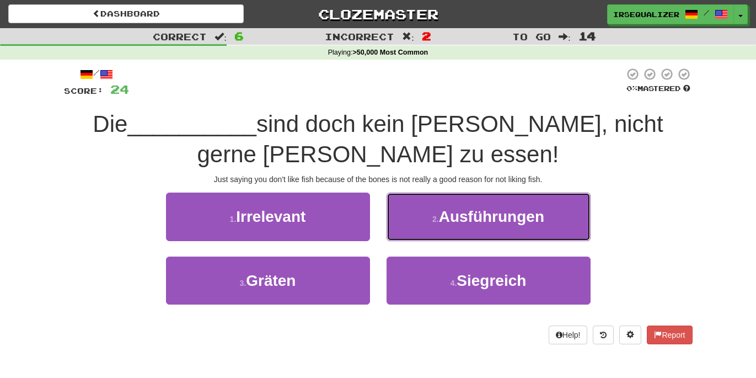
click at [412, 214] on button "2 . Ausführungen" at bounding box center [488, 216] width 204 height 48
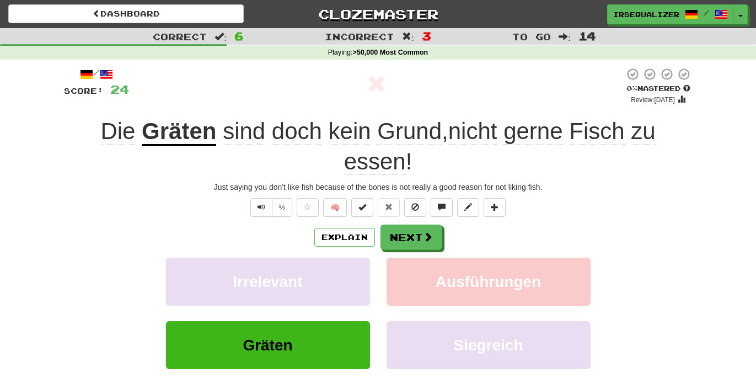
click at [156, 131] on u "Gräten" at bounding box center [179, 132] width 74 height 28
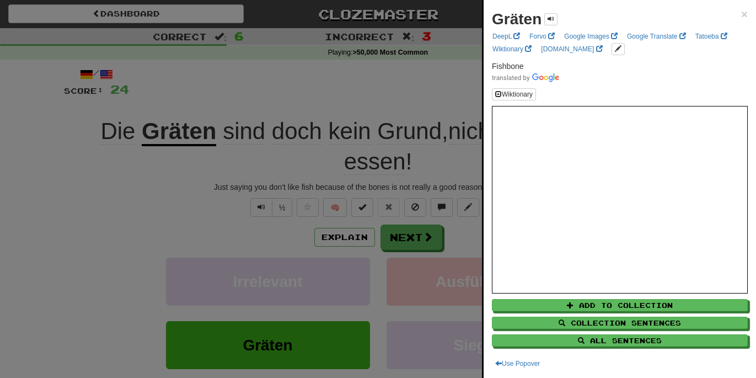
click at [212, 112] on div at bounding box center [378, 189] width 756 height 378
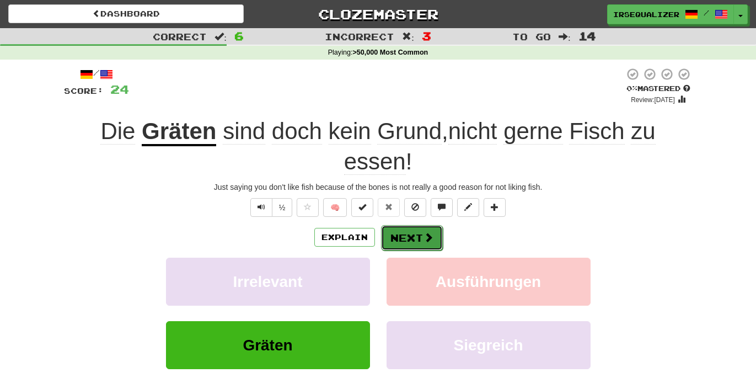
click at [407, 239] on button "Next" at bounding box center [412, 237] width 62 height 25
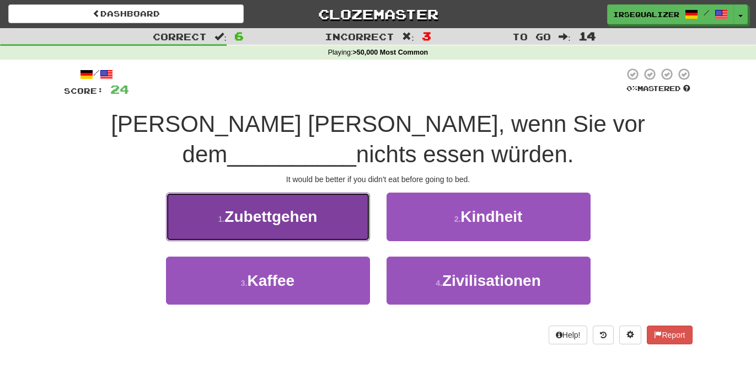
click at [302, 215] on span "Zubettgehen" at bounding box center [270, 216] width 93 height 17
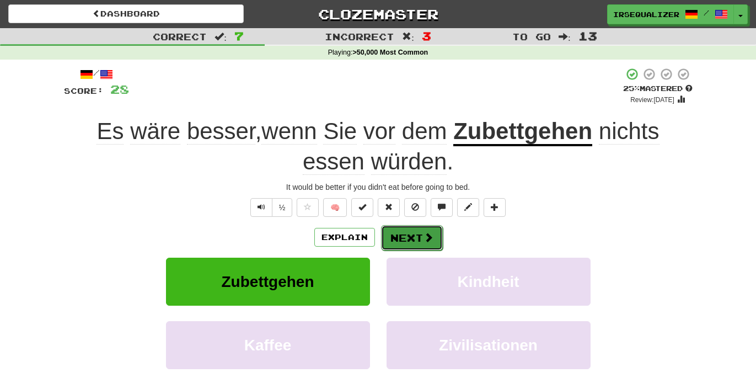
click at [416, 246] on button "Next" at bounding box center [412, 237] width 62 height 25
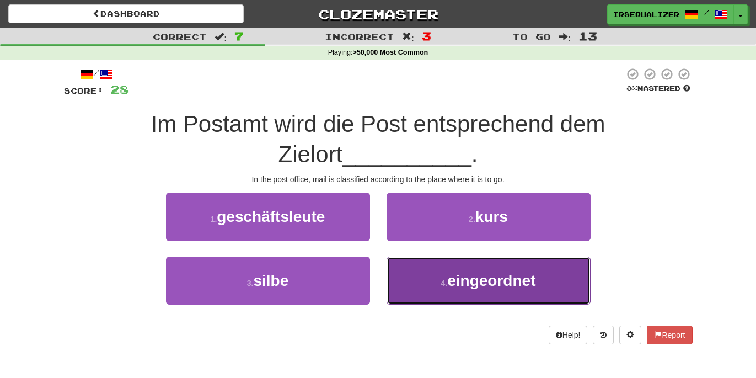
click at [399, 265] on button "4 . eingeordnet" at bounding box center [488, 280] width 204 height 48
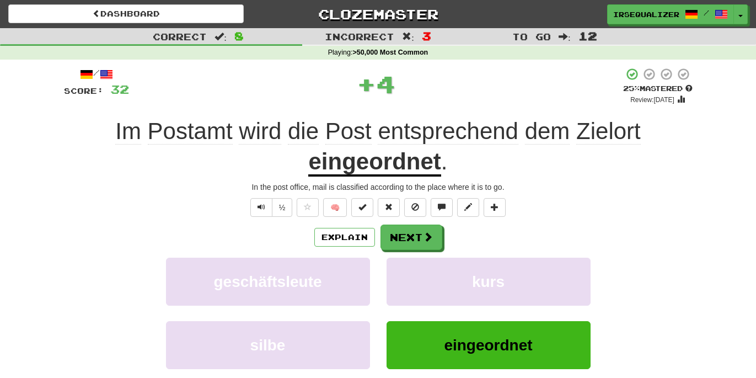
click at [390, 172] on u "eingeordnet" at bounding box center [374, 162] width 132 height 28
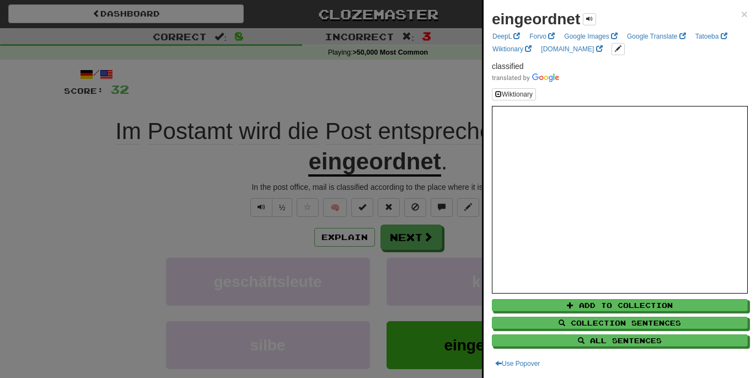
click at [464, 178] on div at bounding box center [378, 189] width 756 height 378
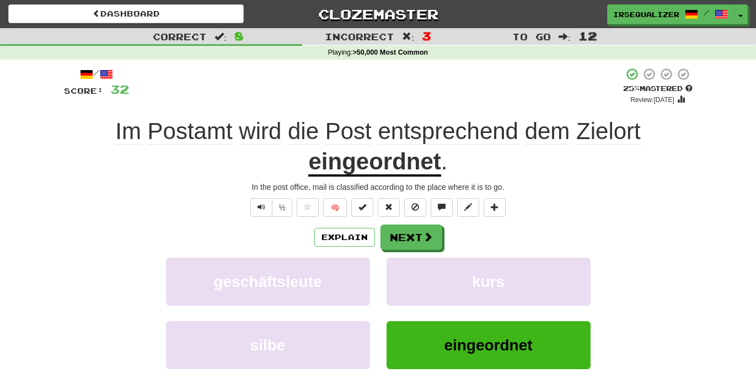
click at [611, 135] on span "Zielort" at bounding box center [608, 131] width 65 height 26
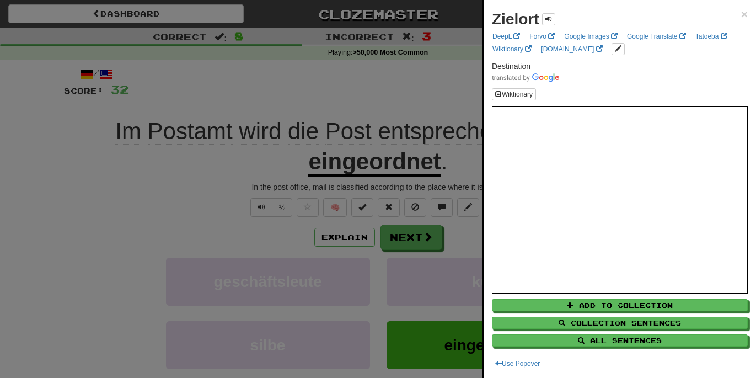
click at [438, 91] on div at bounding box center [378, 189] width 756 height 378
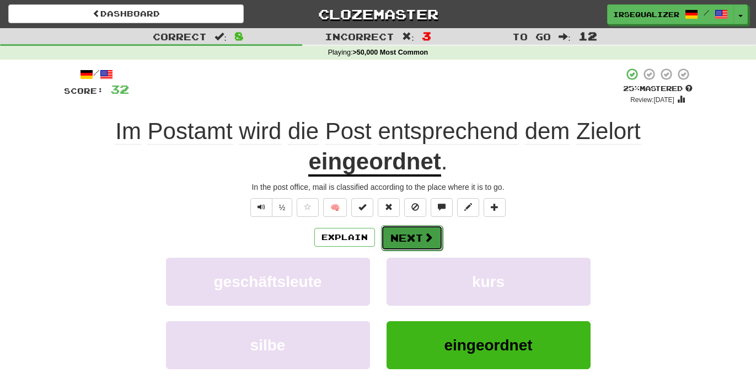
click at [402, 235] on button "Next" at bounding box center [412, 237] width 62 height 25
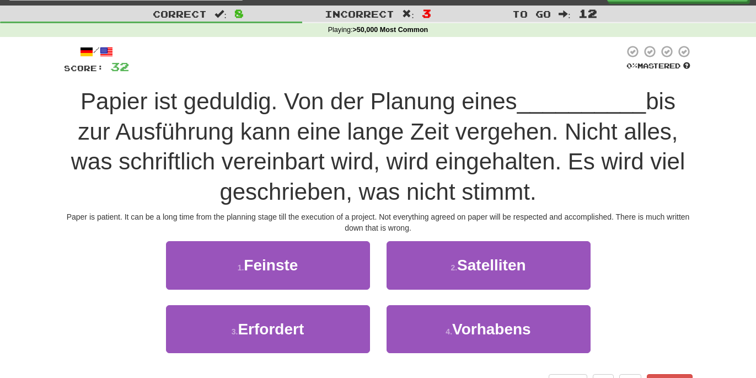
scroll to position [22, 0]
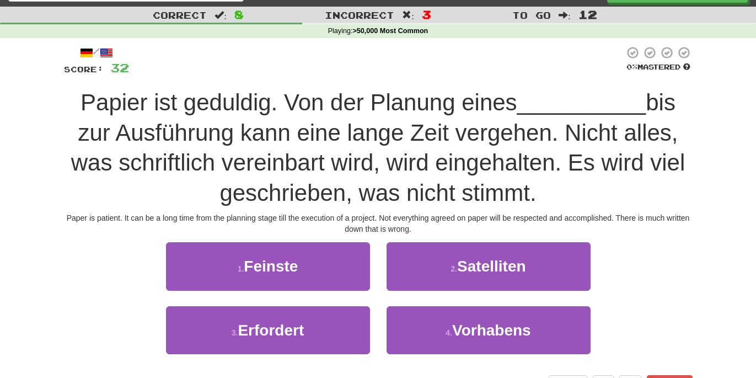
click at [313, 297] on div "1 . Feinste" at bounding box center [268, 273] width 221 height 63
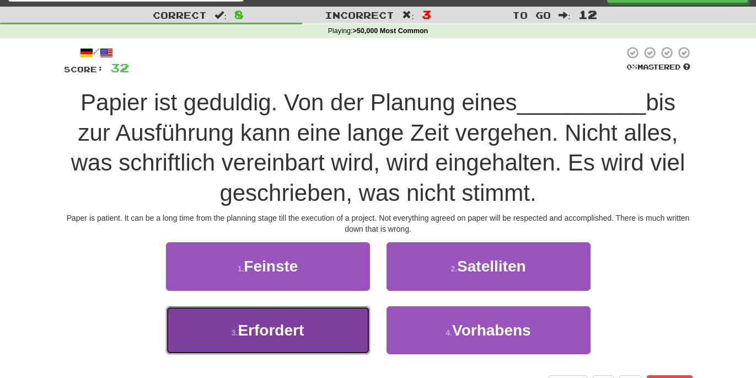
click at [319, 319] on button "3 . Erfordert" at bounding box center [268, 330] width 204 height 48
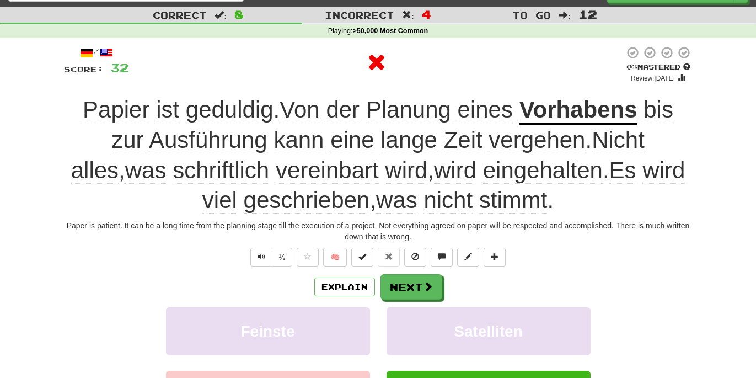
click at [555, 112] on u "Vorhabens" at bounding box center [578, 110] width 118 height 28
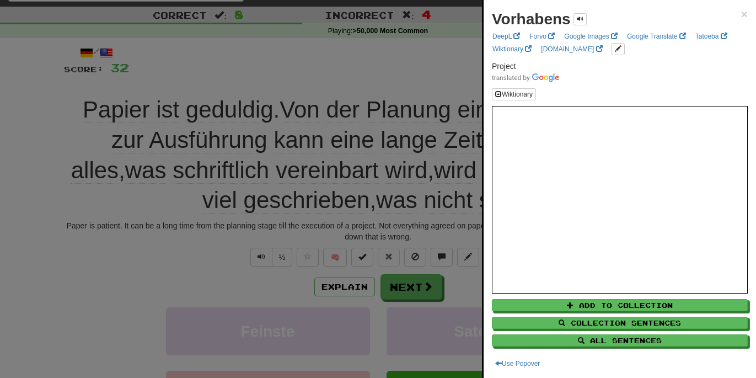
click at [437, 82] on div at bounding box center [378, 189] width 756 height 378
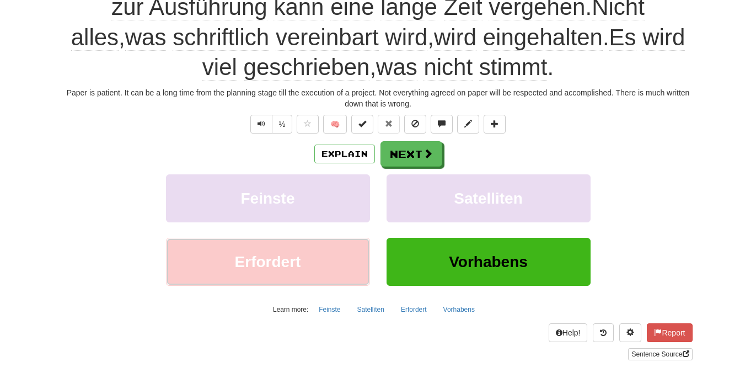
click at [311, 268] on button "Erfordert" at bounding box center [268, 262] width 204 height 48
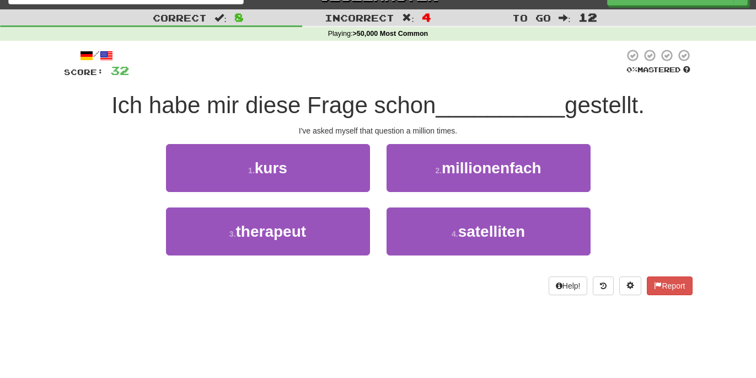
scroll to position [0, 0]
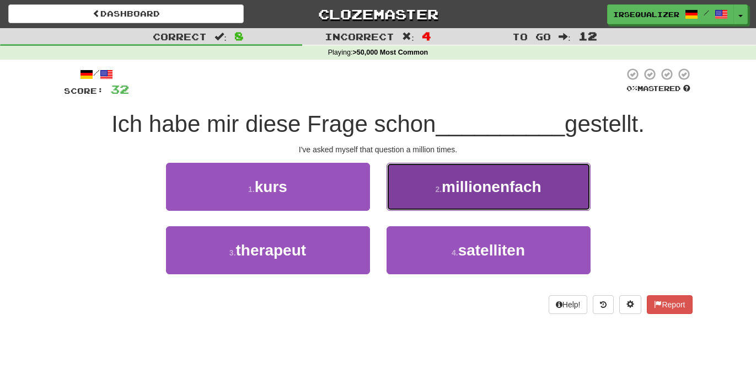
click at [449, 191] on span "millionenfach" at bounding box center [491, 186] width 99 height 17
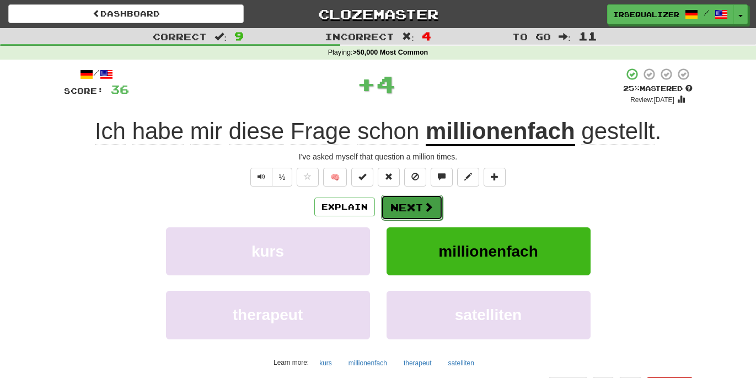
click at [403, 211] on button "Next" at bounding box center [412, 207] width 62 height 25
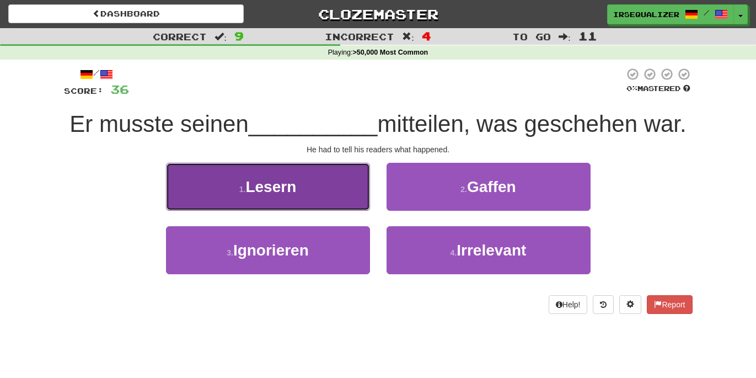
click at [343, 193] on button "1 . Lesern" at bounding box center [268, 187] width 204 height 48
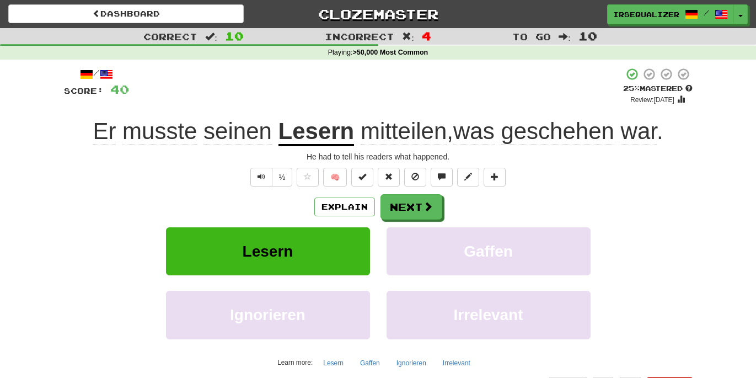
click at [550, 135] on span "geschehen" at bounding box center [558, 131] width 114 height 26
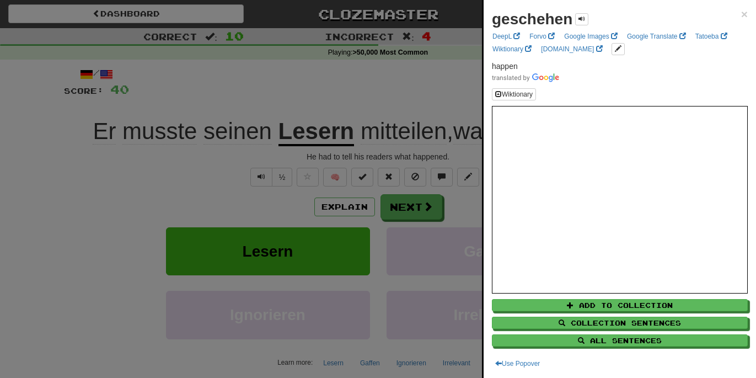
click at [422, 103] on div at bounding box center [378, 189] width 756 height 378
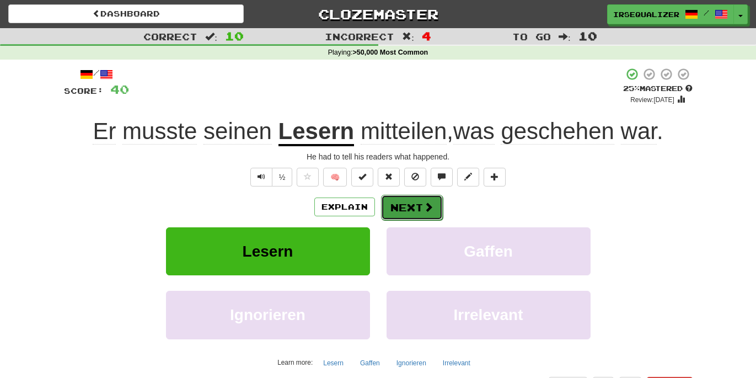
click at [411, 214] on button "Next" at bounding box center [412, 207] width 62 height 25
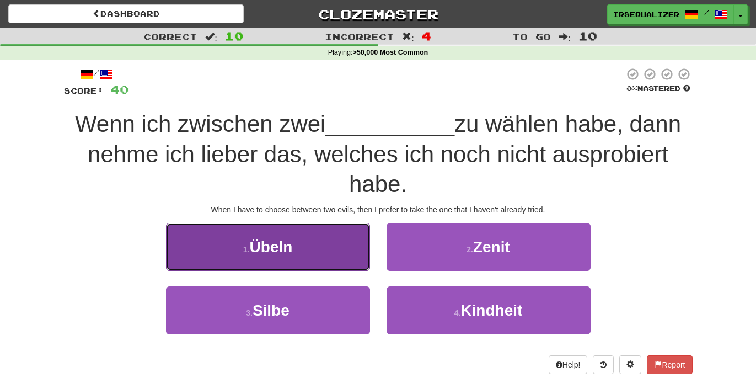
click at [350, 256] on button "1 . Übeln" at bounding box center [268, 247] width 204 height 48
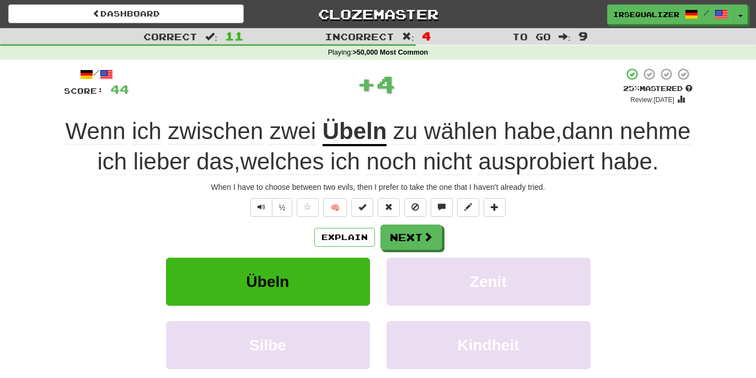
click at [387, 128] on u "Übeln" at bounding box center [355, 132] width 65 height 28
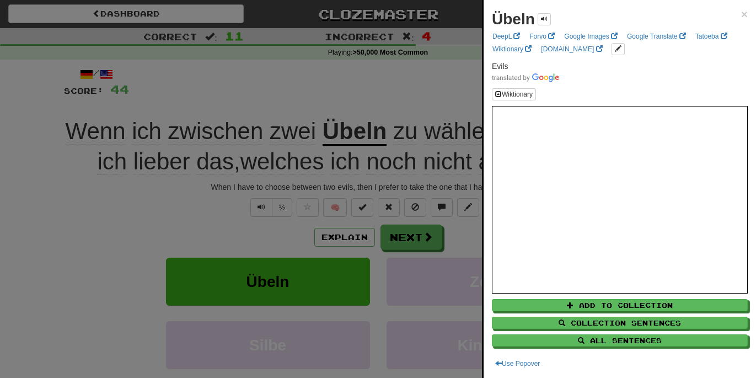
click at [404, 96] on div at bounding box center [378, 189] width 756 height 378
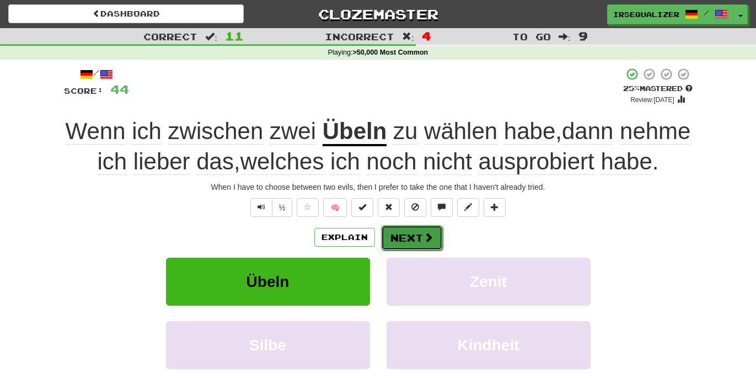
click at [414, 250] on button "Next" at bounding box center [412, 237] width 62 height 25
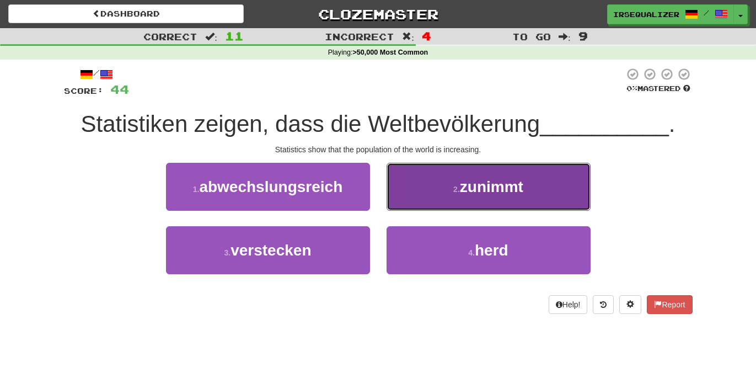
click at [431, 202] on button "2 . zunimmt" at bounding box center [488, 187] width 204 height 48
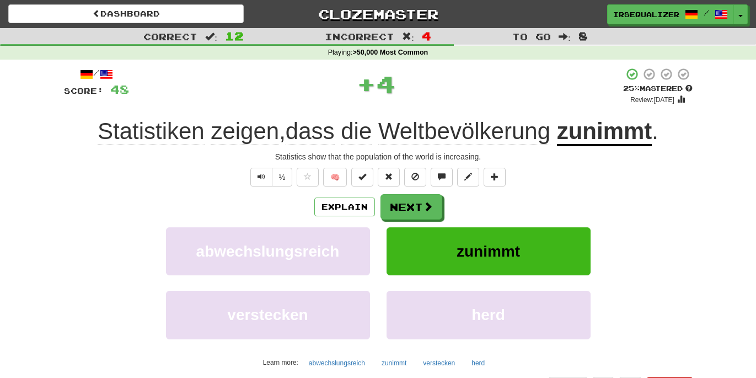
click at [592, 131] on u "zunimmt" at bounding box center [604, 132] width 95 height 28
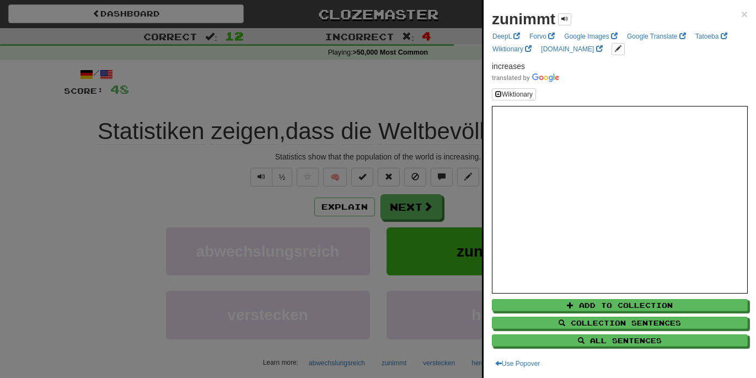
click at [440, 83] on div at bounding box center [378, 189] width 756 height 378
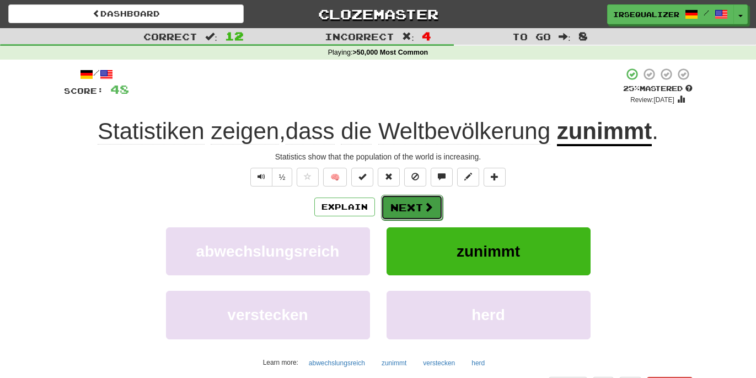
click at [426, 212] on span at bounding box center [428, 207] width 10 height 10
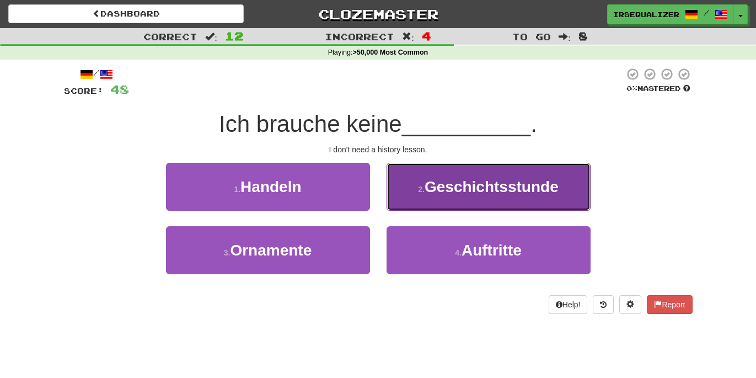
click at [426, 203] on button "2 . Geschichtsstunde" at bounding box center [488, 187] width 204 height 48
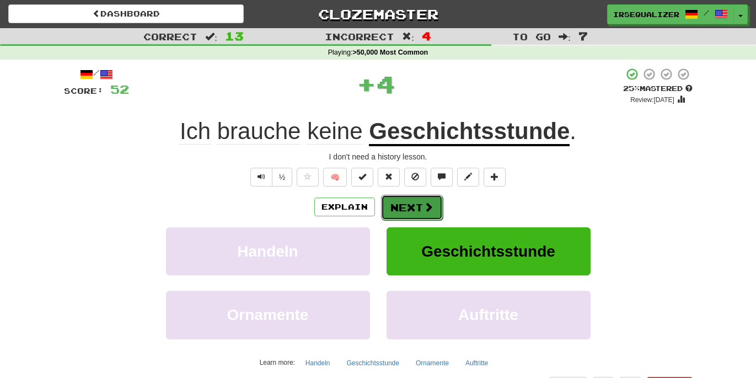
click at [417, 203] on button "Next" at bounding box center [412, 207] width 62 height 25
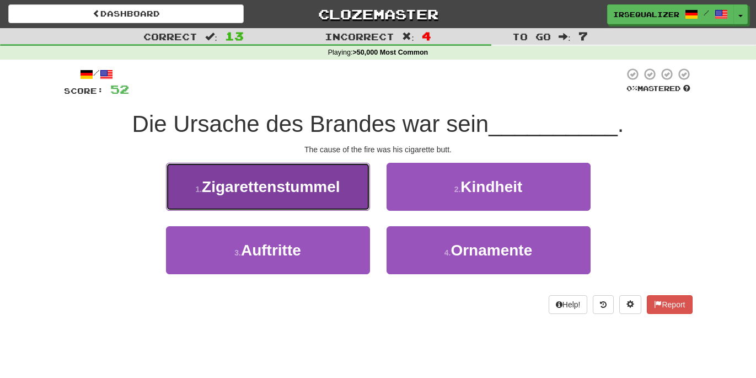
click at [348, 201] on button "1 . Zigarettenstummel" at bounding box center [268, 187] width 204 height 48
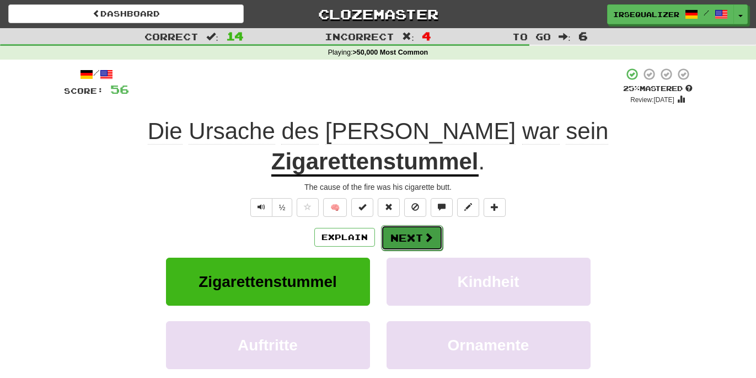
click at [407, 225] on button "Next" at bounding box center [412, 237] width 62 height 25
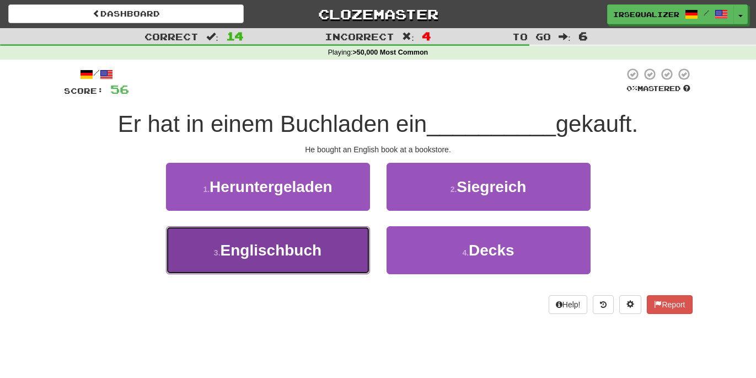
click at [345, 246] on button "3 . Englischbuch" at bounding box center [268, 250] width 204 height 48
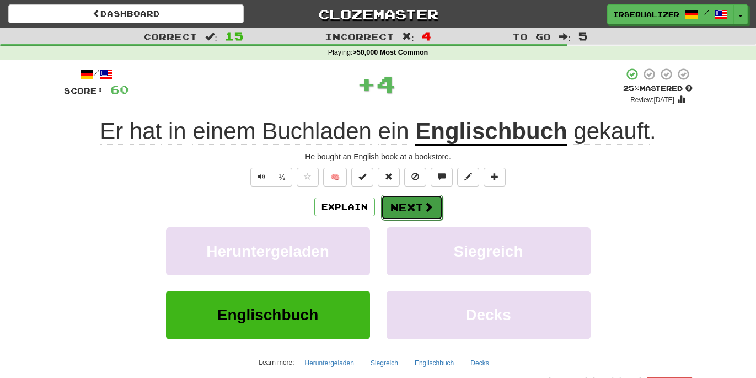
click at [418, 203] on button "Next" at bounding box center [412, 207] width 62 height 25
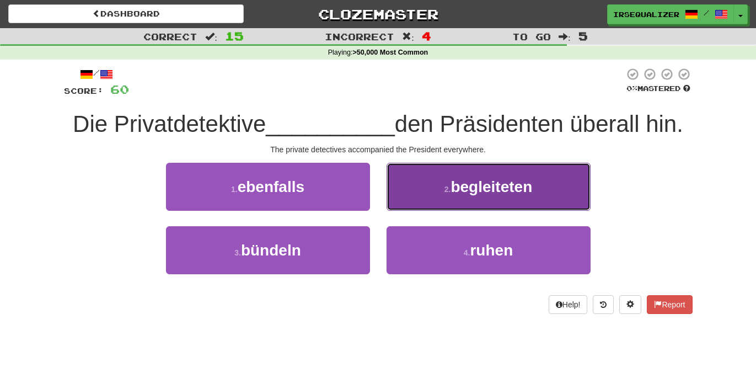
click at [407, 198] on button "2 . begleiteten" at bounding box center [488, 187] width 204 height 48
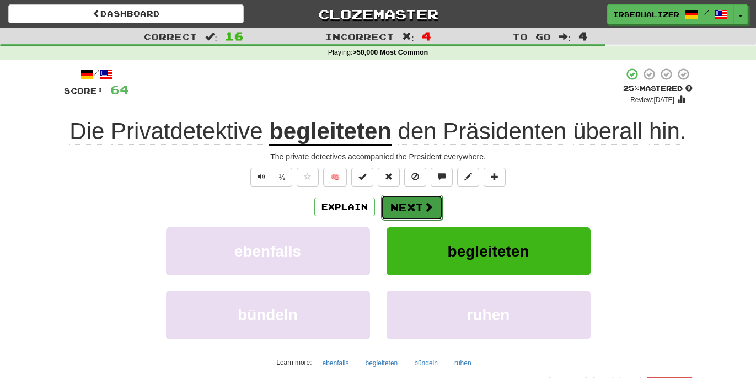
click at [407, 206] on button "Next" at bounding box center [412, 207] width 62 height 25
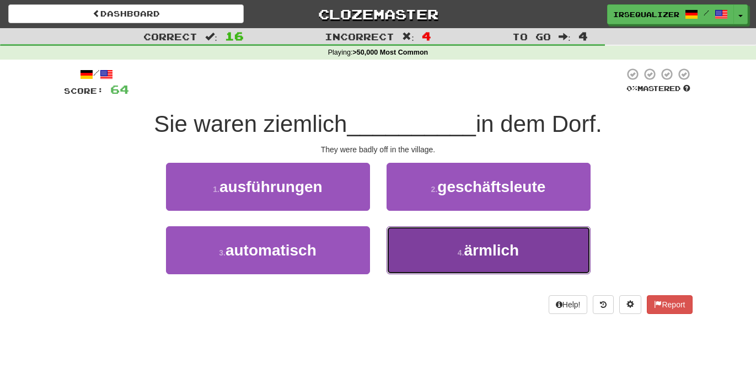
click at [417, 235] on button "4 . ärmlich" at bounding box center [488, 250] width 204 height 48
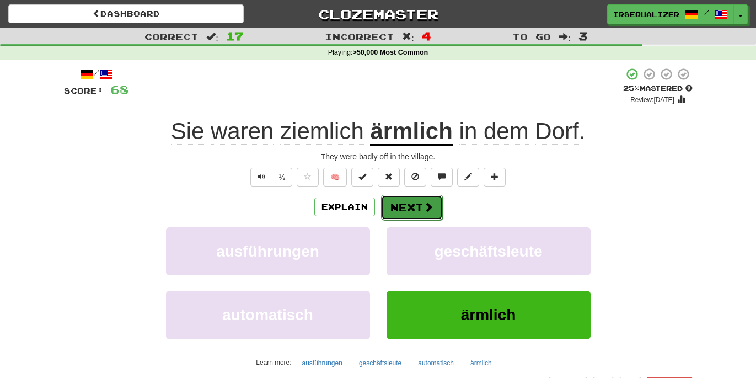
click at [416, 212] on button "Next" at bounding box center [412, 207] width 62 height 25
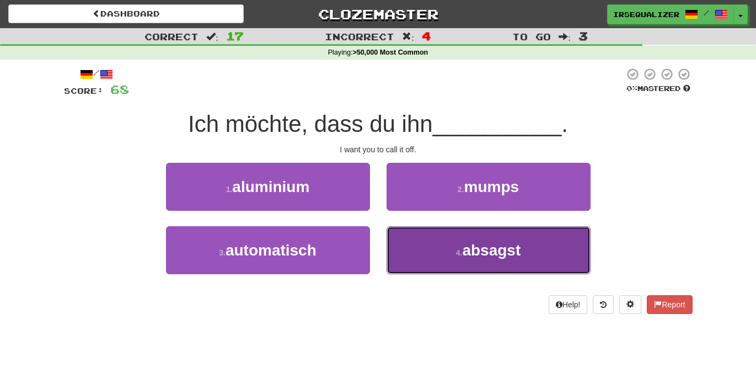
click at [428, 233] on button "4 . absagst" at bounding box center [488, 250] width 204 height 48
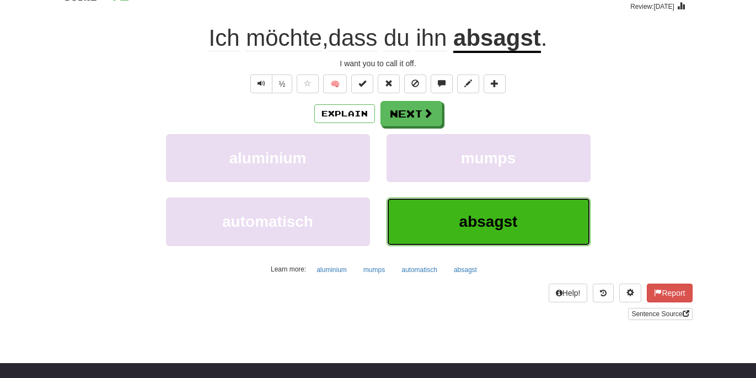
scroll to position [94, 0]
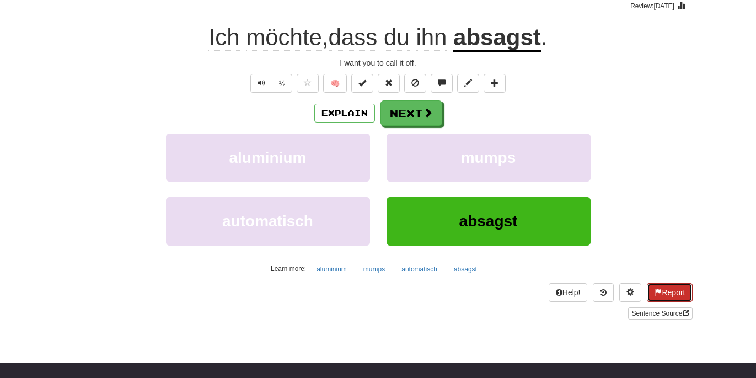
click at [667, 290] on button "Report" at bounding box center [669, 292] width 45 height 19
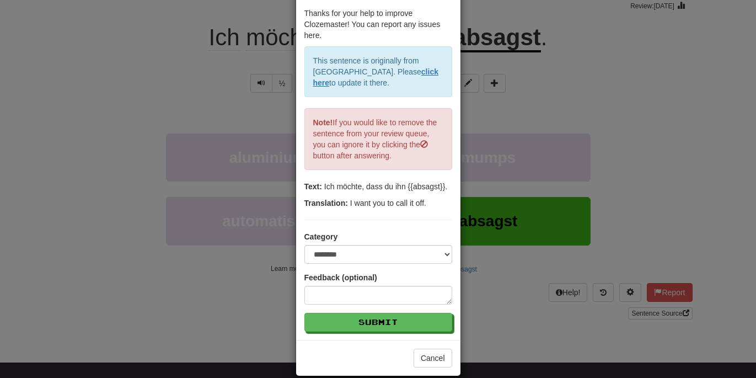
scroll to position [46, 0]
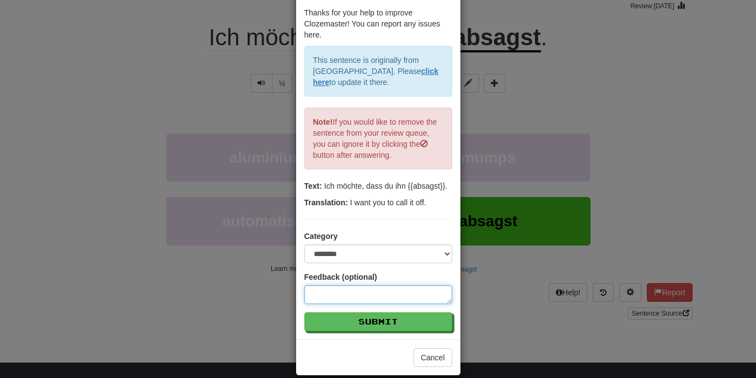
click at [385, 294] on textarea at bounding box center [378, 294] width 148 height 19
type textarea "*"
type textarea "**"
type textarea "*"
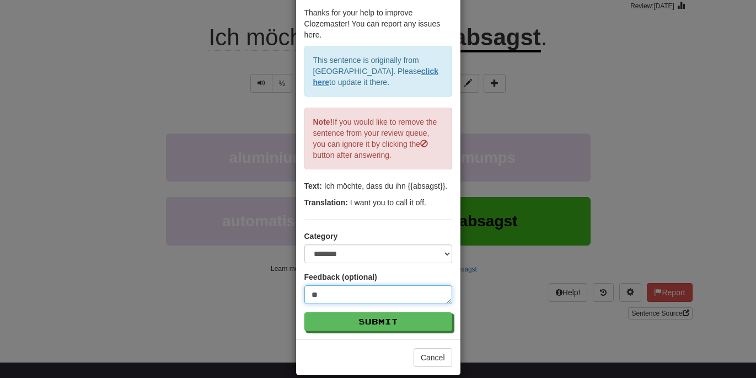
type textarea "***"
type textarea "*"
type textarea "****"
type textarea "*"
type textarea "*****"
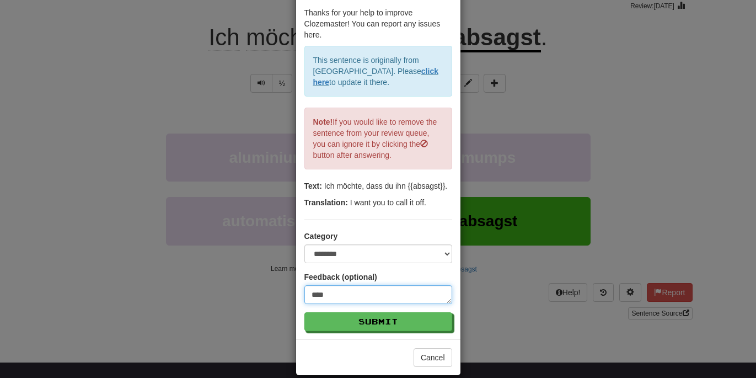
type textarea "*"
type textarea "*****"
type textarea "*"
type textarea "*******"
type textarea "*"
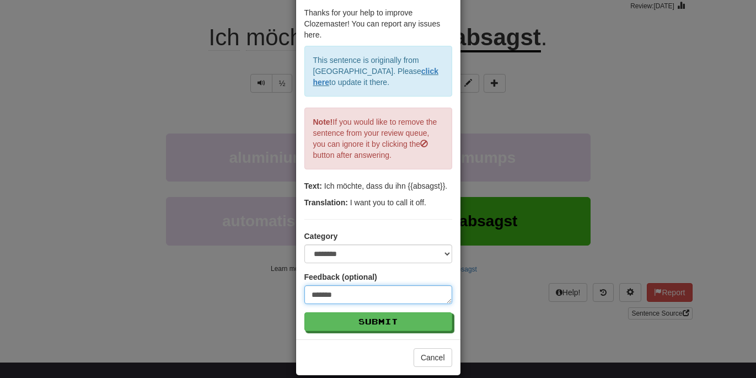
type textarea "********"
type textarea "*"
type textarea "*********"
type textarea "*"
type textarea "*********"
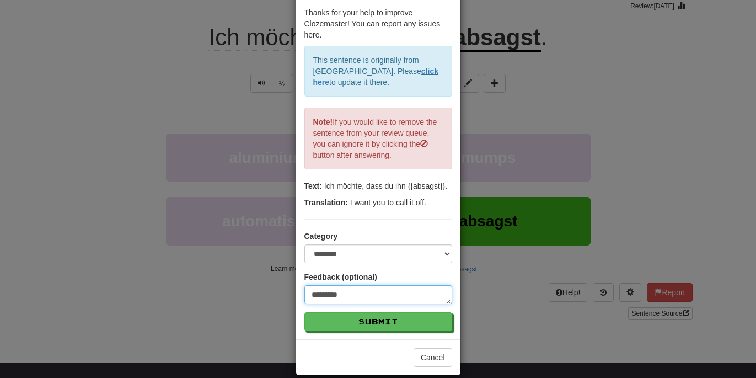
type textarea "*"
type textarea "**********"
type textarea "*"
type textarea "**********"
type textarea "*"
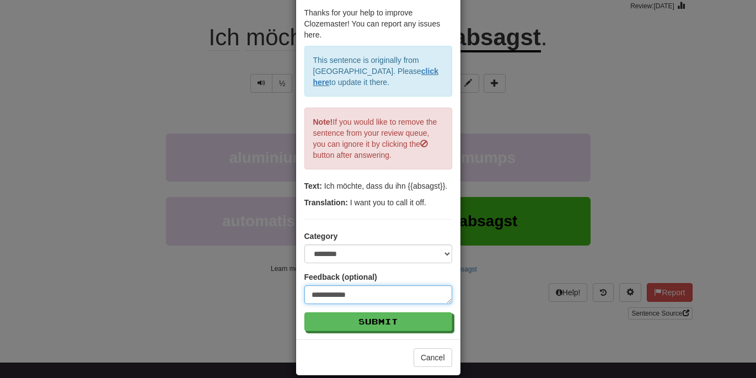
type textarea "**********"
type textarea "*"
type textarea "**********"
type textarea "*"
type textarea "**********"
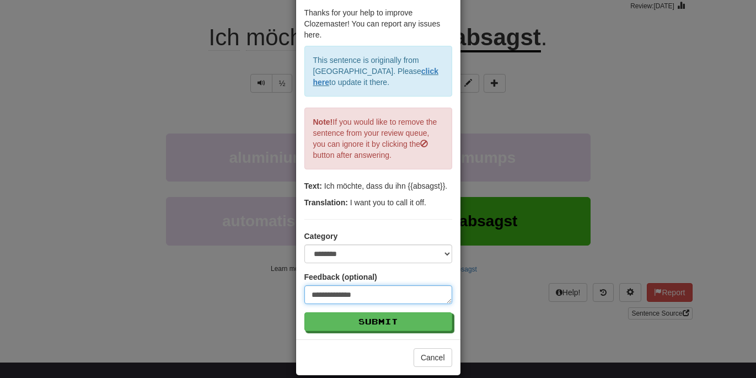
type textarea "*"
type textarea "**********"
type textarea "*"
type textarea "**********"
type textarea "*"
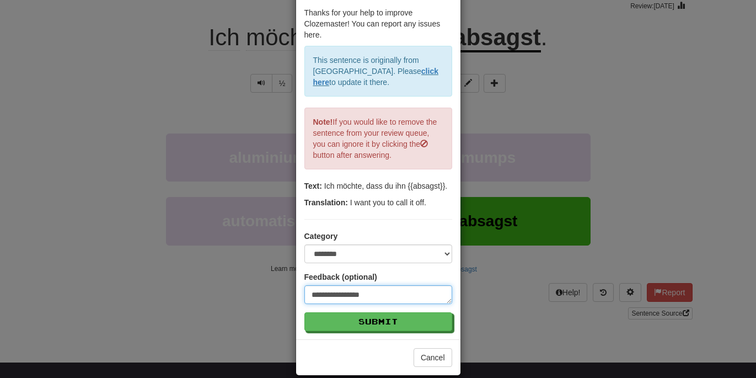
type textarea "**********"
type textarea "*"
type textarea "**********"
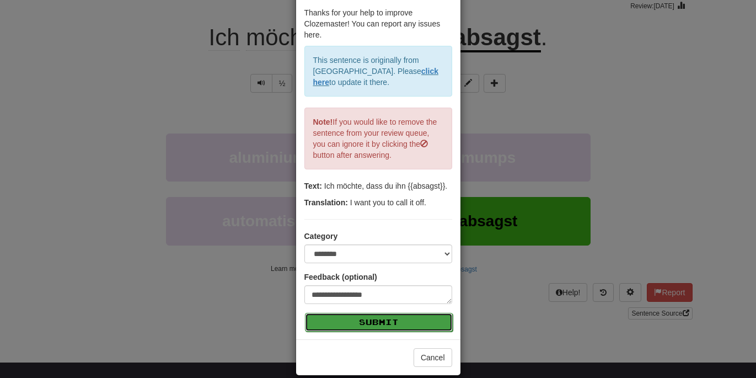
click at [388, 324] on button "Submit" at bounding box center [379, 322] width 148 height 19
type textarea "*"
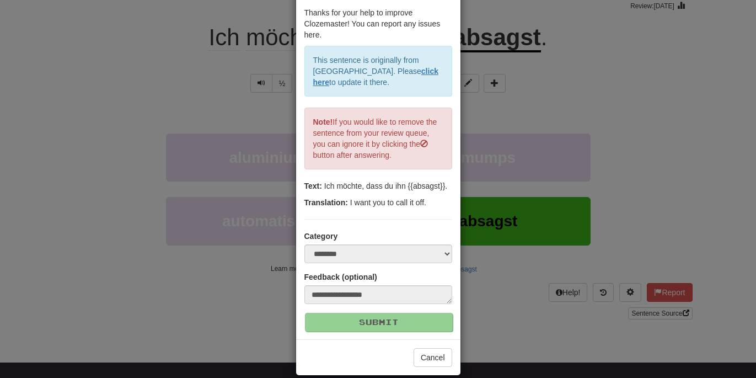
scroll to position [0, 0]
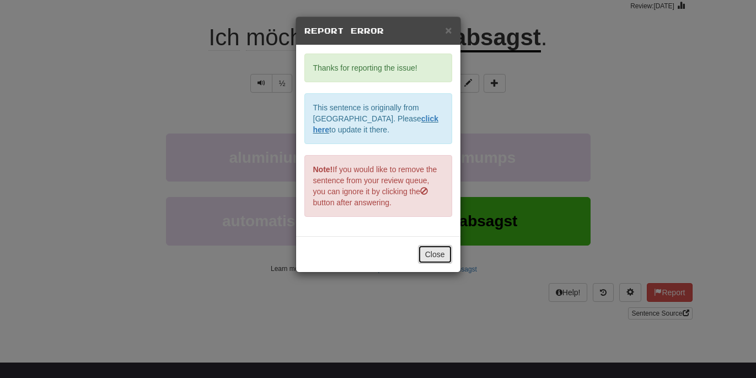
click at [431, 256] on button "Close" at bounding box center [435, 254] width 34 height 19
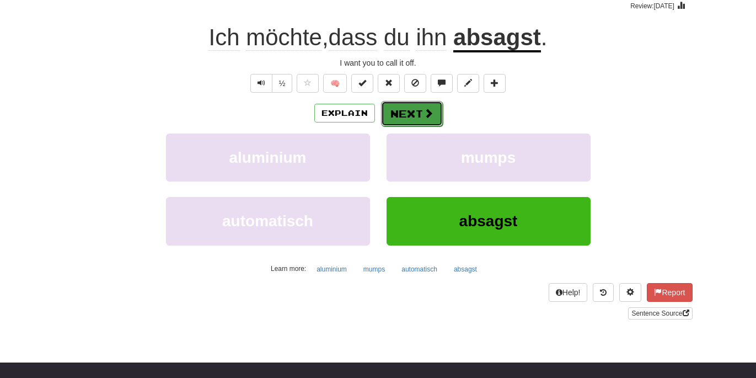
click at [416, 110] on button "Next" at bounding box center [412, 113] width 62 height 25
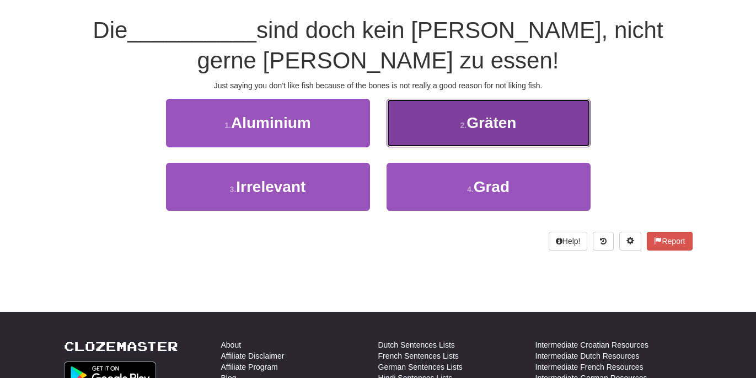
click at [421, 128] on button "2 . Gräten" at bounding box center [488, 123] width 204 height 48
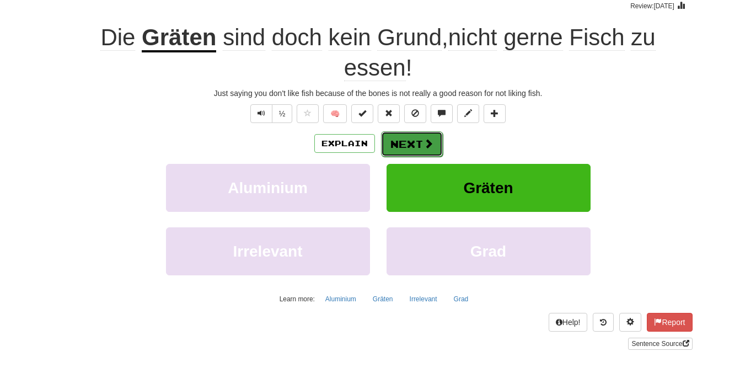
click at [397, 146] on button "Next" at bounding box center [412, 143] width 62 height 25
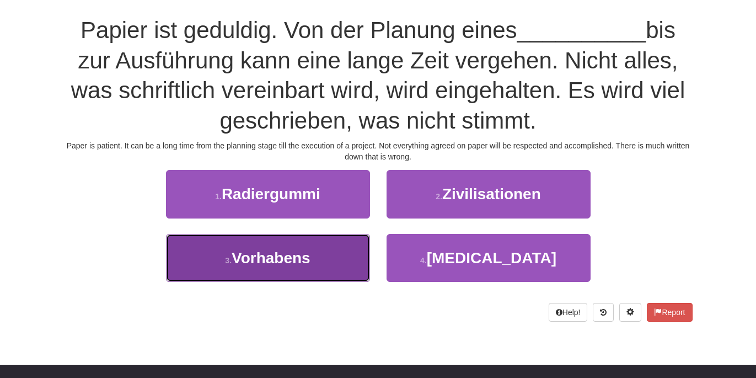
click at [348, 242] on button "3 . Vorhabens" at bounding box center [268, 258] width 204 height 48
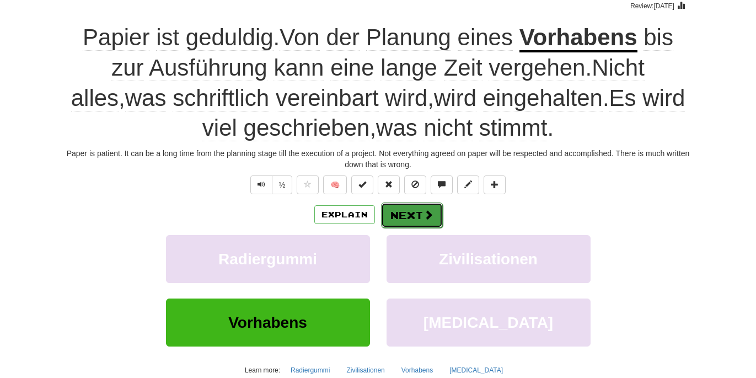
click at [406, 216] on button "Next" at bounding box center [412, 214] width 62 height 25
